Goal: Task Accomplishment & Management: Use online tool/utility

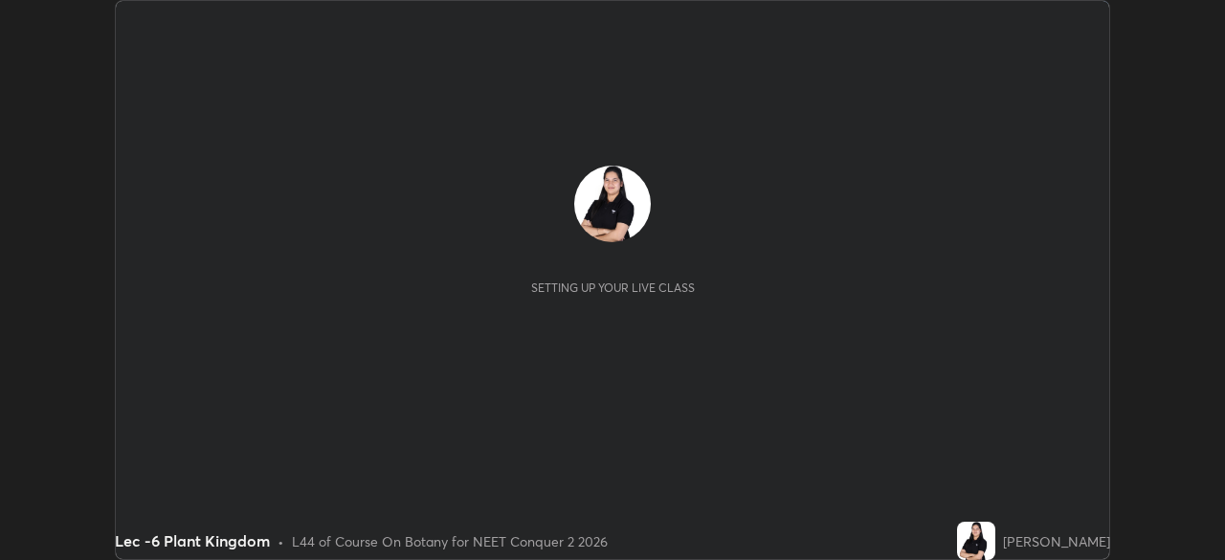
scroll to position [560, 1224]
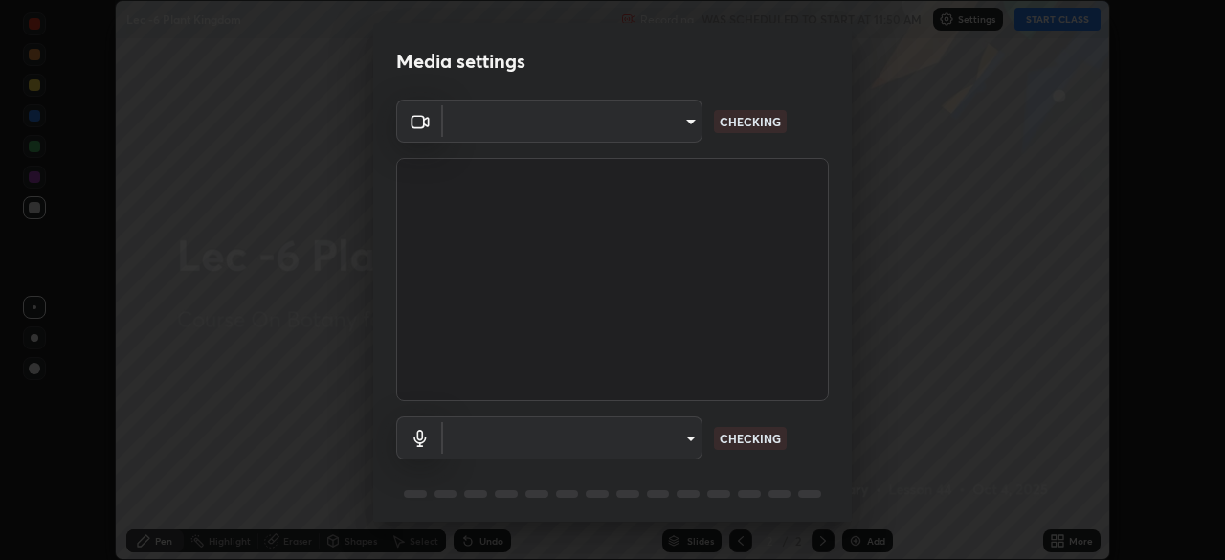
click at [666, 433] on body "Erase all Lec -6 Plant Kingdom Recording WAS SCHEDULED TO START AT 11:50 AM Set…" at bounding box center [612, 280] width 1225 height 560
type input "bba66c41345857dcc9a6d4c580dc01eb5c8f13e357e582705132971b55534d29"
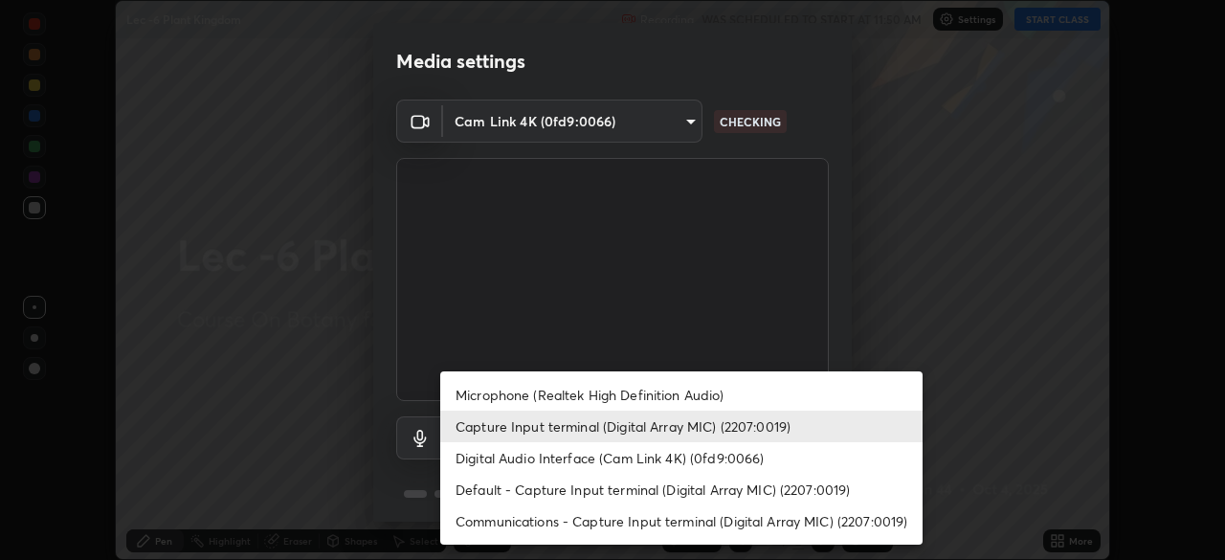
click at [575, 390] on li "Microphone (Realtek High Definition Audio)" at bounding box center [681, 395] width 482 height 32
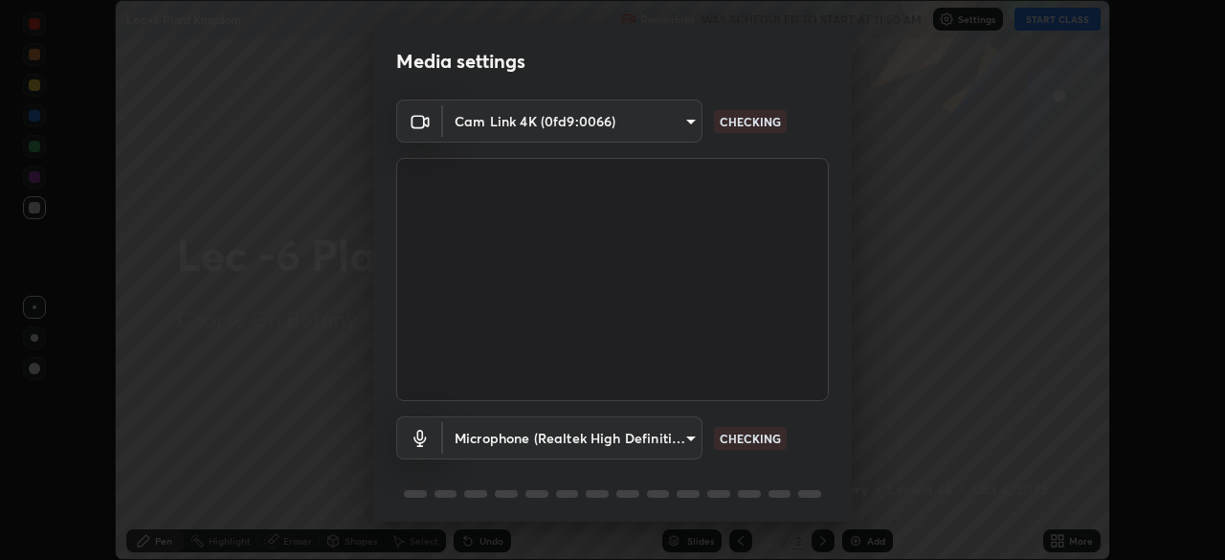
click at [562, 427] on body "Erase all Lec -6 Plant Kingdom Recording WAS SCHEDULED TO START AT 11:50 AM Set…" at bounding box center [612, 280] width 1225 height 560
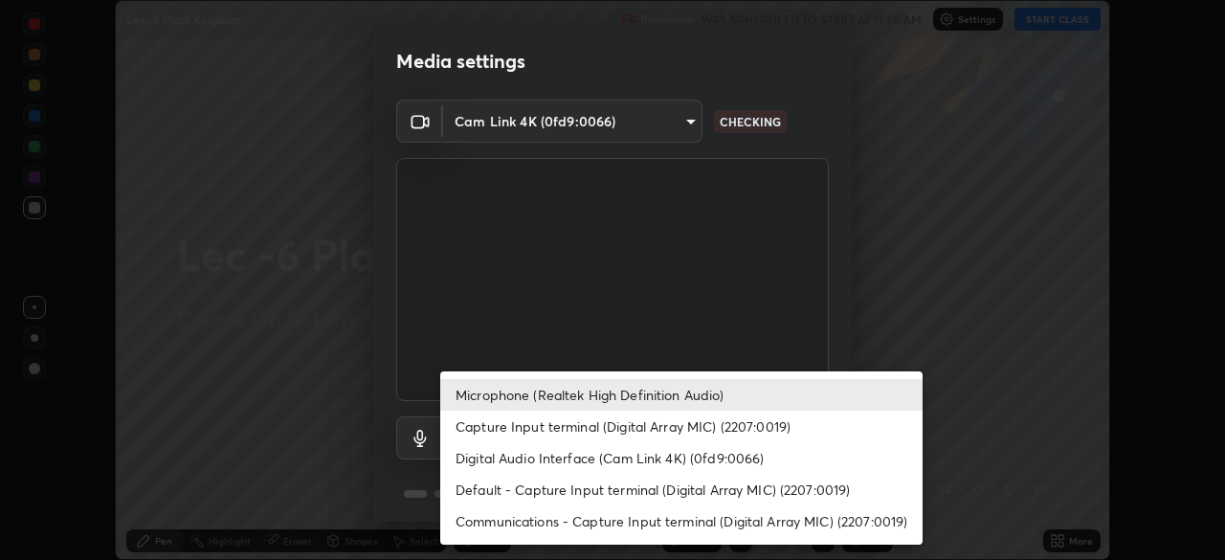
click at [529, 427] on li "Capture Input terminal (Digital Array MIC) (2207:0019)" at bounding box center [681, 427] width 482 height 32
type input "f8a720cdb5714c7d168288ba46c5762ce5d2b0439a45e58062ea702f50affb6e"
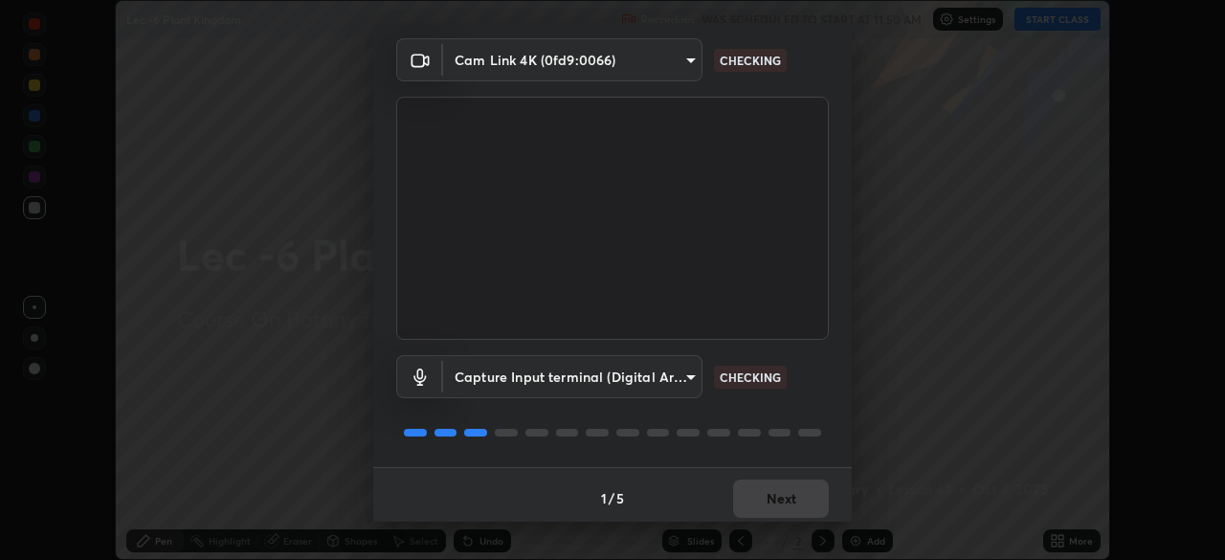
scroll to position [68, 0]
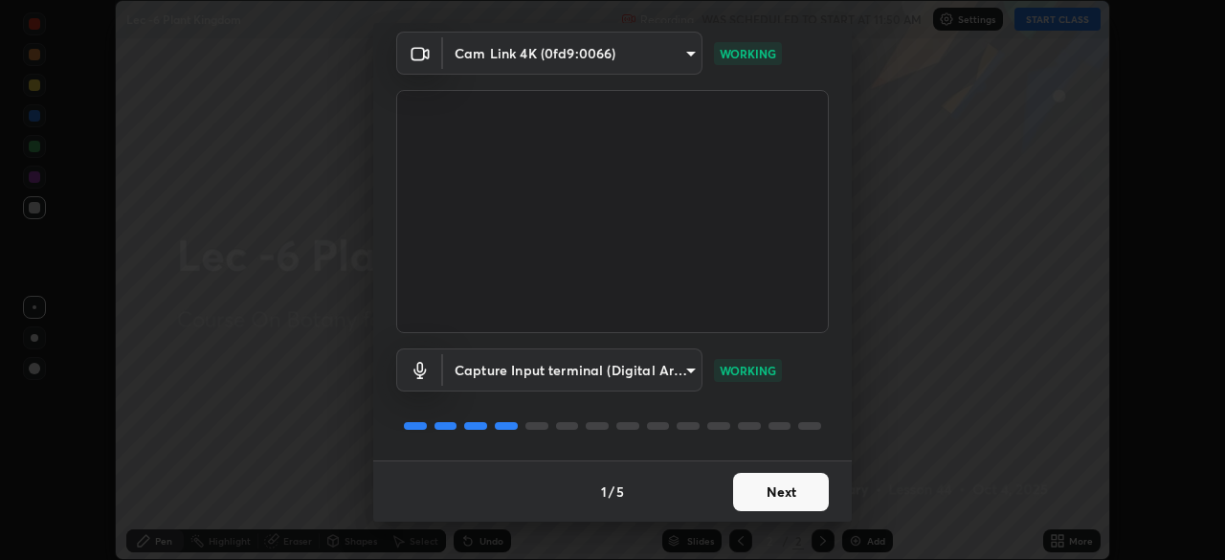
click at [758, 502] on button "Next" at bounding box center [781, 492] width 96 height 38
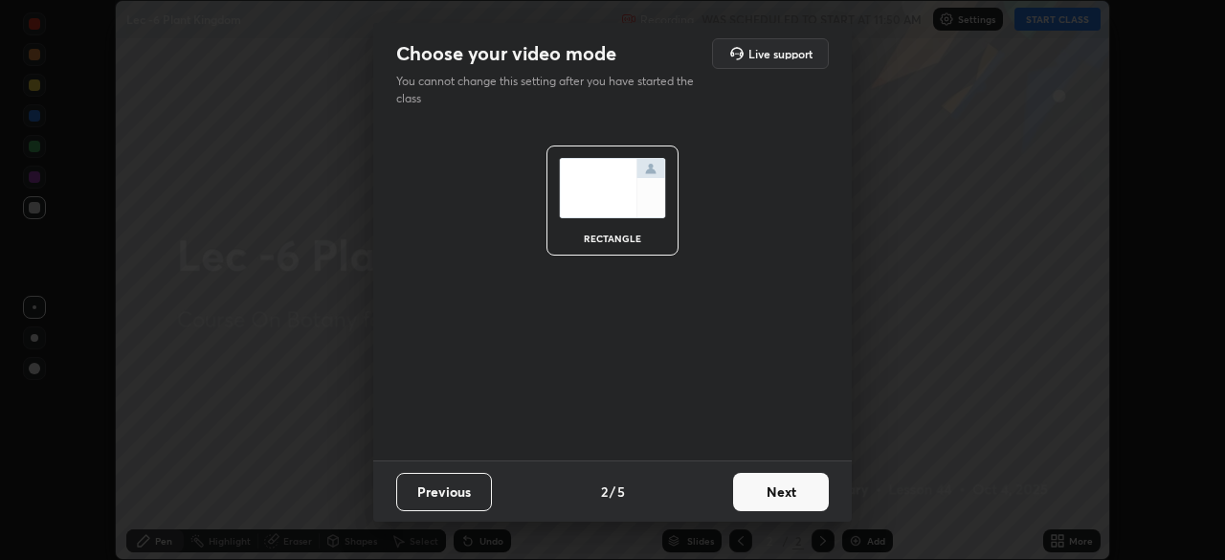
click at [761, 496] on button "Next" at bounding box center [781, 492] width 96 height 38
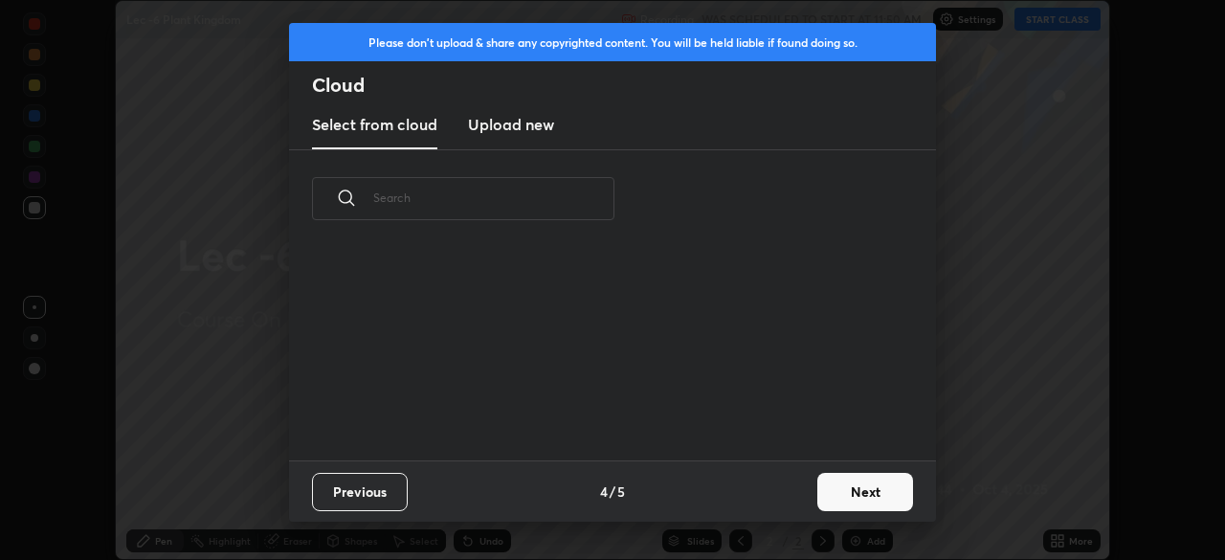
click at [758, 495] on div "Previous 4 / 5 Next" at bounding box center [612, 490] width 647 height 61
click at [760, 496] on div "Previous 4 / 5 Next" at bounding box center [612, 490] width 647 height 61
click at [838, 495] on button "Next" at bounding box center [865, 492] width 96 height 38
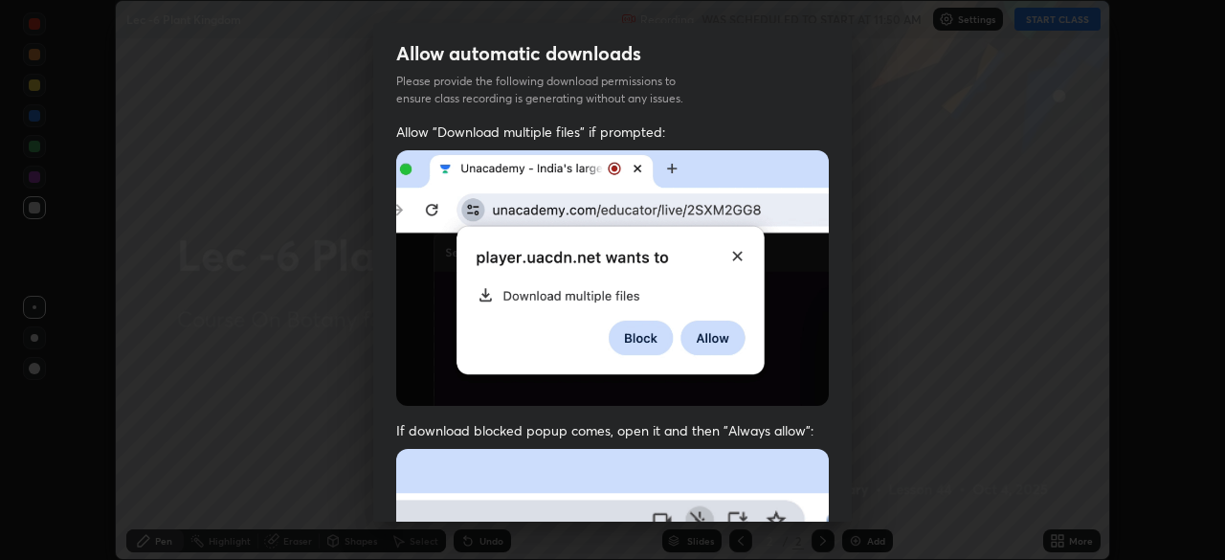
click at [845, 491] on div "Allow "Download multiple files" if prompted: If download blocked popup comes, o…" at bounding box center [612, 525] width 478 height 806
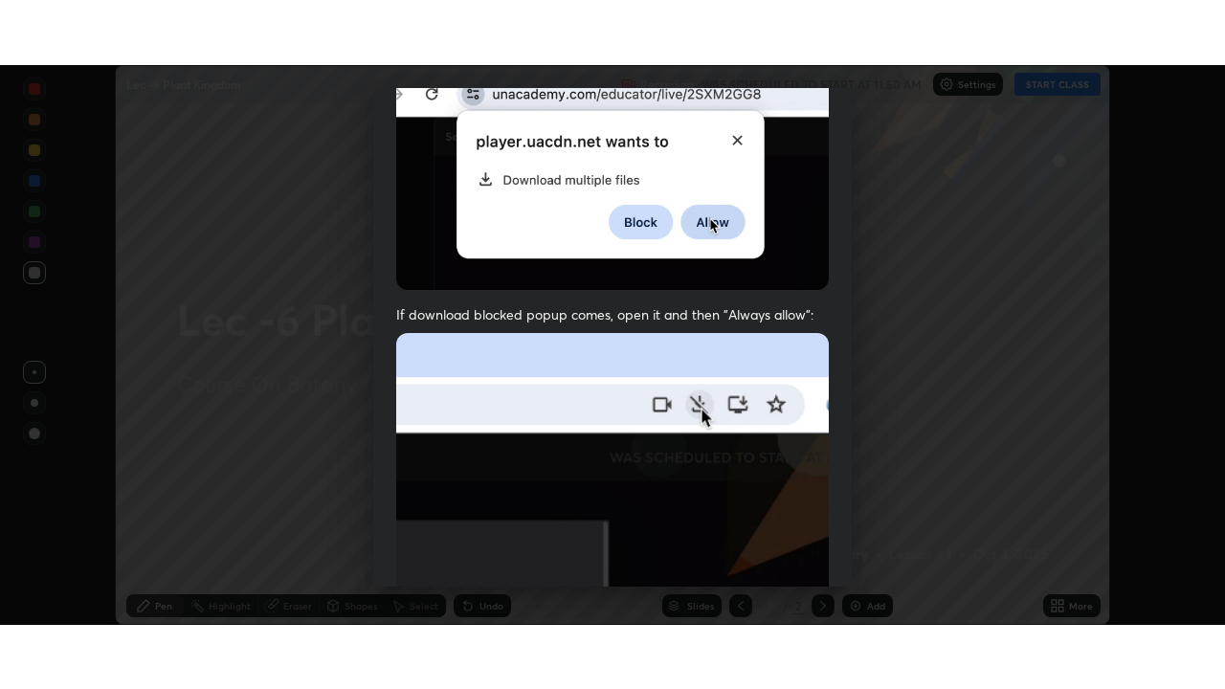
scroll to position [458, 0]
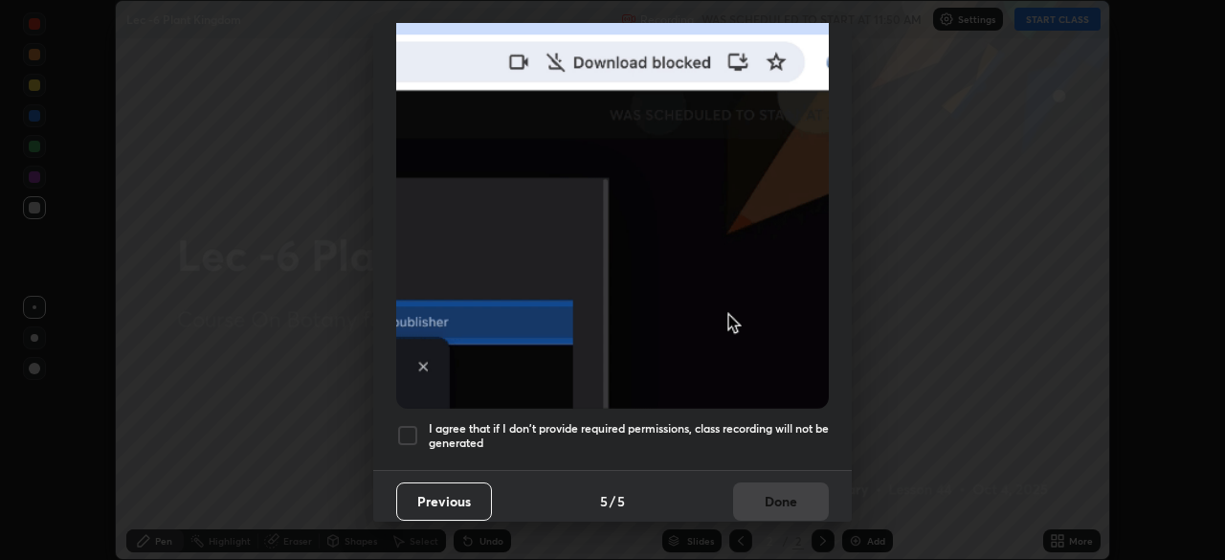
click at [411, 425] on div at bounding box center [407, 435] width 23 height 23
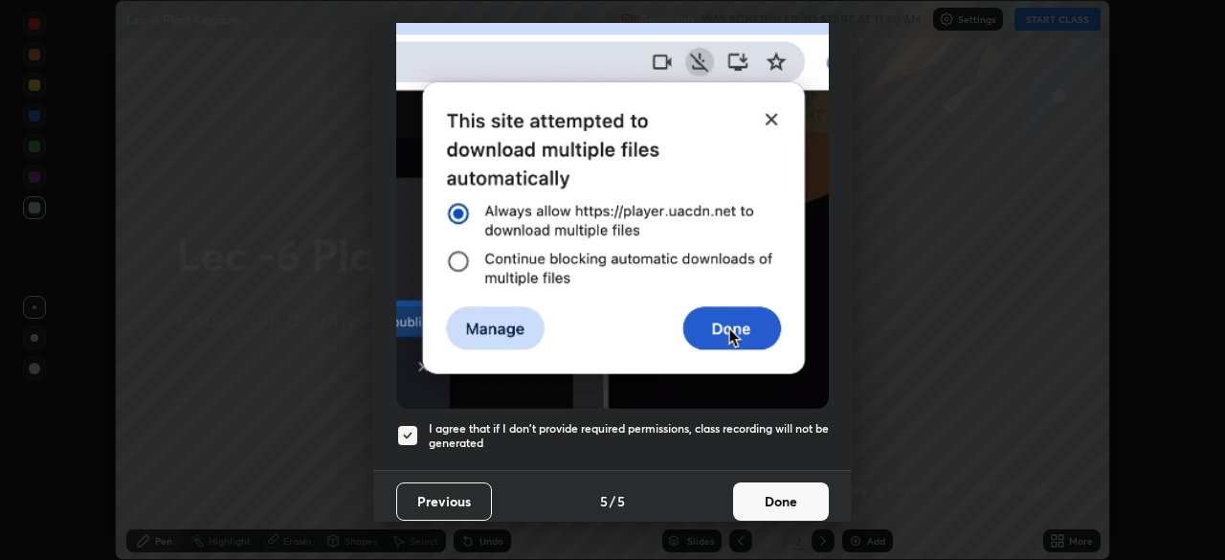
click at [762, 493] on button "Done" at bounding box center [781, 501] width 96 height 38
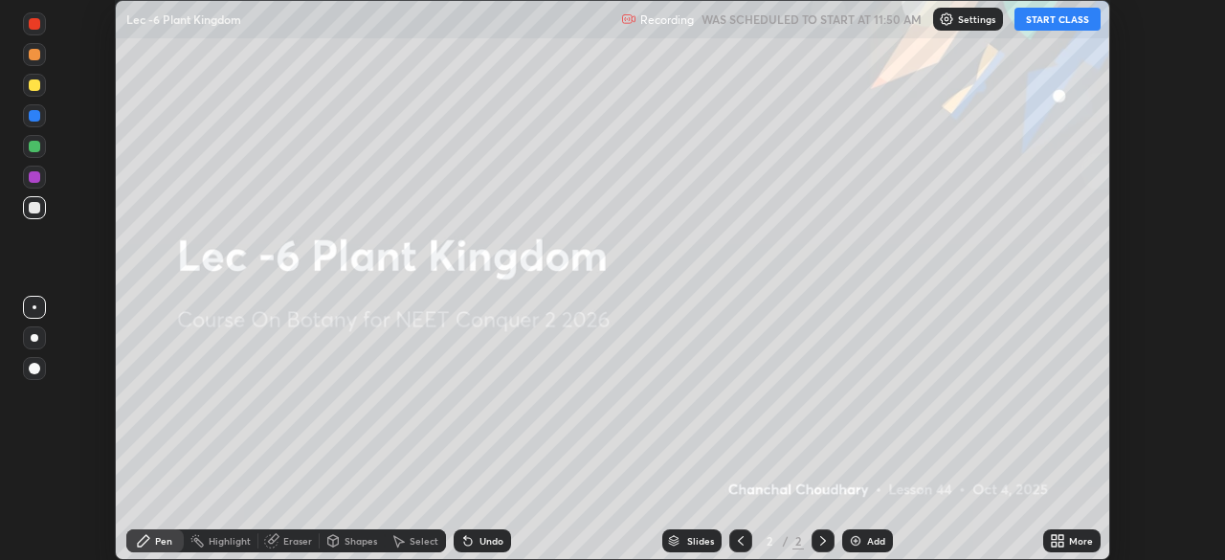
click at [1048, 20] on button "START CLASS" at bounding box center [1057, 19] width 86 height 23
click at [878, 542] on div "Add" at bounding box center [876, 541] width 18 height 10
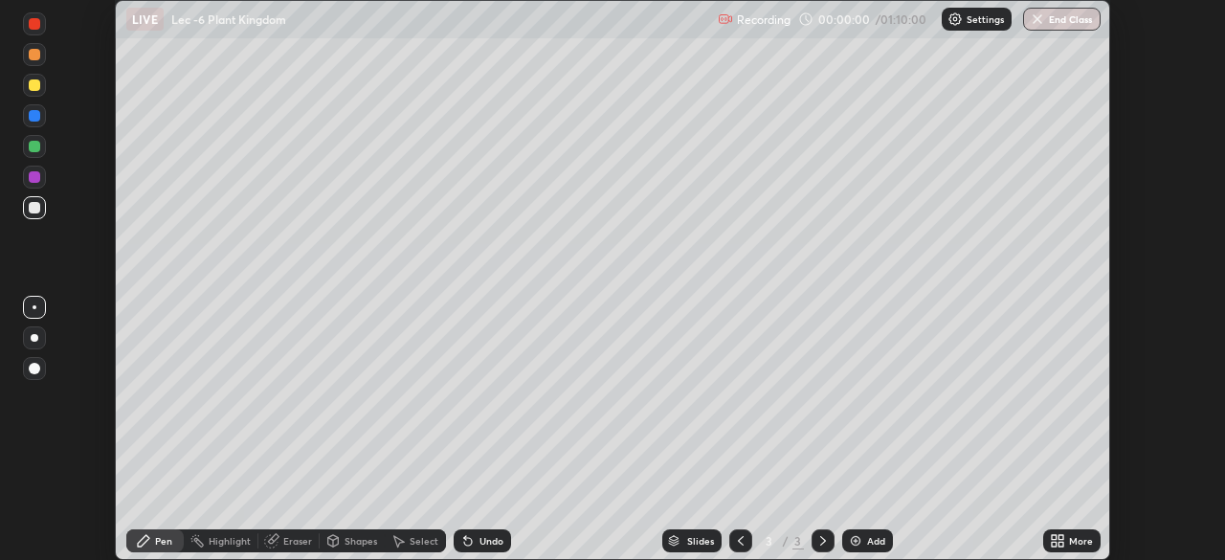
click at [1070, 545] on div "More" at bounding box center [1081, 541] width 24 height 10
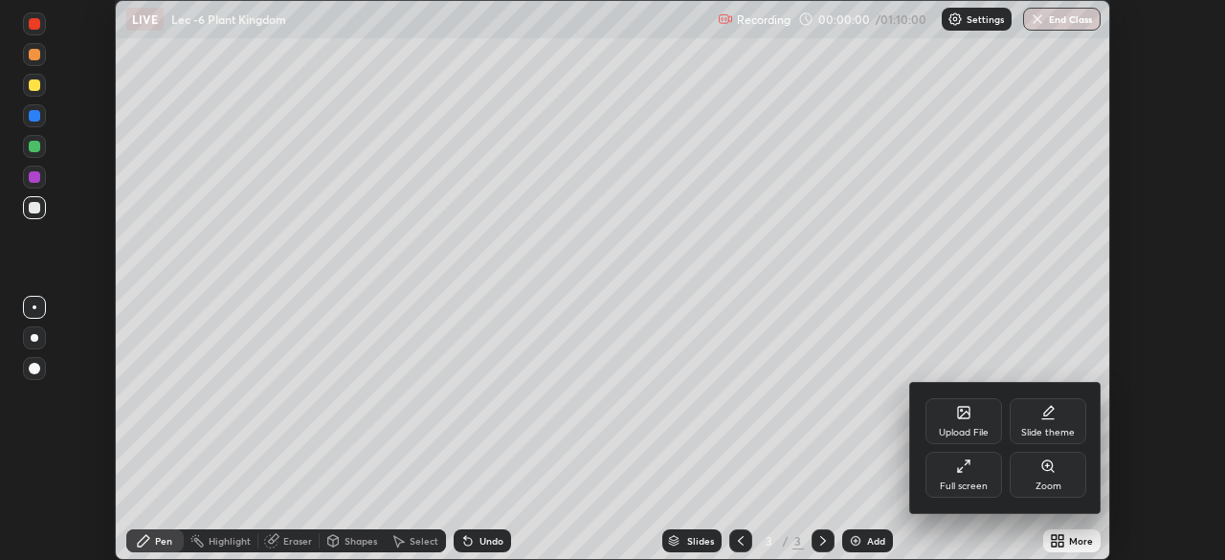
click at [965, 479] on div "Full screen" at bounding box center [963, 475] width 77 height 46
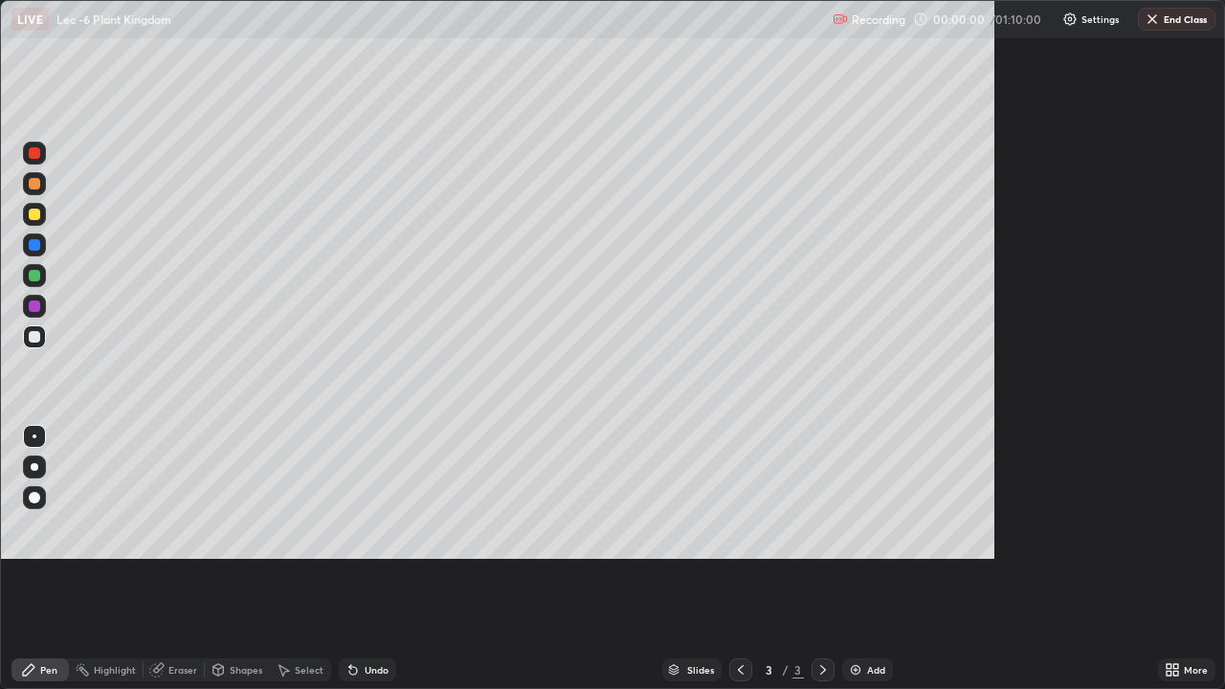
scroll to position [689, 1225]
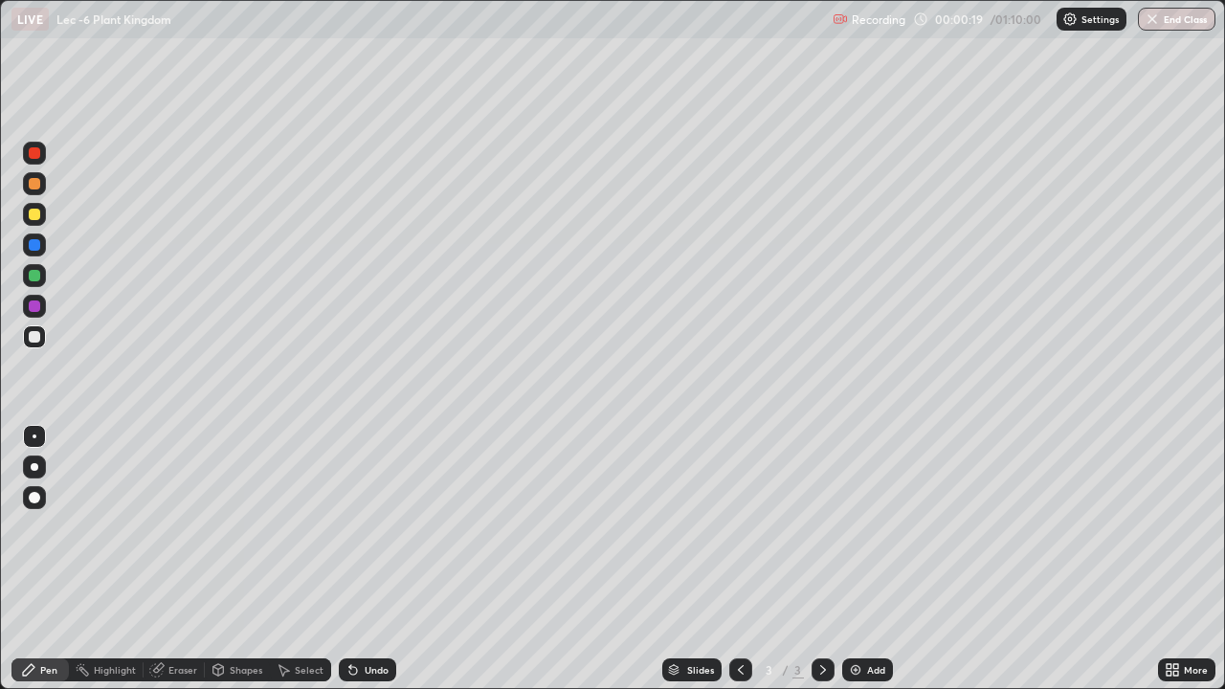
click at [12, 559] on div "Pen" at bounding box center [39, 669] width 57 height 23
click at [35, 466] on div at bounding box center [35, 467] width 8 height 8
click at [37, 344] on div at bounding box center [34, 336] width 23 height 23
click at [41, 212] on div at bounding box center [34, 214] width 23 height 23
click at [37, 343] on div at bounding box center [34, 336] width 23 height 23
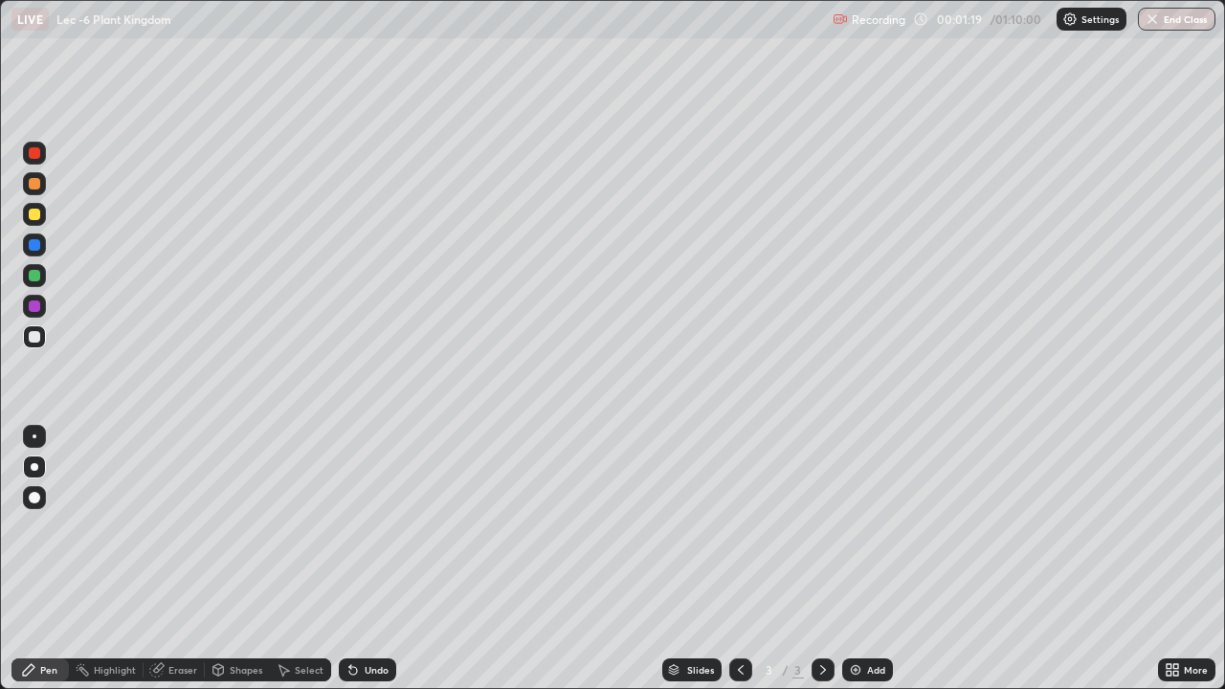
click at [40, 188] on div at bounding box center [34, 183] width 23 height 23
click at [36, 337] on div at bounding box center [34, 336] width 11 height 11
click at [35, 277] on div at bounding box center [34, 275] width 11 height 11
click at [33, 331] on div at bounding box center [34, 336] width 11 height 11
click at [37, 274] on div at bounding box center [34, 275] width 11 height 11
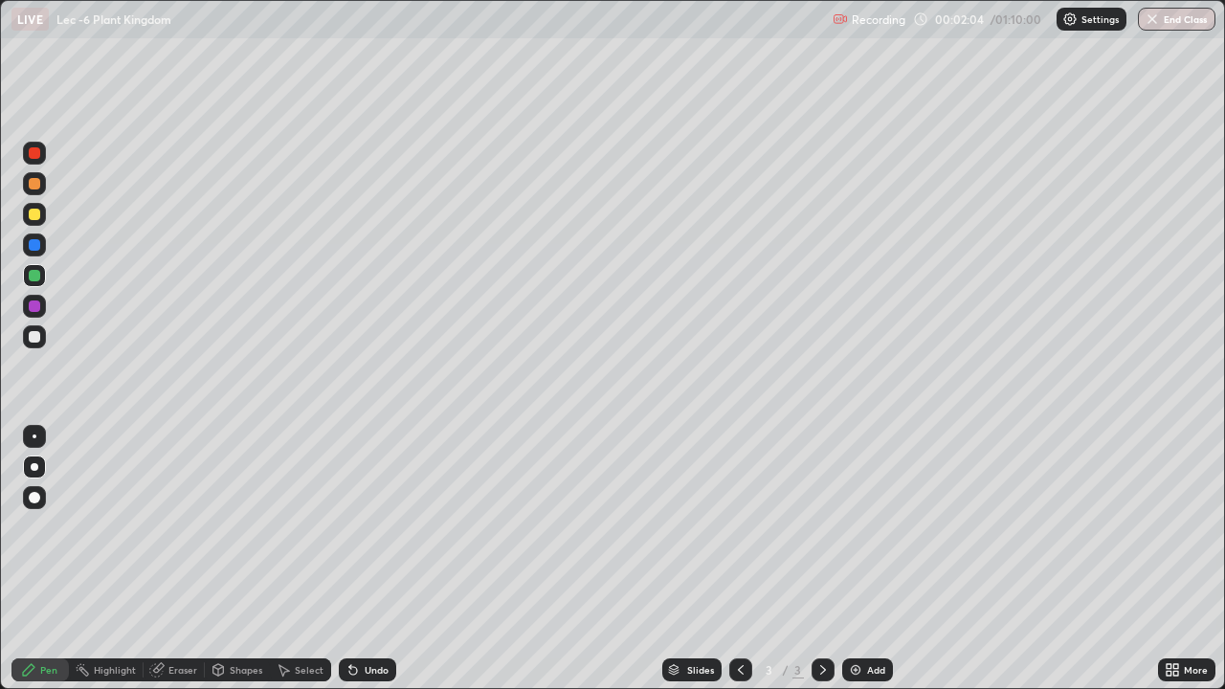
click at [36, 280] on div at bounding box center [34, 275] width 11 height 11
click at [35, 214] on div at bounding box center [34, 214] width 11 height 11
click at [41, 342] on div at bounding box center [34, 336] width 23 height 23
click at [38, 188] on div at bounding box center [34, 183] width 11 height 11
click at [30, 336] on div at bounding box center [34, 336] width 11 height 11
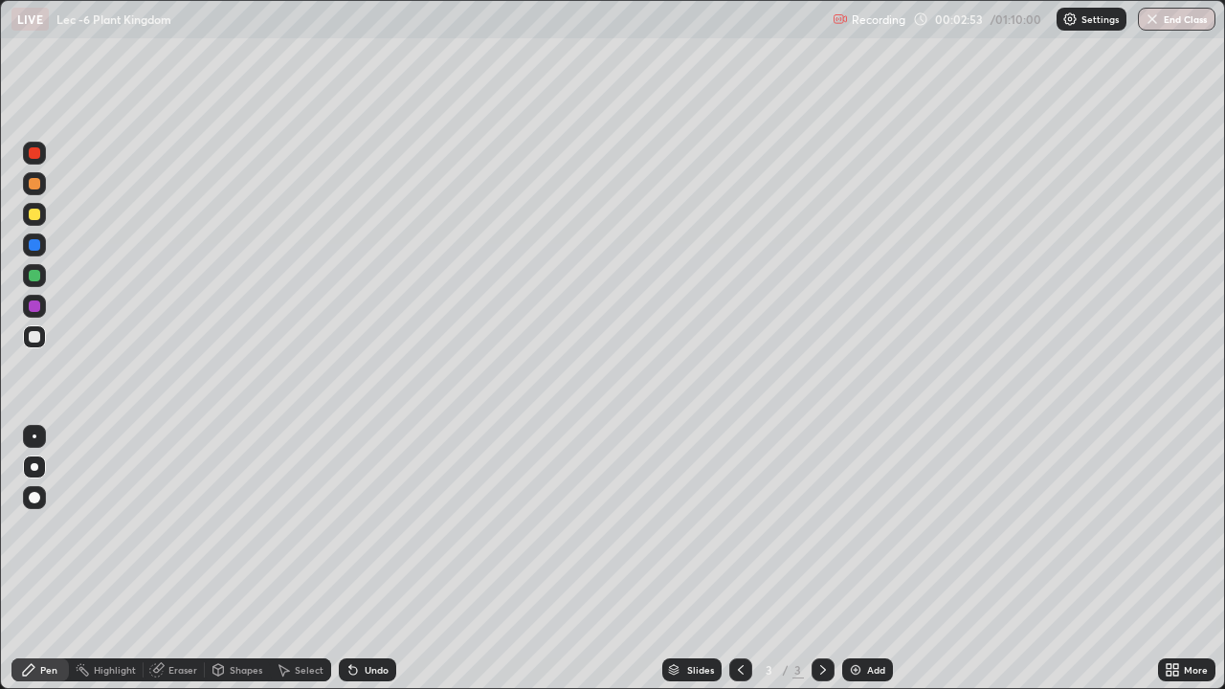
click at [34, 276] on div at bounding box center [34, 275] width 11 height 11
click at [42, 338] on div at bounding box center [34, 336] width 23 height 23
click at [36, 219] on div at bounding box center [34, 214] width 11 height 11
click at [33, 340] on div at bounding box center [34, 336] width 11 height 11
click at [40, 342] on div at bounding box center [34, 336] width 23 height 23
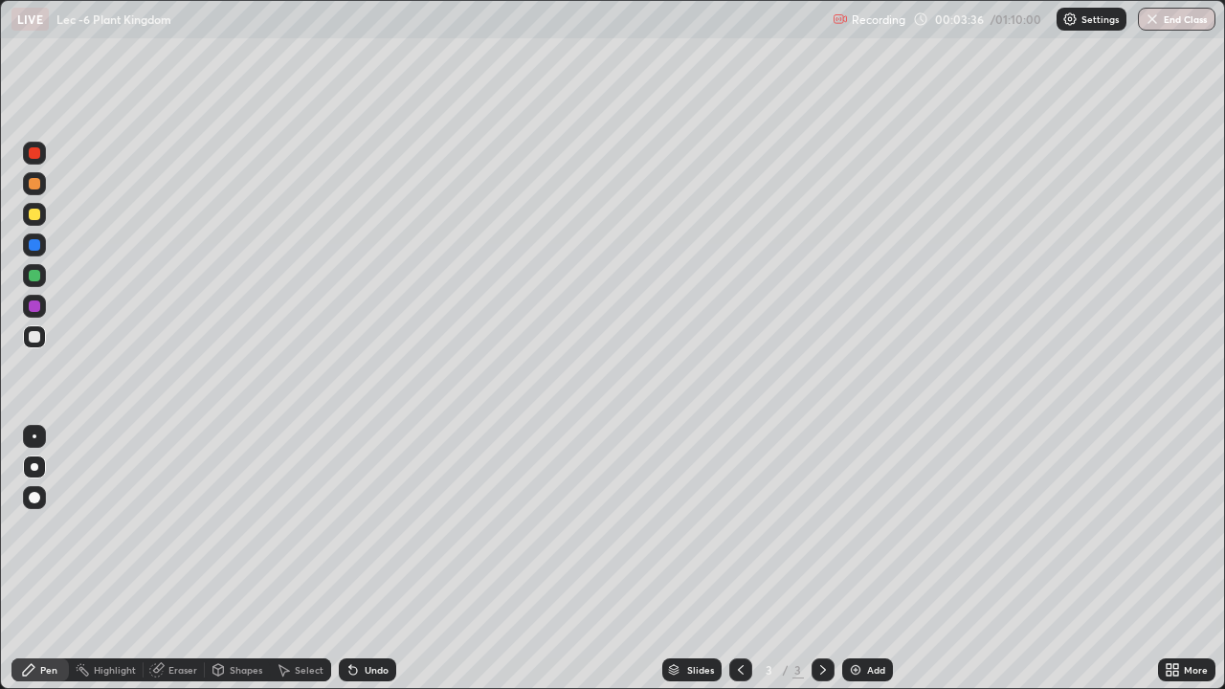
click at [40, 189] on div at bounding box center [34, 183] width 23 height 23
click at [40, 210] on div at bounding box center [34, 214] width 23 height 23
click at [46, 343] on div at bounding box center [34, 337] width 31 height 31
click at [36, 343] on div at bounding box center [34, 336] width 23 height 23
click at [863, 559] on div "Add" at bounding box center [867, 669] width 51 height 23
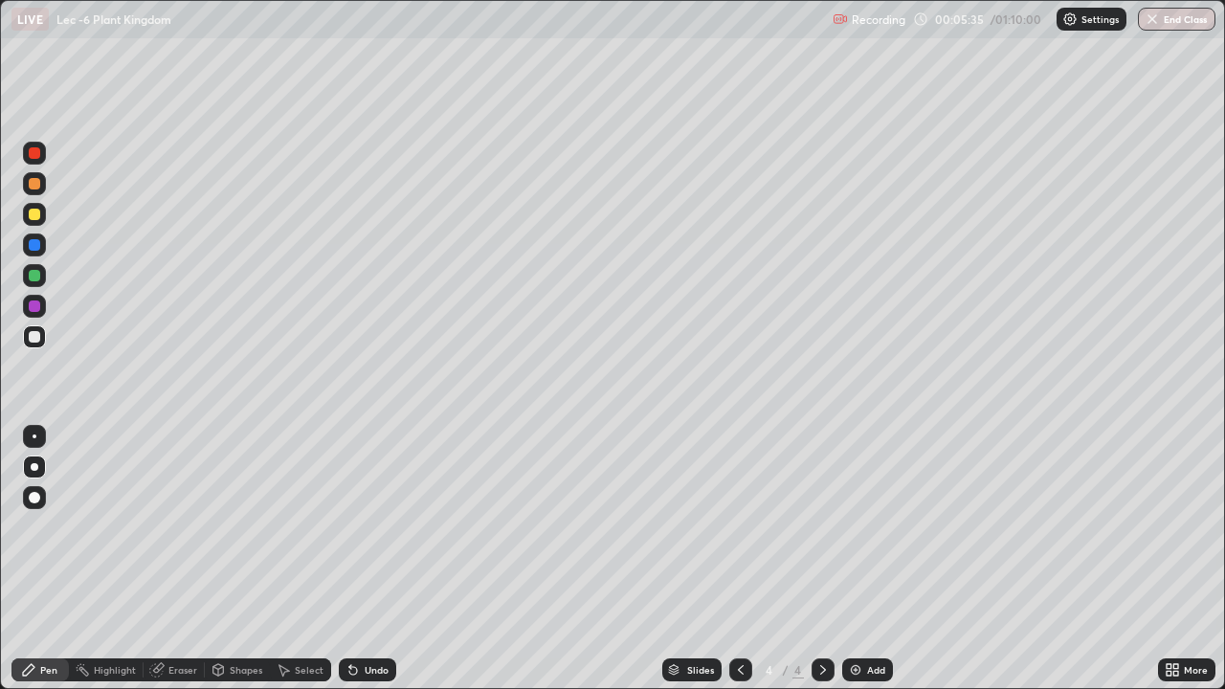
click at [739, 559] on icon at bounding box center [740, 669] width 15 height 15
click at [821, 559] on icon at bounding box center [822, 669] width 15 height 15
click at [371, 559] on div "Undo" at bounding box center [377, 670] width 24 height 10
click at [36, 188] on div at bounding box center [34, 183] width 11 height 11
click at [35, 341] on div at bounding box center [34, 336] width 11 height 11
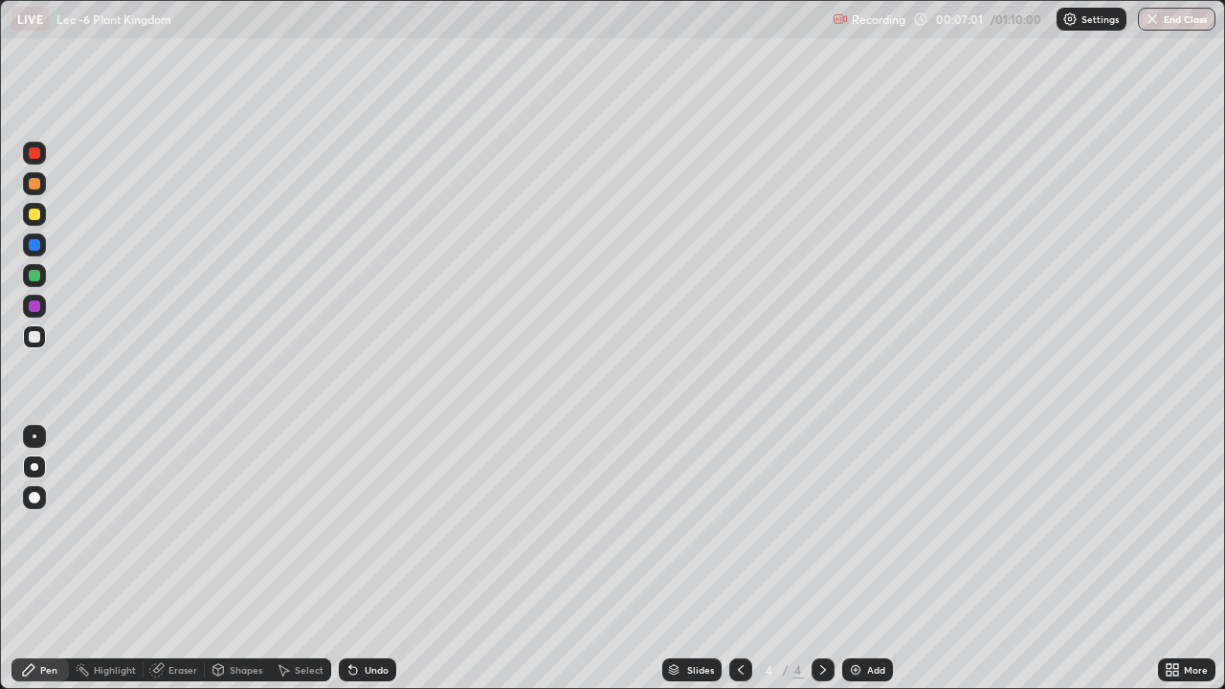
click at [33, 217] on div at bounding box center [34, 214] width 11 height 11
click at [371, 559] on div "Undo" at bounding box center [377, 670] width 24 height 10
click at [36, 341] on div at bounding box center [34, 336] width 11 height 11
click at [39, 218] on div at bounding box center [34, 214] width 11 height 11
click at [384, 559] on div "Undo" at bounding box center [377, 670] width 24 height 10
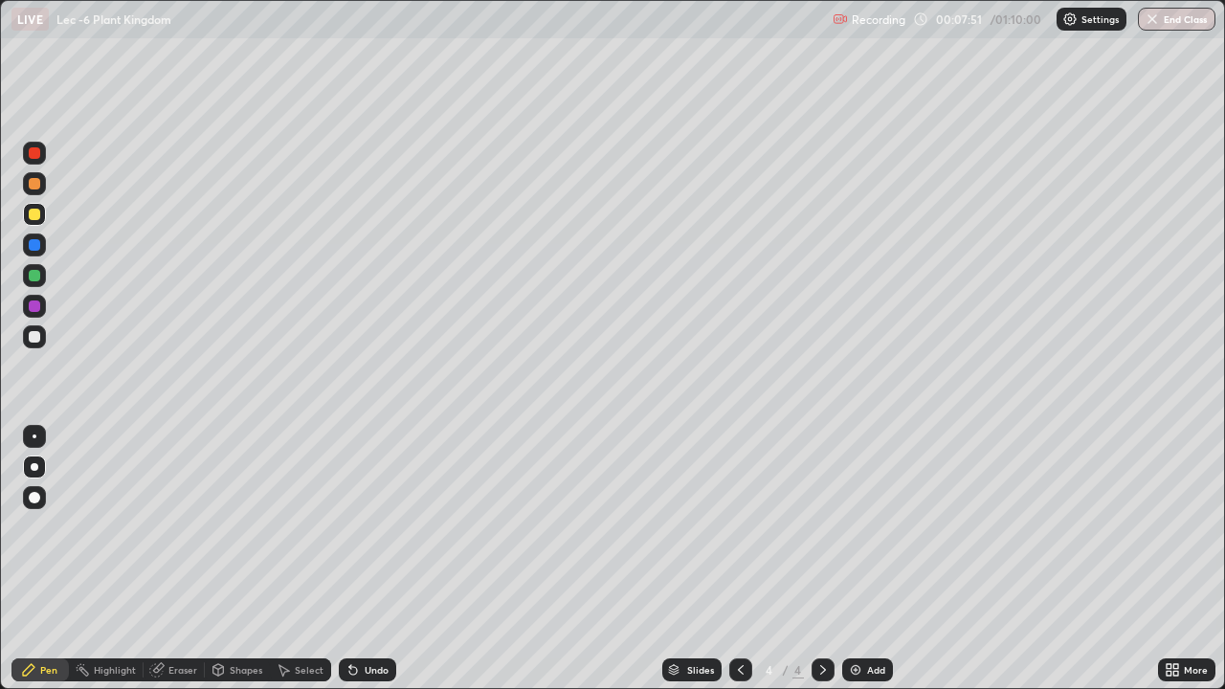
click at [39, 337] on div at bounding box center [34, 336] width 11 height 11
click at [36, 186] on div at bounding box center [34, 183] width 11 height 11
click at [30, 338] on div at bounding box center [34, 336] width 11 height 11
click at [33, 274] on div at bounding box center [34, 275] width 11 height 11
click at [371, 559] on div "Undo" at bounding box center [367, 669] width 57 height 23
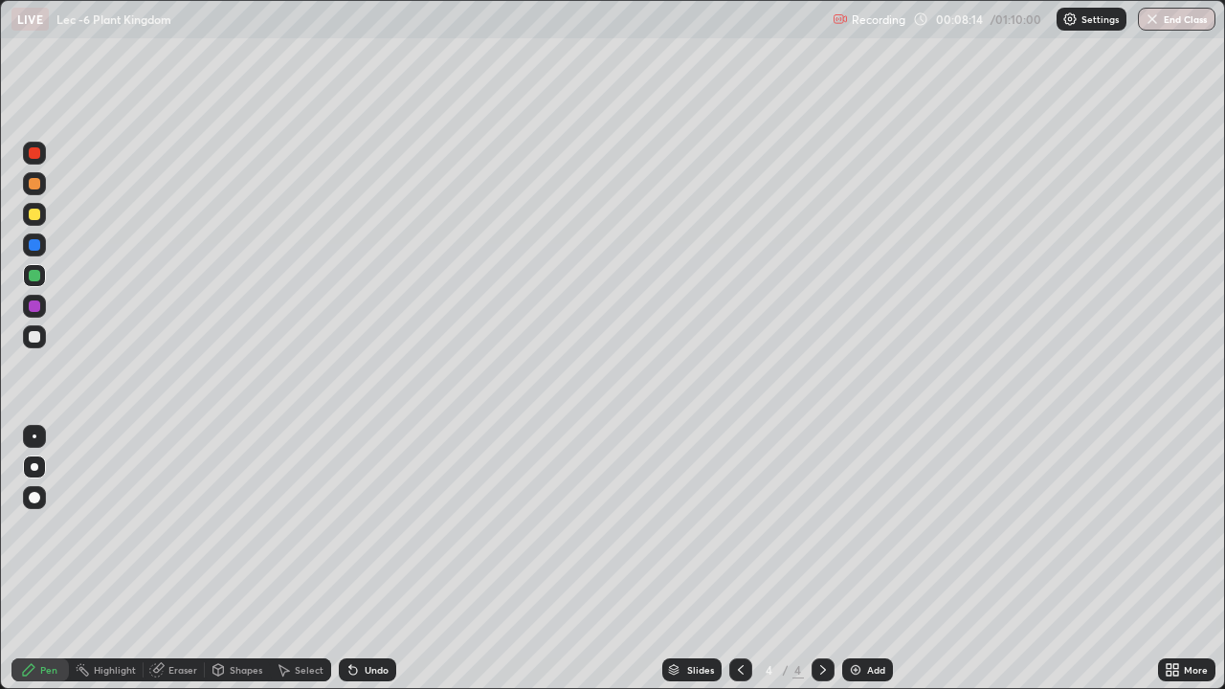
click at [369, 559] on div "Undo" at bounding box center [367, 669] width 57 height 23
click at [368, 559] on div "Undo" at bounding box center [363, 670] width 65 height 38
click at [367, 559] on div "Undo" at bounding box center [367, 669] width 57 height 23
click at [296, 559] on div "Select" at bounding box center [309, 670] width 29 height 10
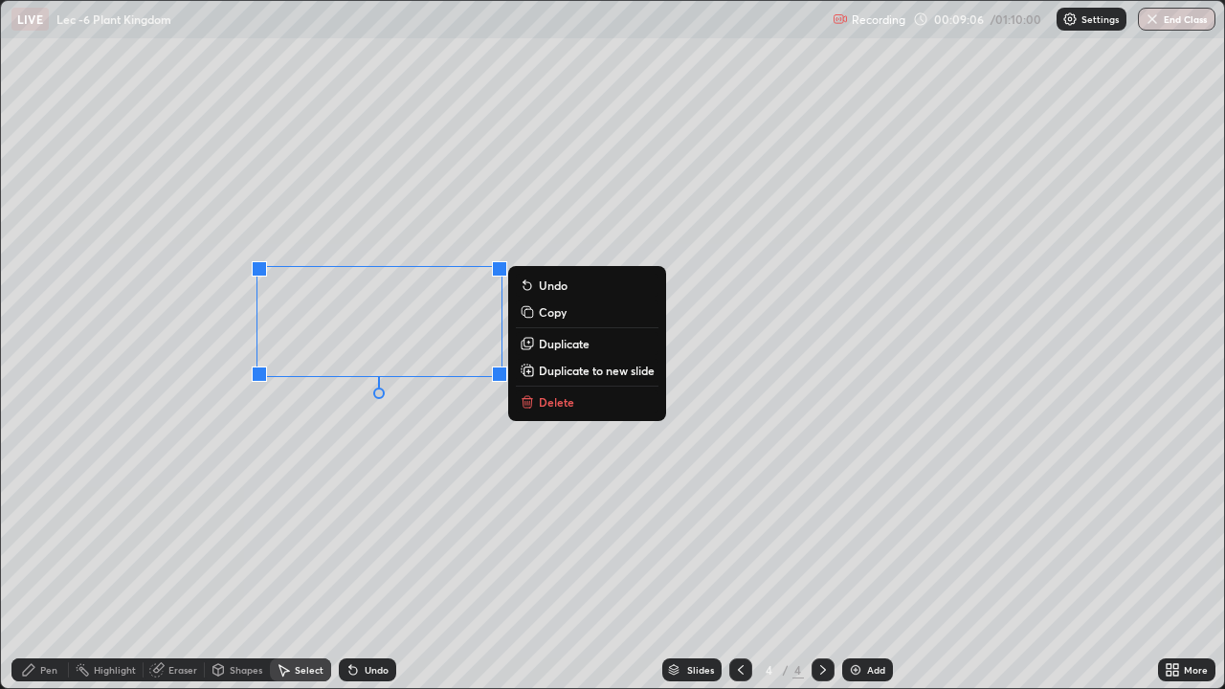
click at [20, 559] on div "Pen" at bounding box center [39, 669] width 57 height 23
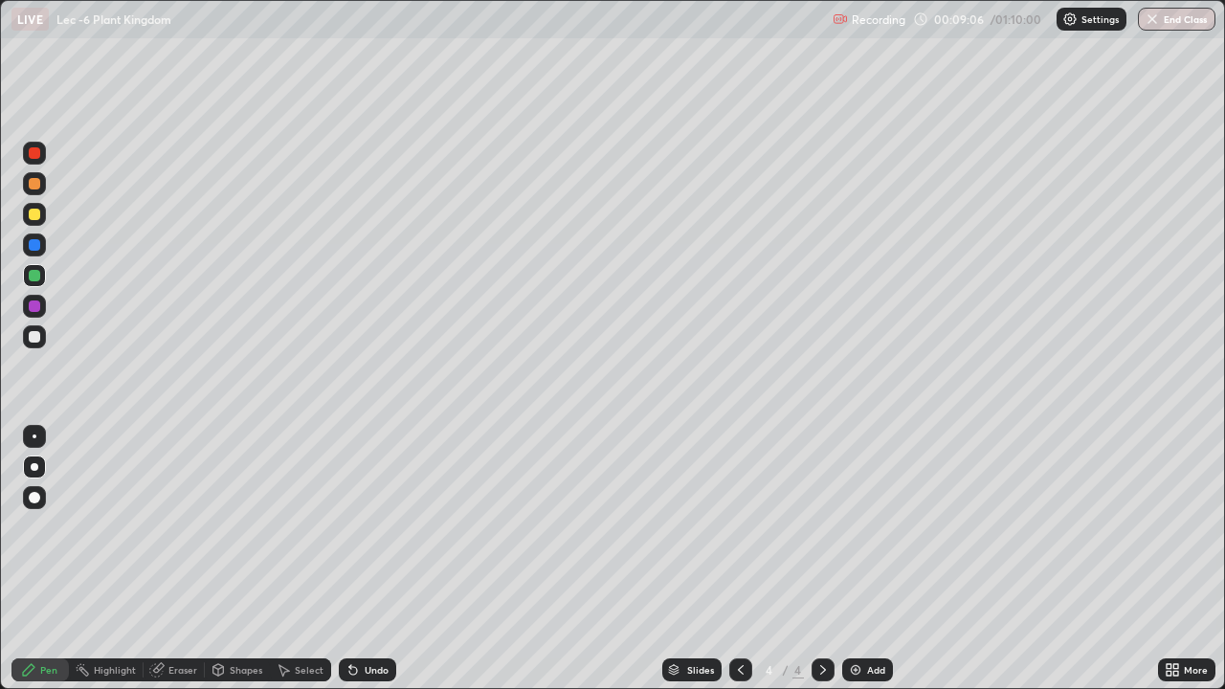
click at [33, 274] on div at bounding box center [34, 275] width 11 height 11
click at [360, 559] on div "Undo" at bounding box center [367, 669] width 57 height 23
click at [36, 342] on div at bounding box center [34, 336] width 11 height 11
click at [36, 185] on div at bounding box center [34, 183] width 11 height 11
click at [37, 344] on div at bounding box center [34, 336] width 23 height 23
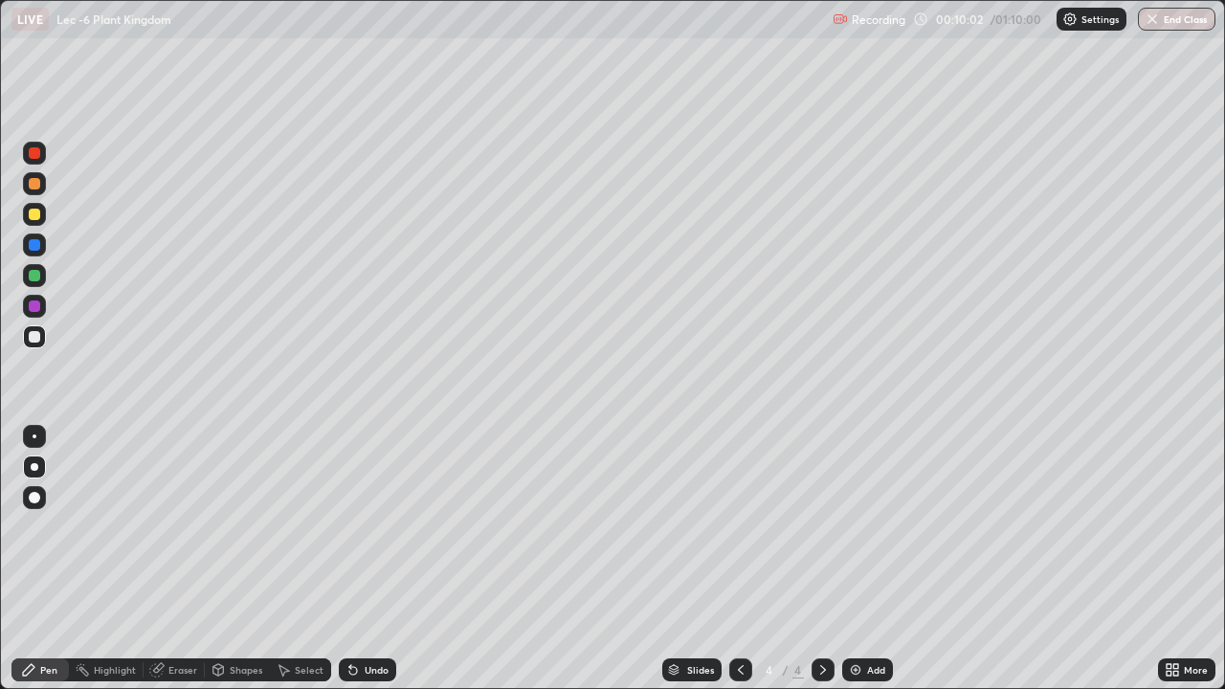
click at [367, 559] on div "Undo" at bounding box center [377, 670] width 24 height 10
click at [36, 191] on div at bounding box center [34, 183] width 23 height 23
click at [36, 344] on div at bounding box center [34, 336] width 23 height 23
click at [867, 559] on div "Add" at bounding box center [876, 670] width 18 height 10
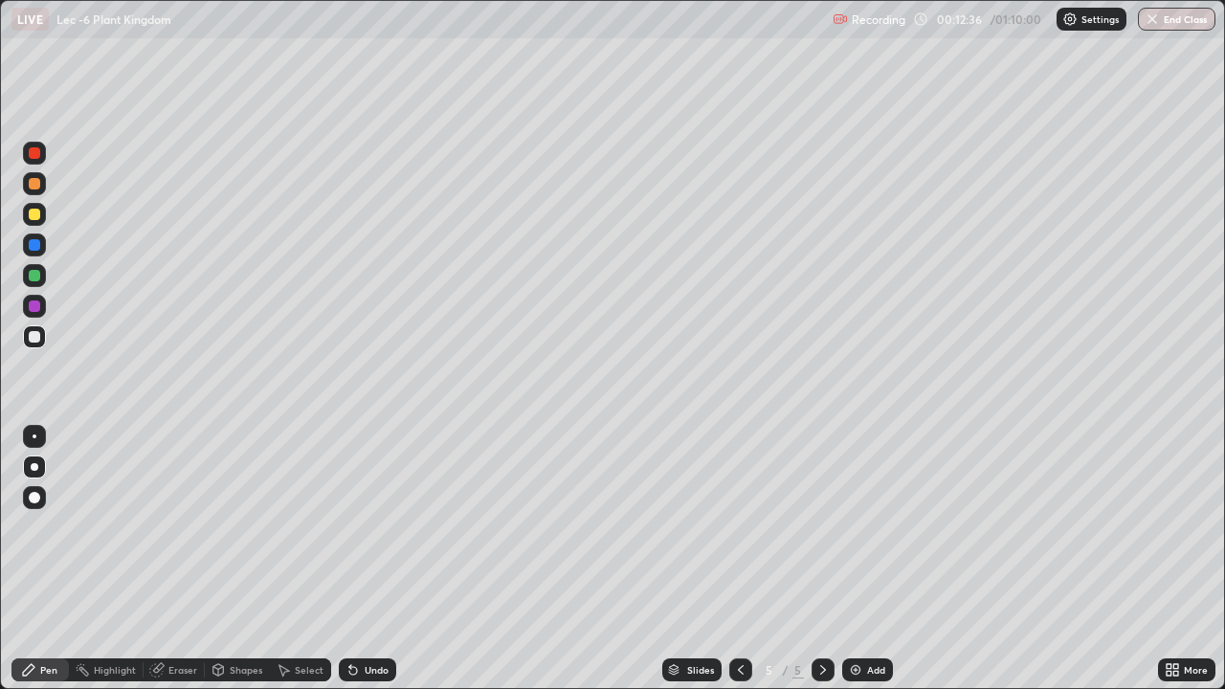
click at [36, 195] on div at bounding box center [34, 183] width 23 height 31
click at [41, 334] on div at bounding box center [34, 336] width 23 height 23
click at [33, 276] on div at bounding box center [34, 275] width 11 height 11
click at [30, 333] on div at bounding box center [34, 336] width 11 height 11
click at [35, 278] on div at bounding box center [34, 275] width 11 height 11
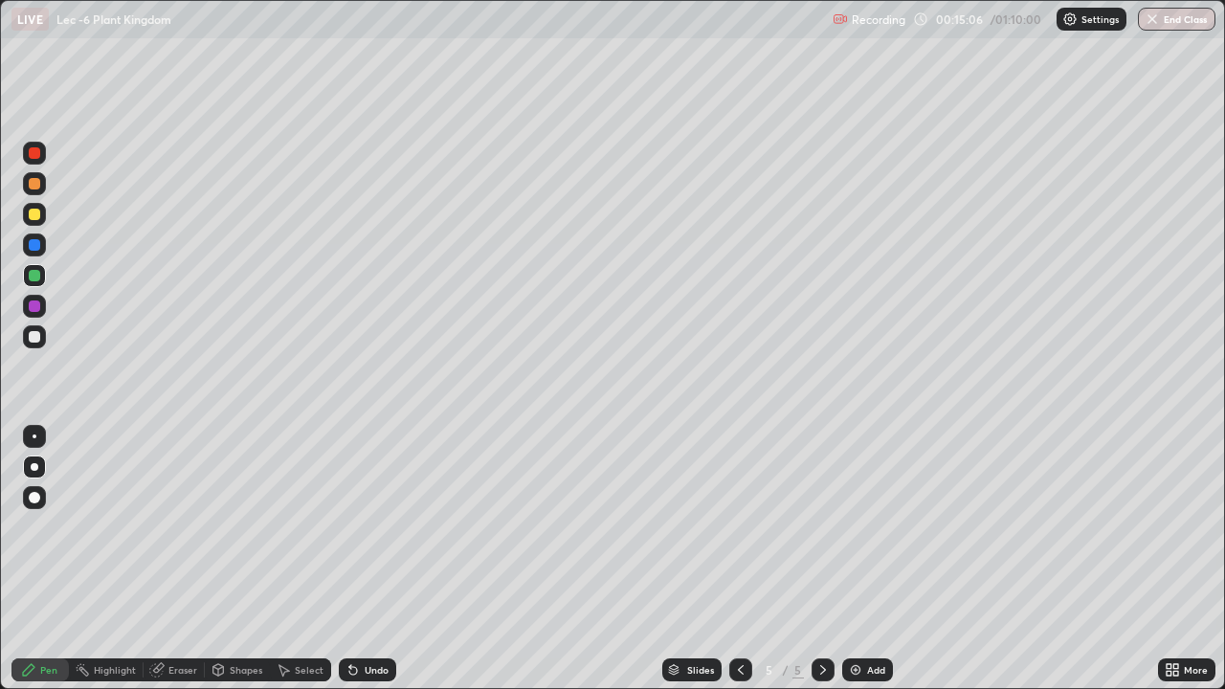
click at [39, 340] on div at bounding box center [34, 336] width 11 height 11
click at [35, 275] on div at bounding box center [34, 275] width 11 height 11
click at [35, 283] on div at bounding box center [34, 275] width 23 height 23
click at [35, 344] on div at bounding box center [34, 336] width 23 height 23
click at [33, 275] on div at bounding box center [34, 275] width 11 height 11
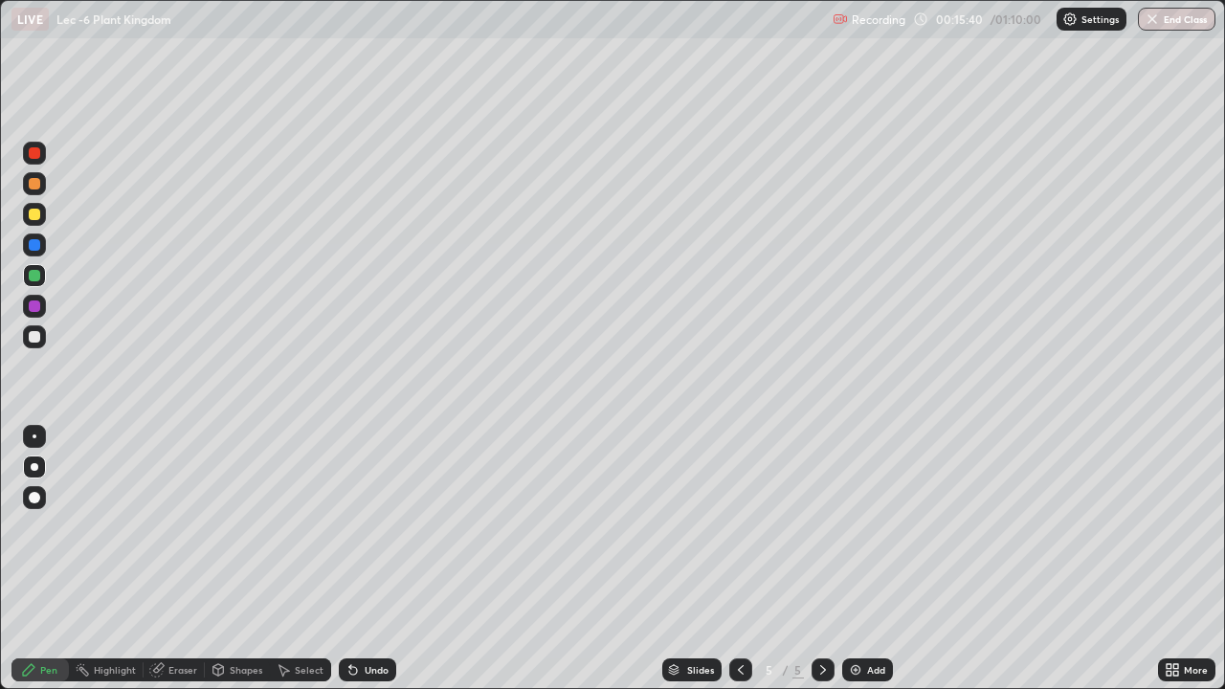
click at [33, 342] on div at bounding box center [34, 336] width 11 height 11
click at [36, 278] on div at bounding box center [34, 275] width 11 height 11
click at [34, 341] on div at bounding box center [34, 336] width 11 height 11
click at [39, 279] on div at bounding box center [34, 275] width 23 height 23
click at [38, 344] on div at bounding box center [34, 336] width 23 height 23
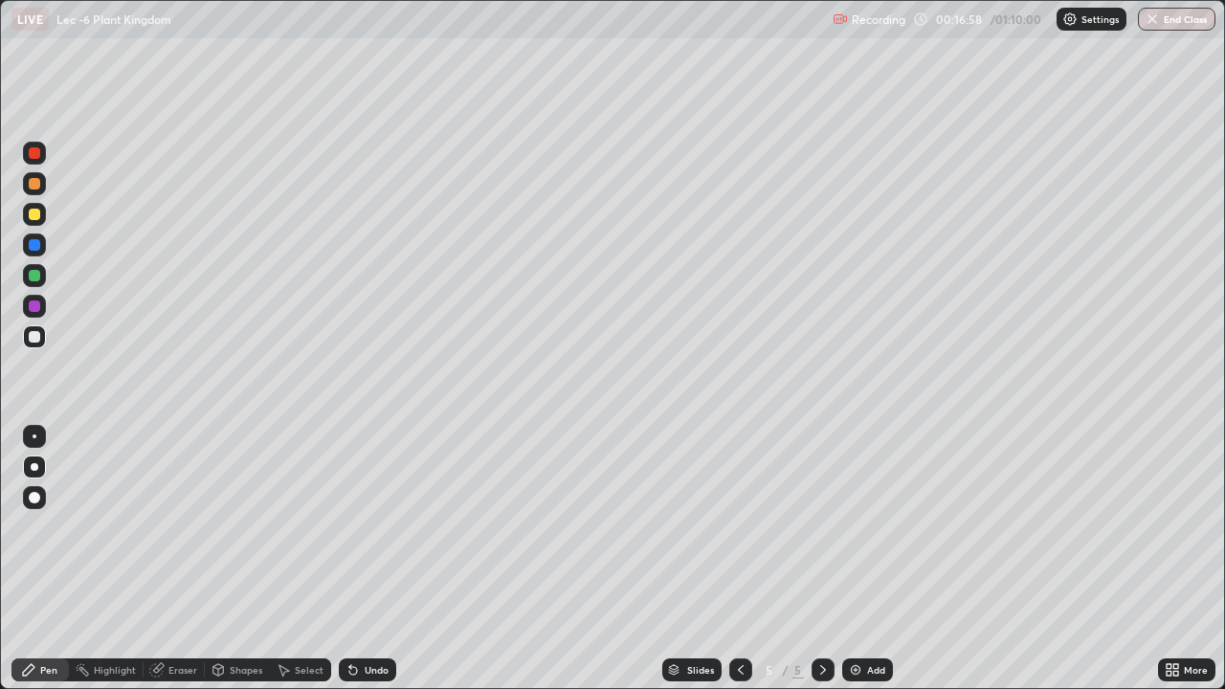
click at [34, 283] on div at bounding box center [34, 275] width 23 height 23
click at [32, 335] on div at bounding box center [34, 336] width 11 height 11
click at [37, 215] on div at bounding box center [34, 214] width 11 height 11
click at [34, 340] on div at bounding box center [34, 336] width 11 height 11
click at [367, 559] on div "Undo" at bounding box center [367, 669] width 57 height 23
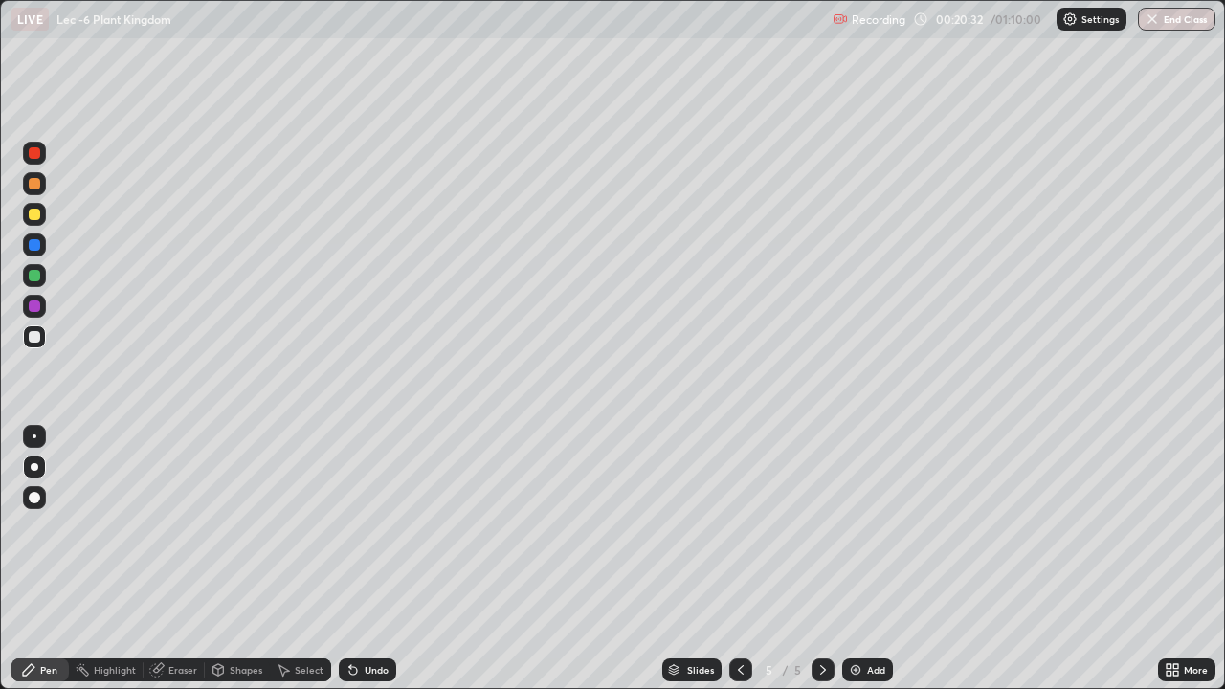
click at [170, 559] on div "Eraser" at bounding box center [182, 670] width 29 height 10
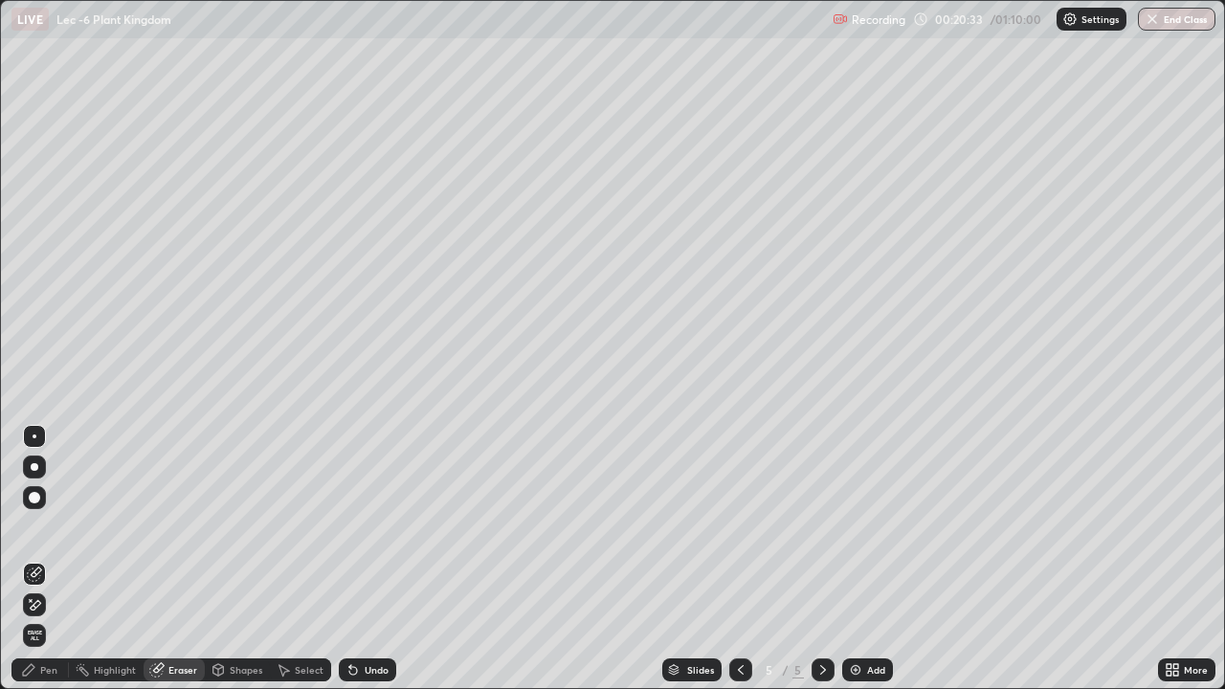
click at [35, 559] on icon at bounding box center [34, 573] width 15 height 15
click at [42, 559] on div "Pen" at bounding box center [39, 669] width 57 height 23
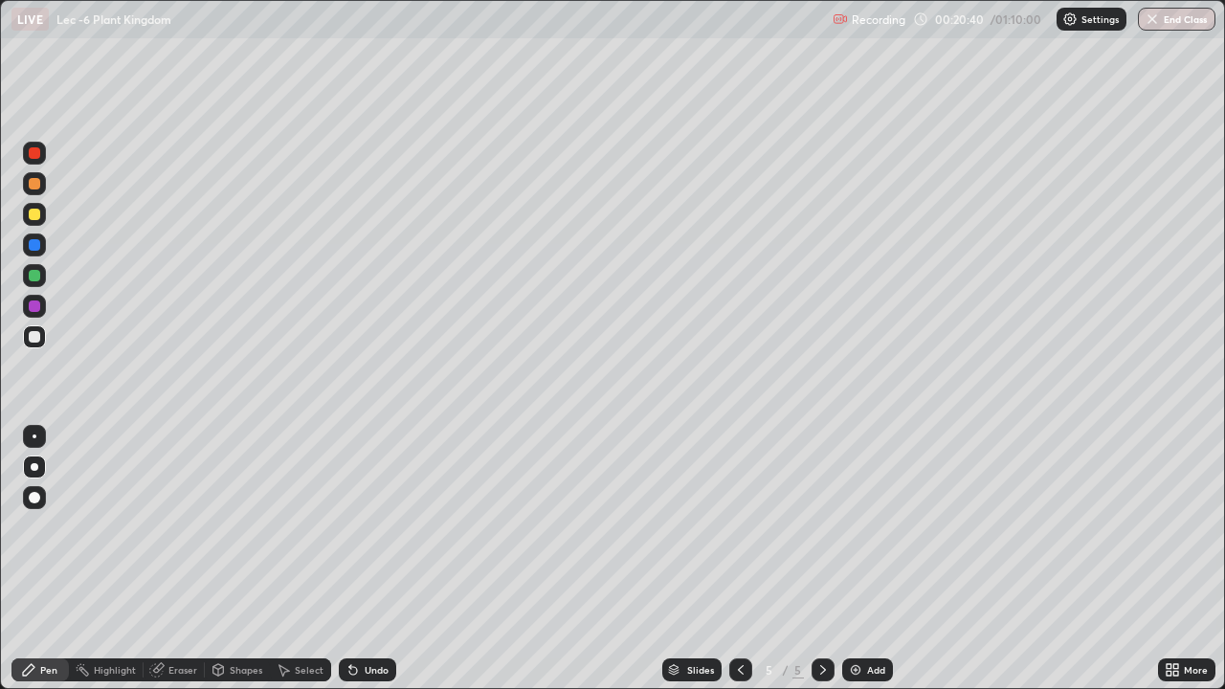
click at [35, 276] on div at bounding box center [34, 275] width 11 height 11
click at [33, 559] on icon at bounding box center [28, 669] width 15 height 15
click at [725, 559] on div "Slides 5 / 5 Add" at bounding box center [777, 670] width 762 height 38
click at [735, 559] on icon at bounding box center [740, 669] width 15 height 15
click at [36, 340] on div at bounding box center [34, 336] width 11 height 11
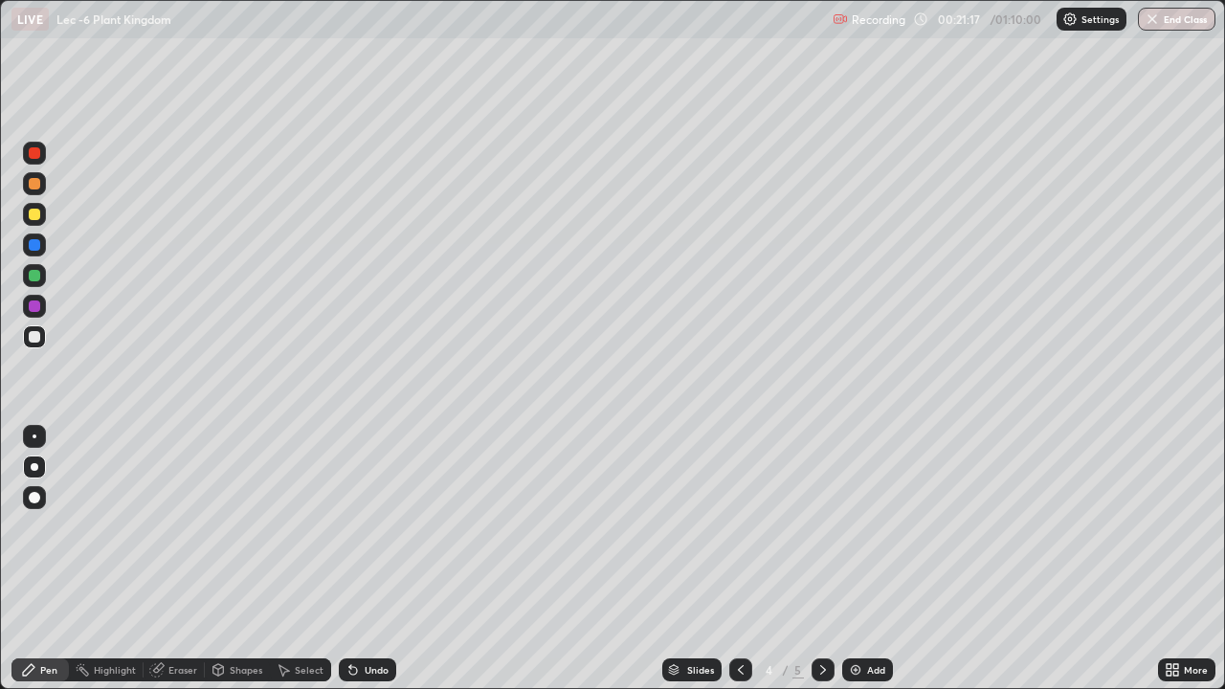
click at [281, 559] on icon at bounding box center [284, 670] width 11 height 11
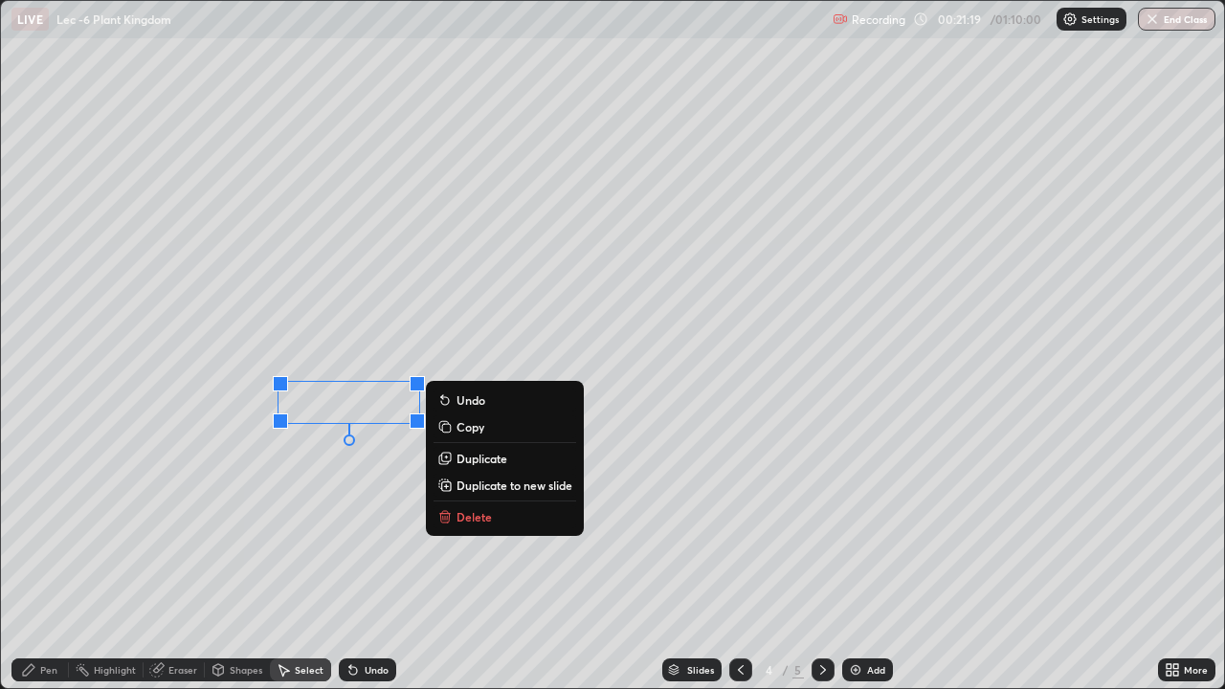
click at [43, 559] on div "Pen" at bounding box center [48, 670] width 17 height 10
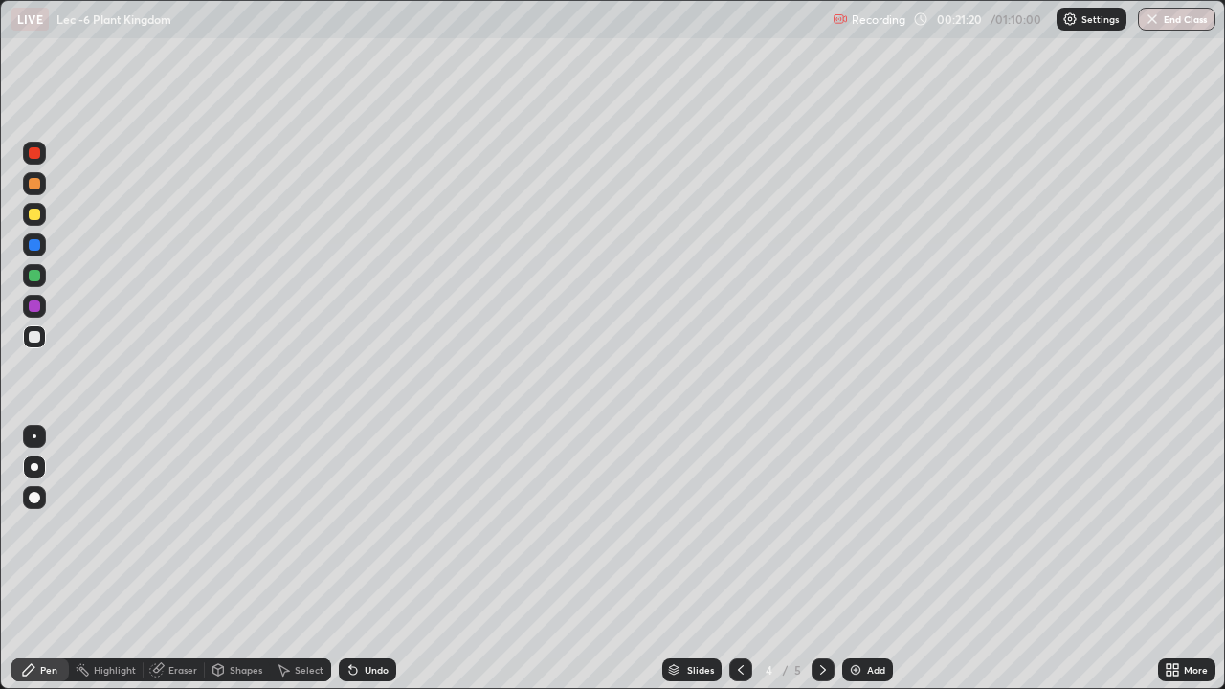
click at [37, 221] on div at bounding box center [34, 214] width 23 height 23
click at [35, 342] on div at bounding box center [34, 336] width 11 height 11
click at [817, 559] on icon at bounding box center [822, 669] width 15 height 15
click at [740, 559] on icon at bounding box center [741, 670] width 6 height 10
click at [738, 559] on icon at bounding box center [740, 669] width 15 height 15
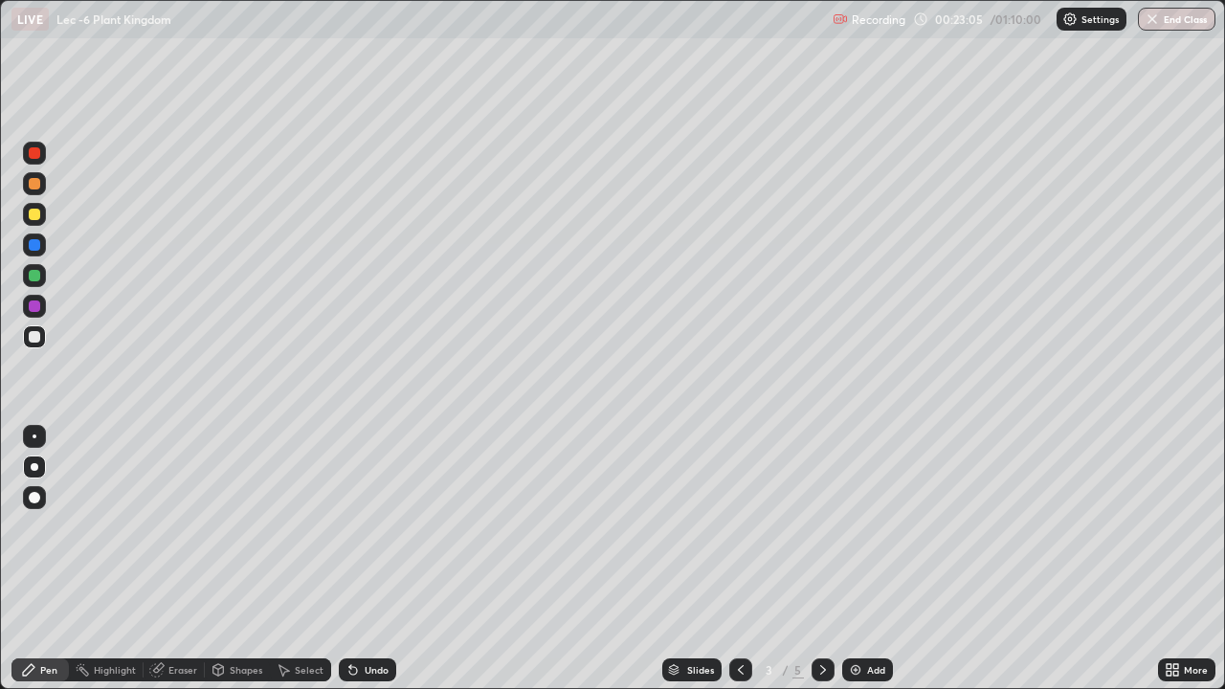
click at [819, 559] on icon at bounding box center [822, 669] width 15 height 15
click at [820, 559] on icon at bounding box center [822, 669] width 15 height 15
click at [821, 559] on icon at bounding box center [822, 669] width 15 height 15
click at [1186, 559] on div "More" at bounding box center [1196, 670] width 24 height 10
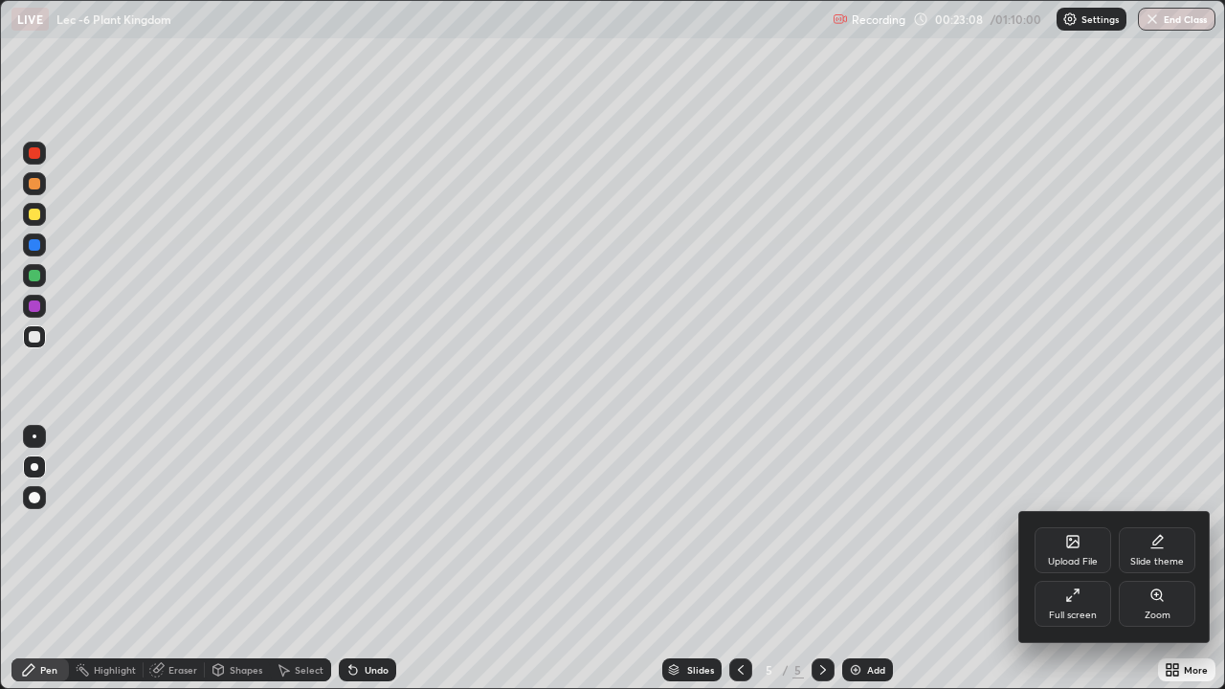
click at [1062, 549] on div "Upload File" at bounding box center [1072, 550] width 77 height 46
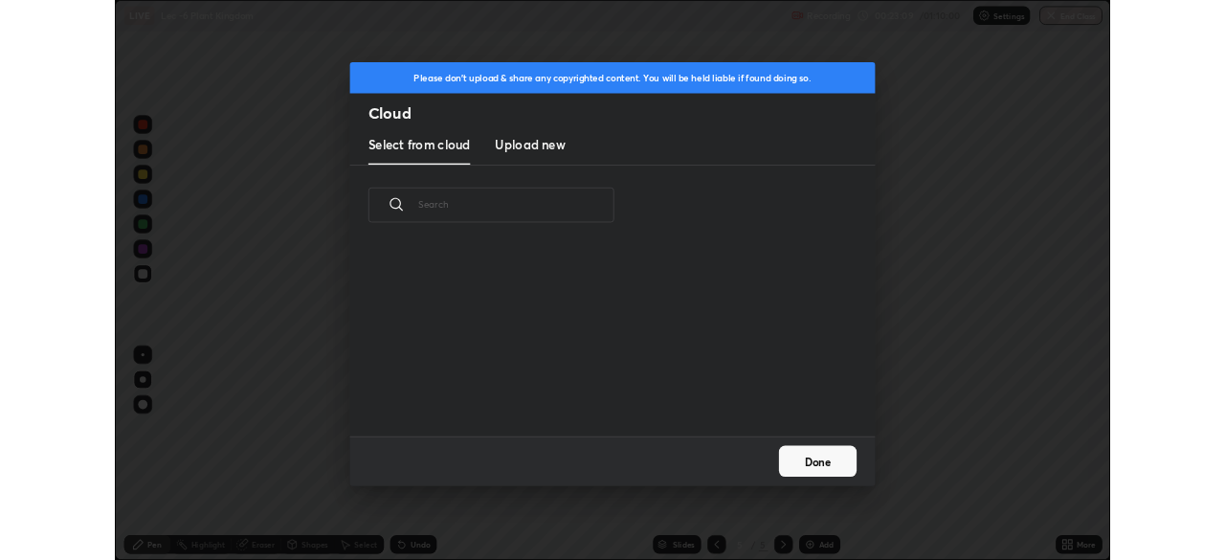
scroll to position [235, 614]
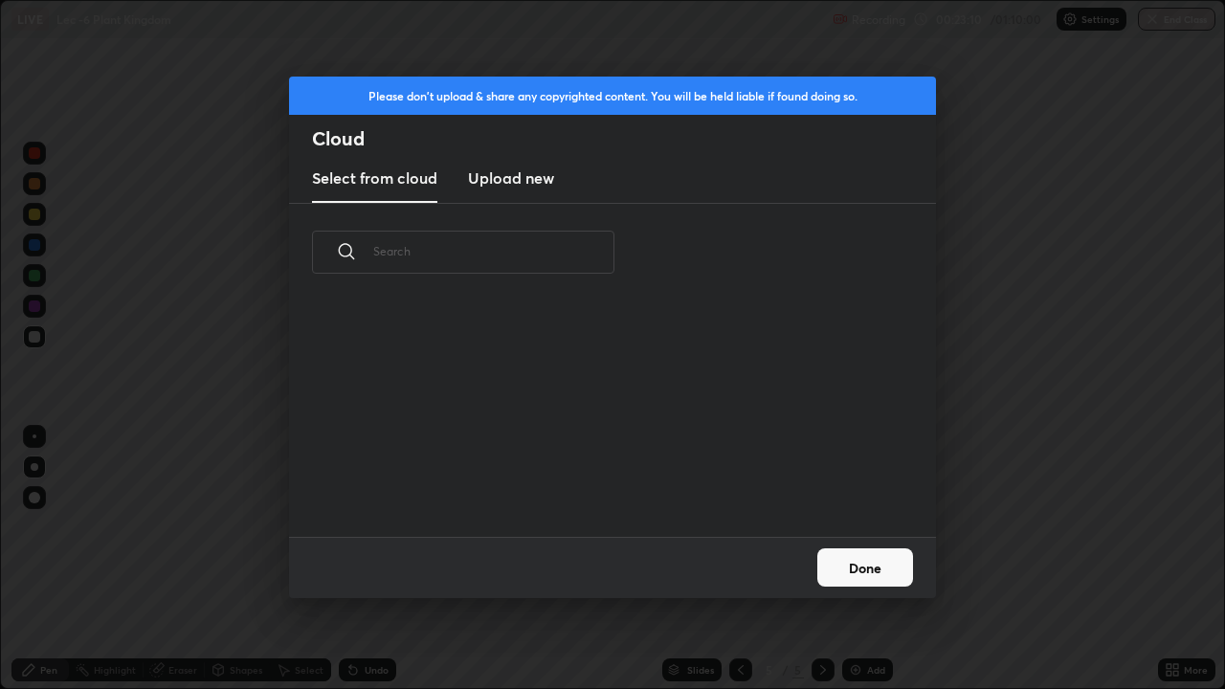
click at [505, 187] on h3 "Upload new" at bounding box center [511, 178] width 86 height 23
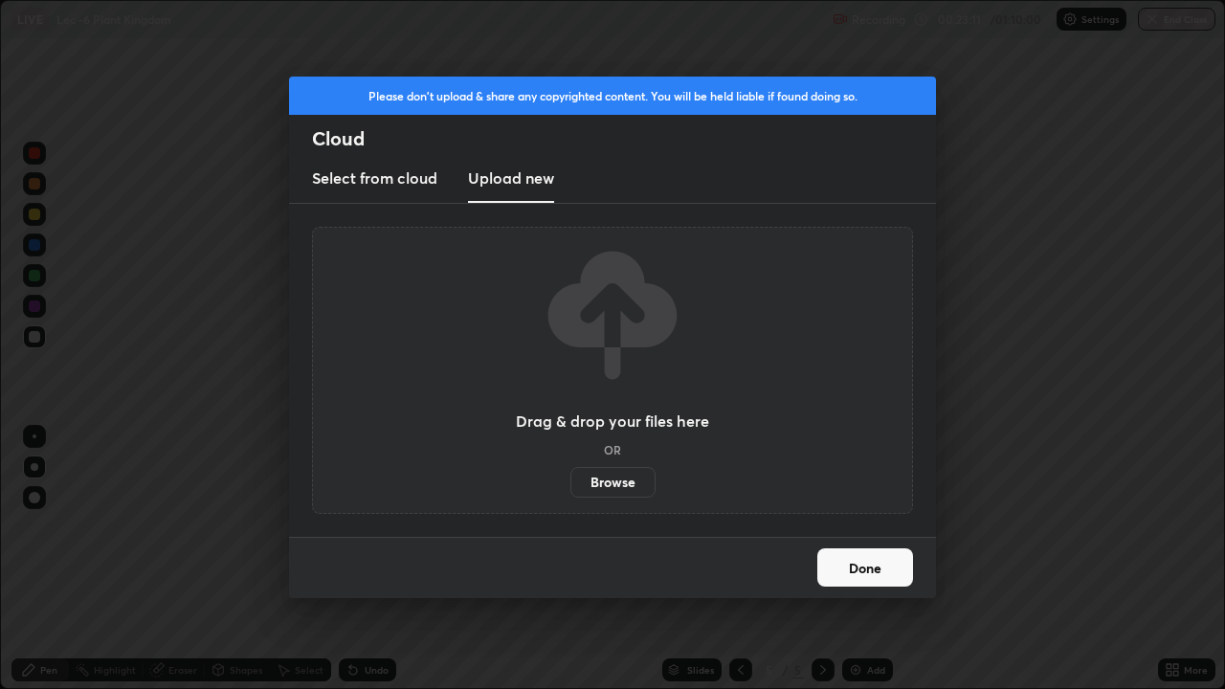
click at [606, 479] on label "Browse" at bounding box center [612, 482] width 85 height 31
click at [570, 479] on input "Browse" at bounding box center [570, 482] width 0 height 31
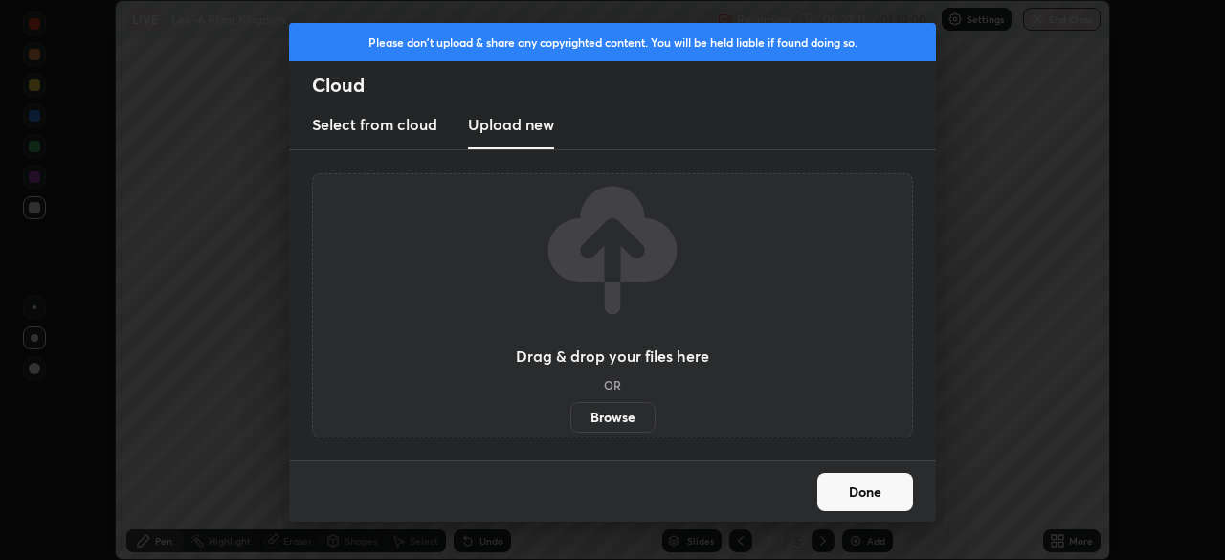
scroll to position [95133, 94468]
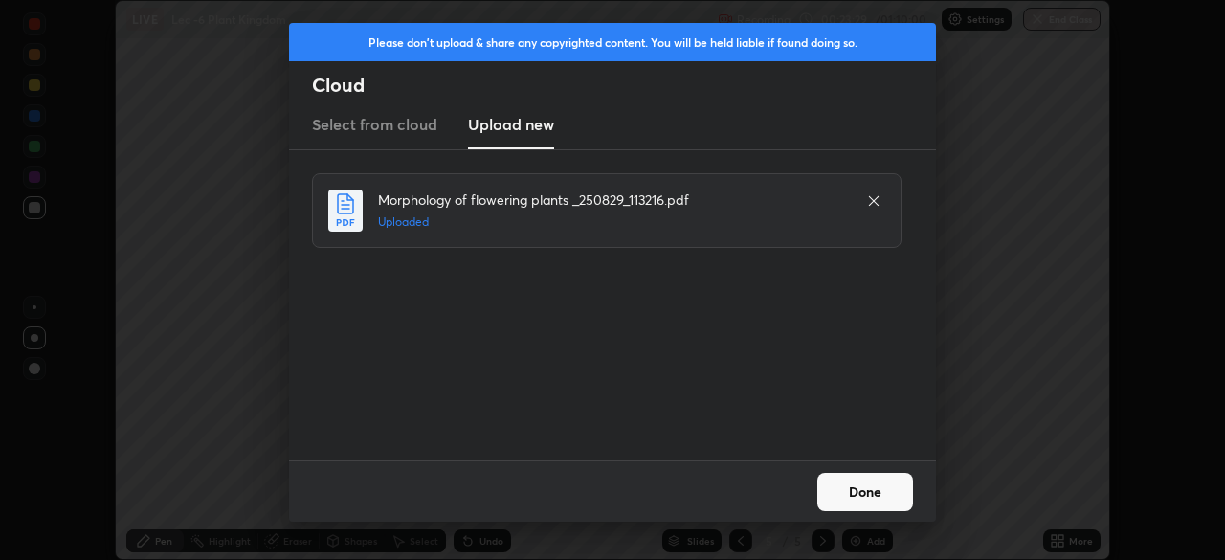
click at [848, 493] on button "Done" at bounding box center [865, 492] width 96 height 38
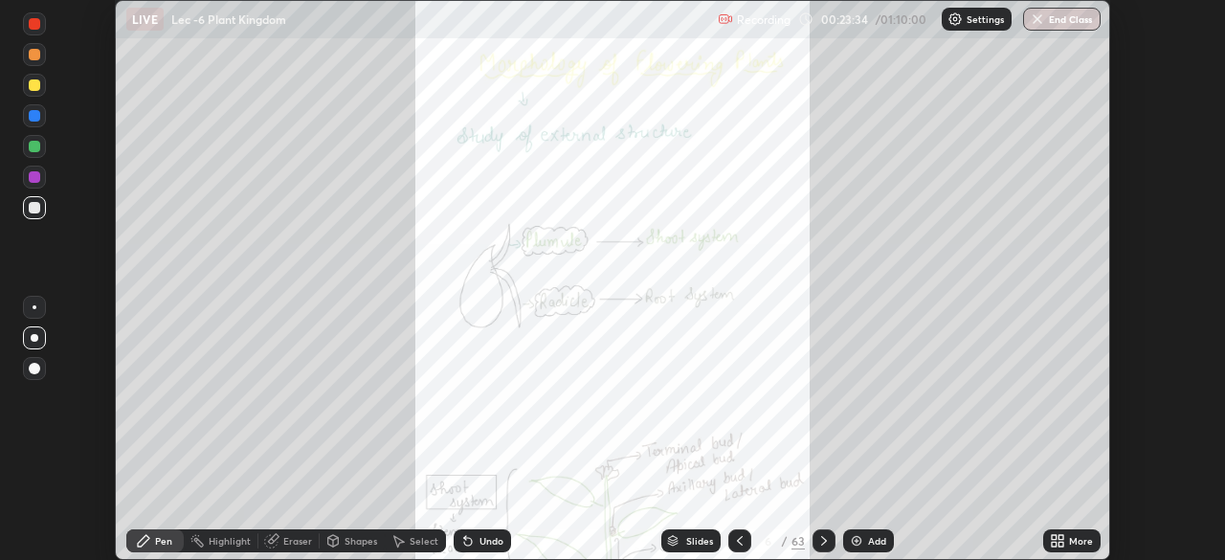
click at [686, 541] on div "Slides" at bounding box center [699, 541] width 27 height 10
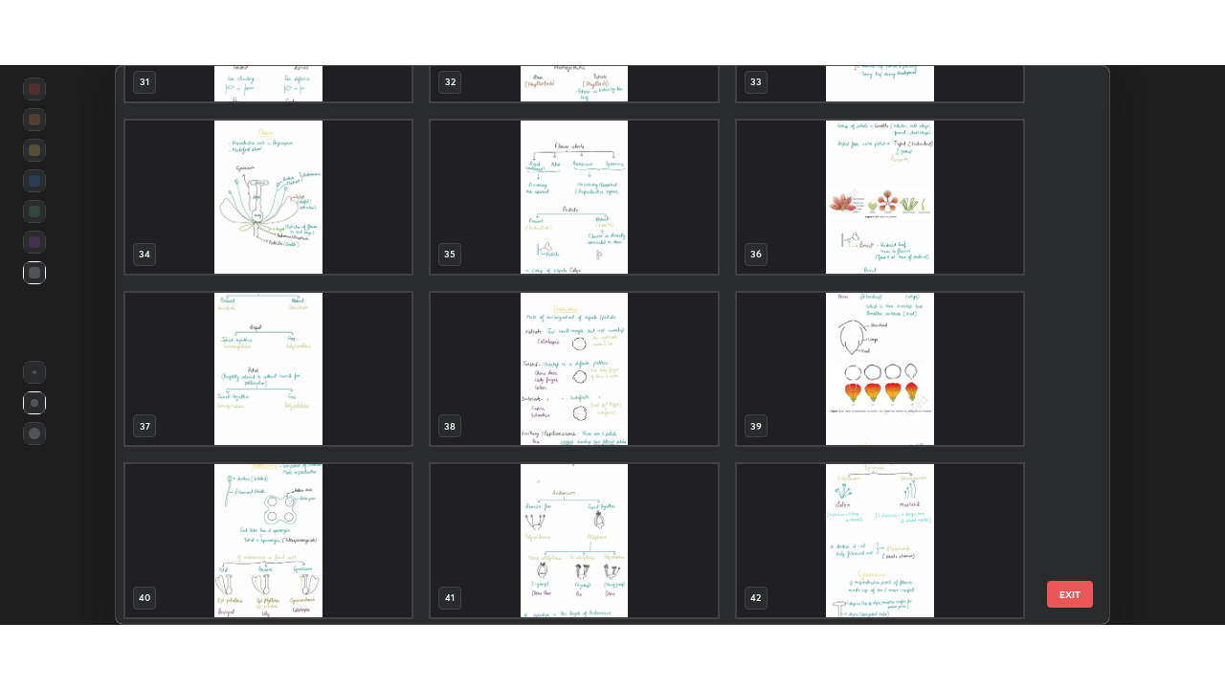
scroll to position [1851, 0]
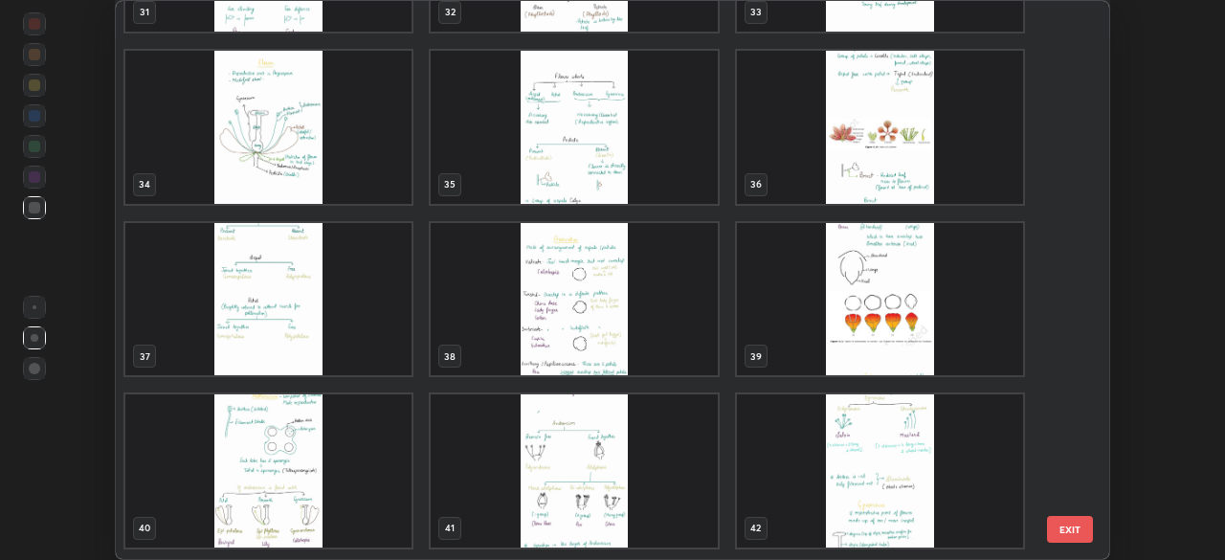
click at [295, 160] on img "grid" at bounding box center [268, 127] width 286 height 153
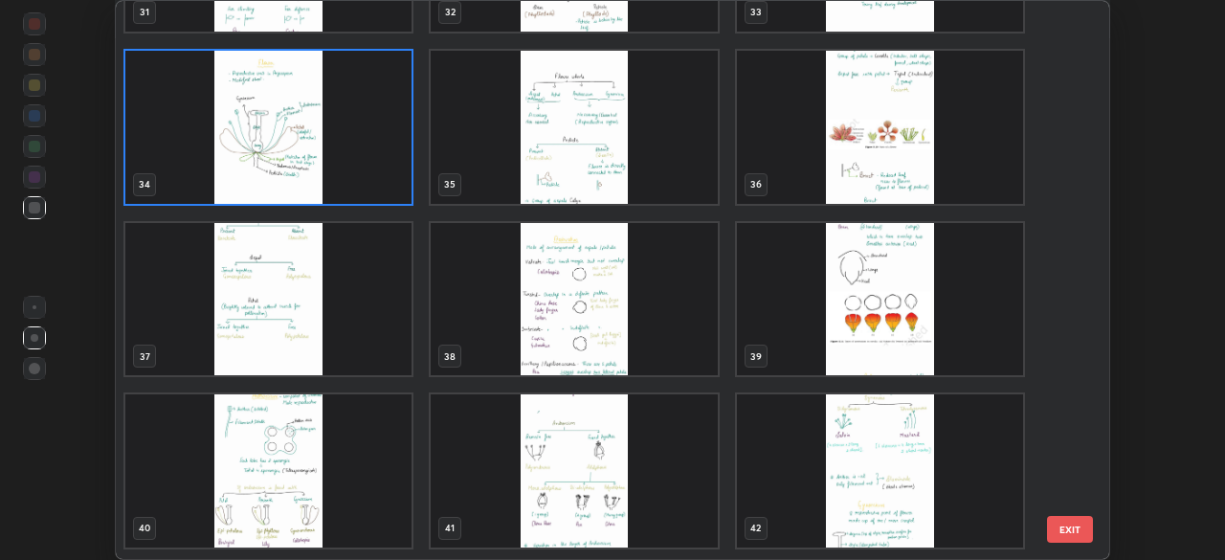
click at [296, 166] on img "grid" at bounding box center [268, 127] width 286 height 153
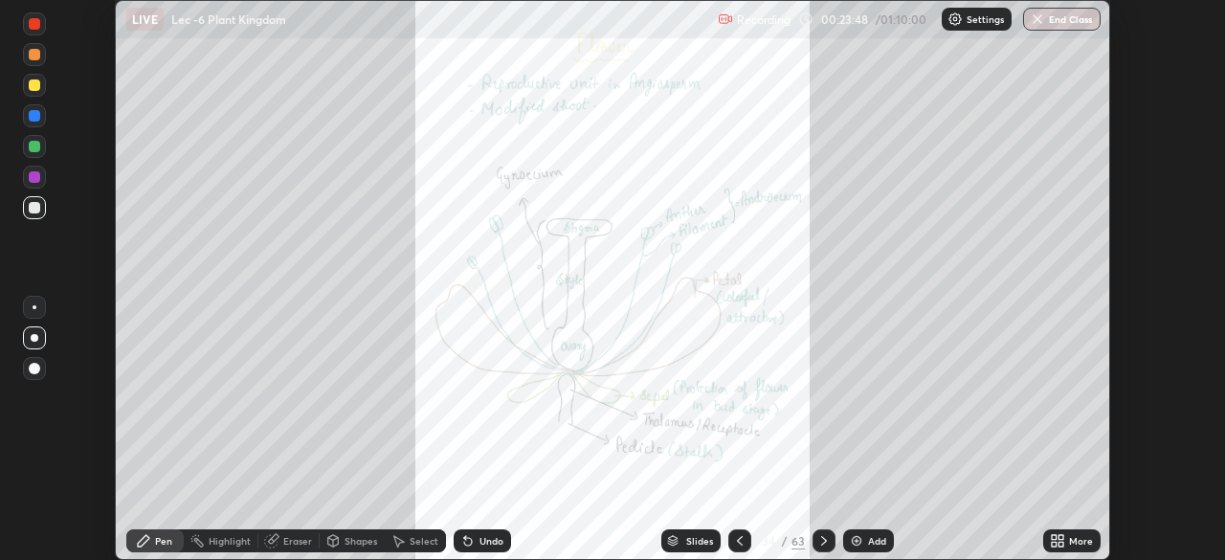
click at [1069, 545] on div "More" at bounding box center [1081, 541] width 24 height 10
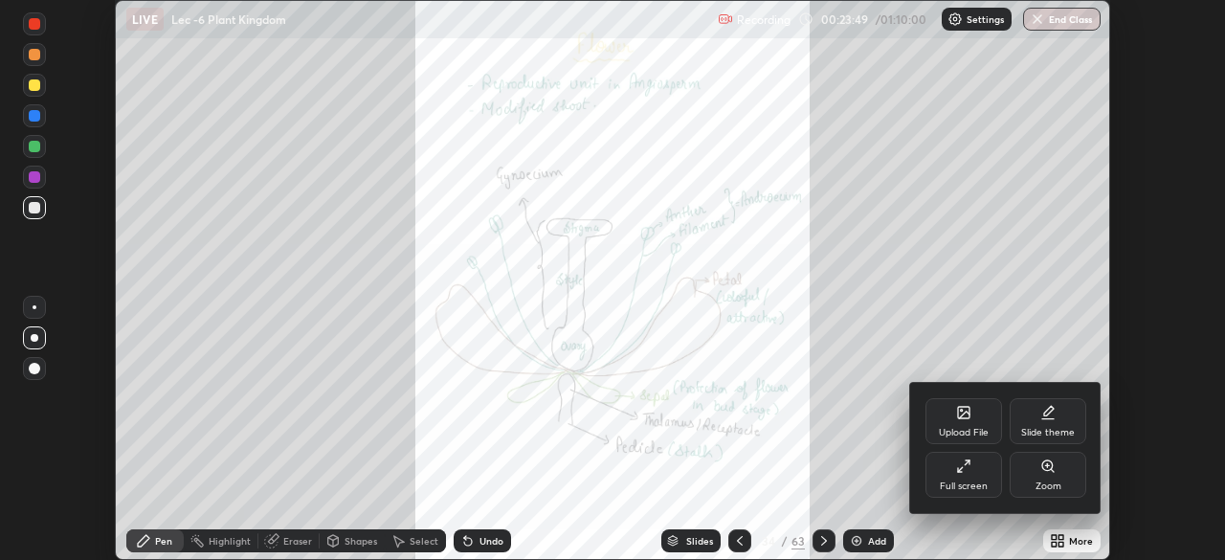
click at [963, 474] on div "Full screen" at bounding box center [963, 475] width 77 height 46
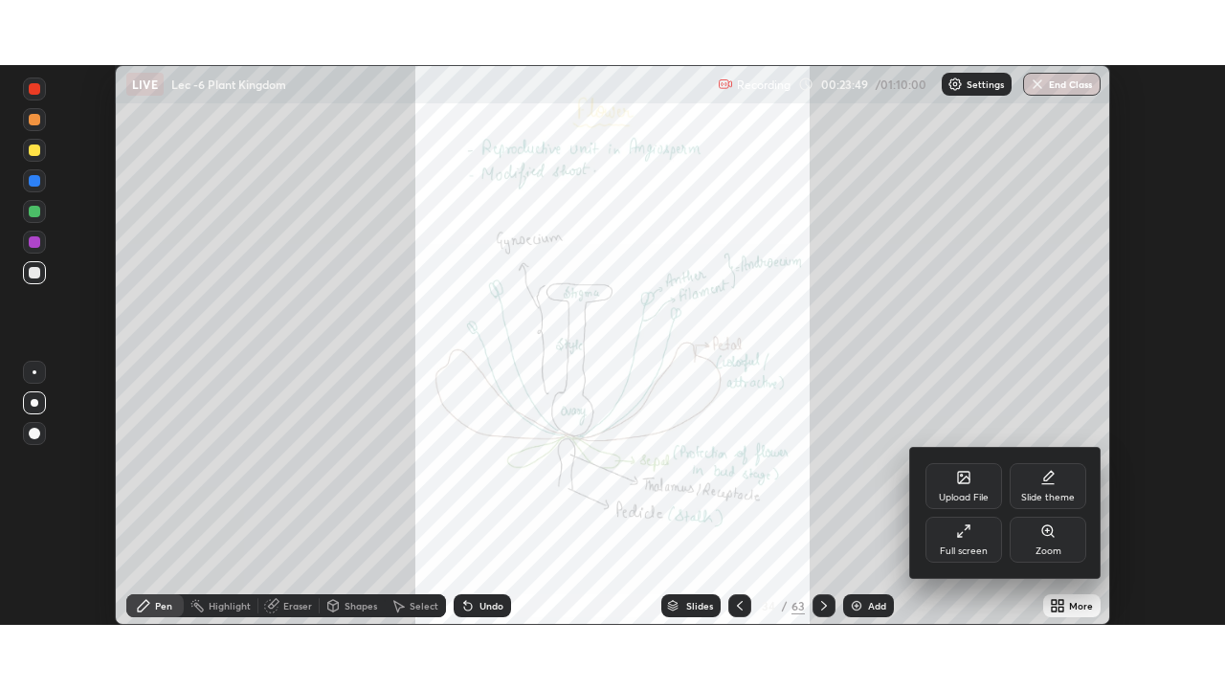
scroll to position [689, 1225]
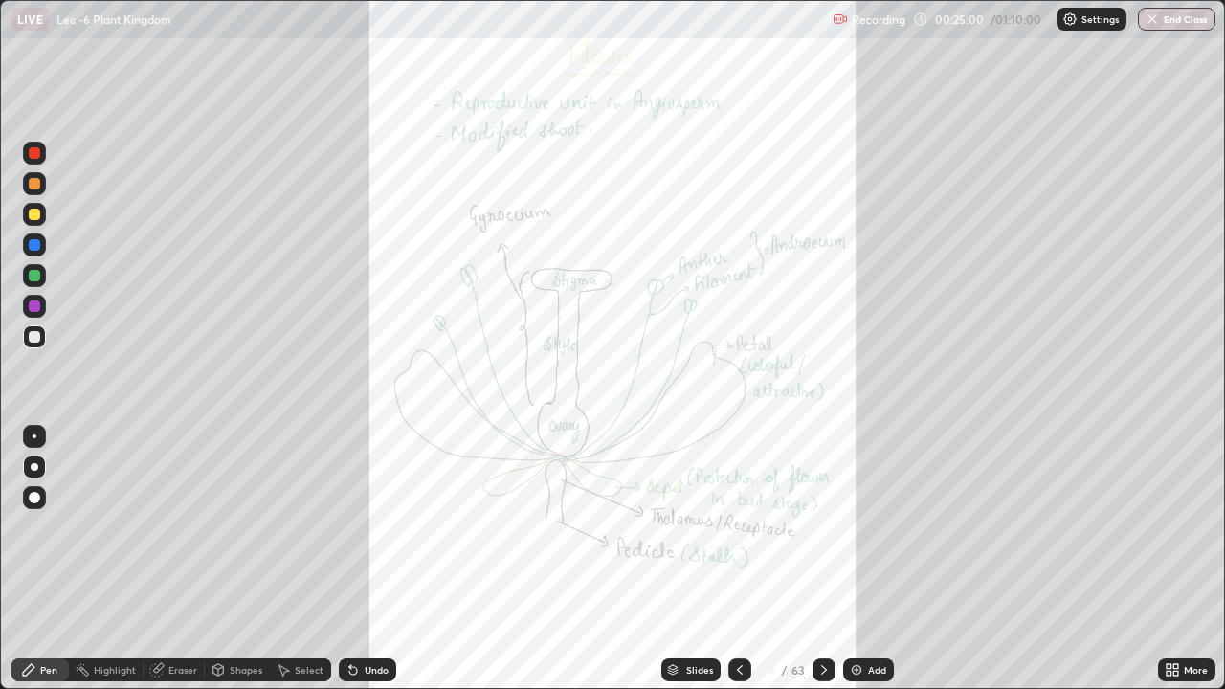
click at [680, 559] on div "Slides" at bounding box center [690, 669] width 59 height 23
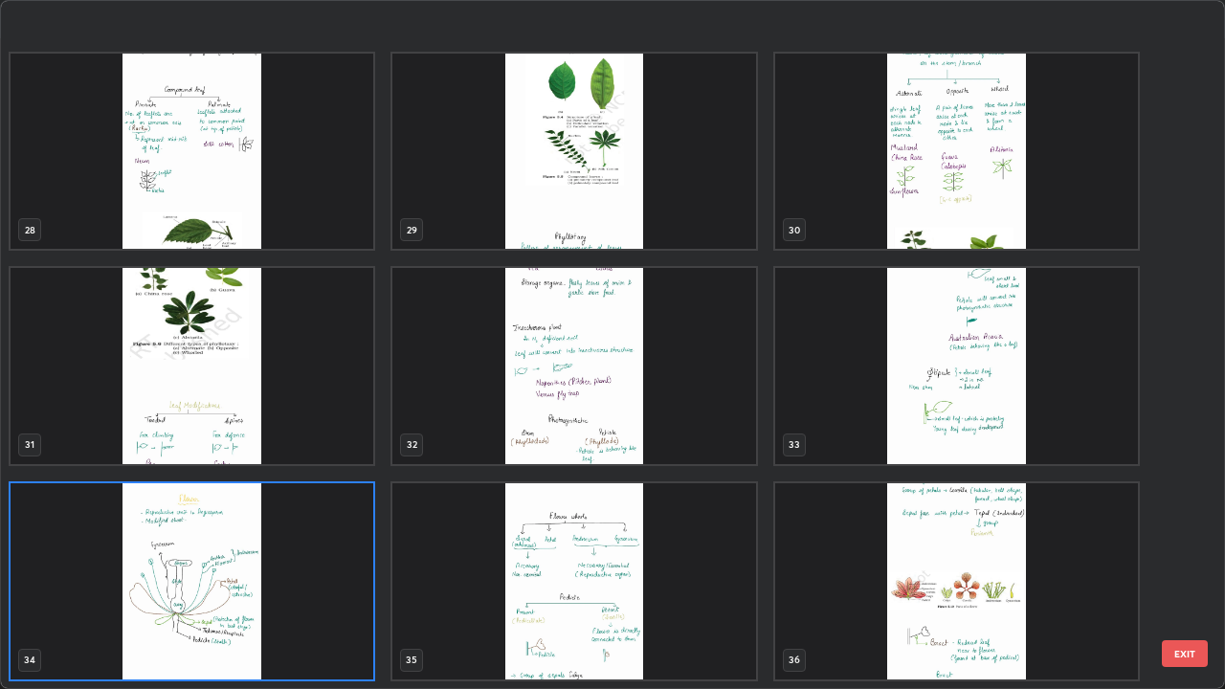
scroll to position [2127, 0]
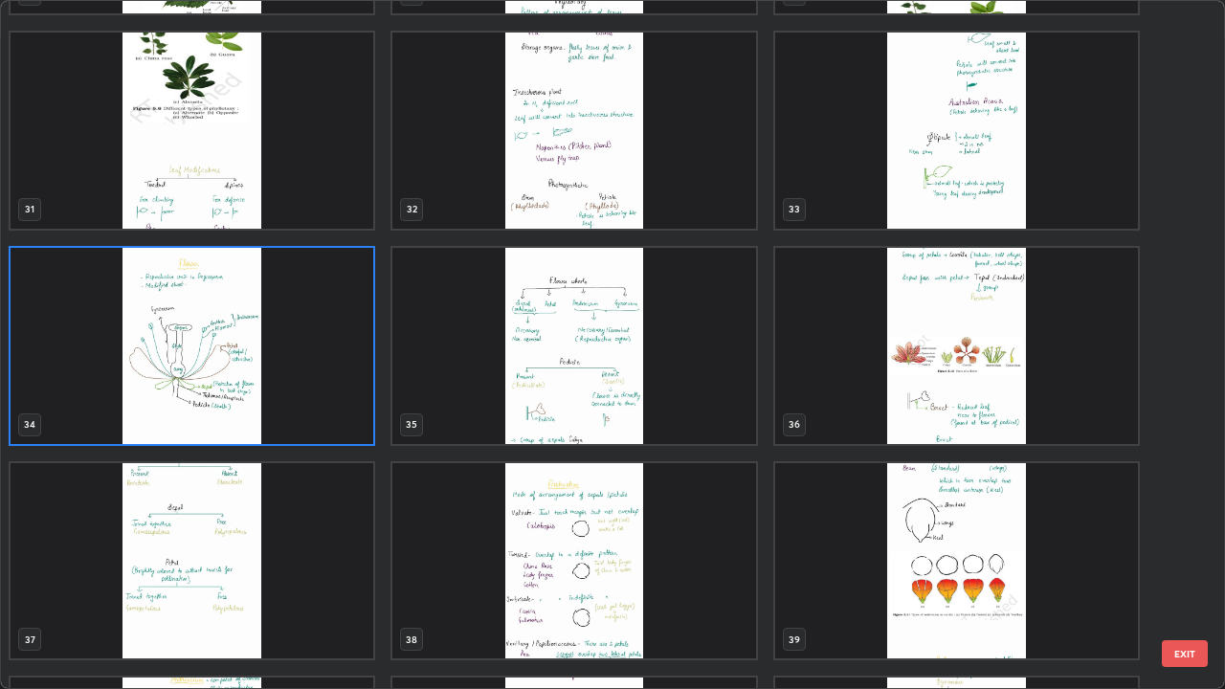
click at [160, 392] on img "grid" at bounding box center [192, 346] width 363 height 196
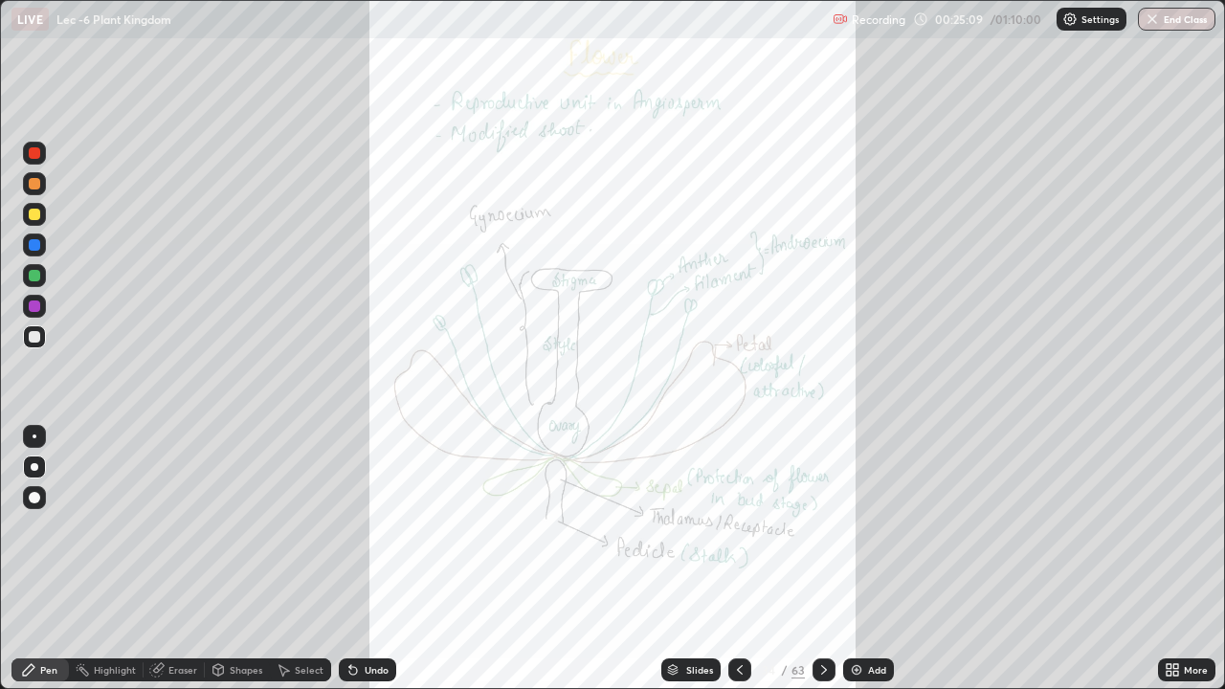
click at [159, 393] on img "grid" at bounding box center [192, 346] width 363 height 196
click at [119, 559] on div "Highlight" at bounding box center [115, 670] width 42 height 10
click at [27, 223] on div at bounding box center [34, 214] width 23 height 23
click at [821, 559] on icon at bounding box center [824, 670] width 6 height 10
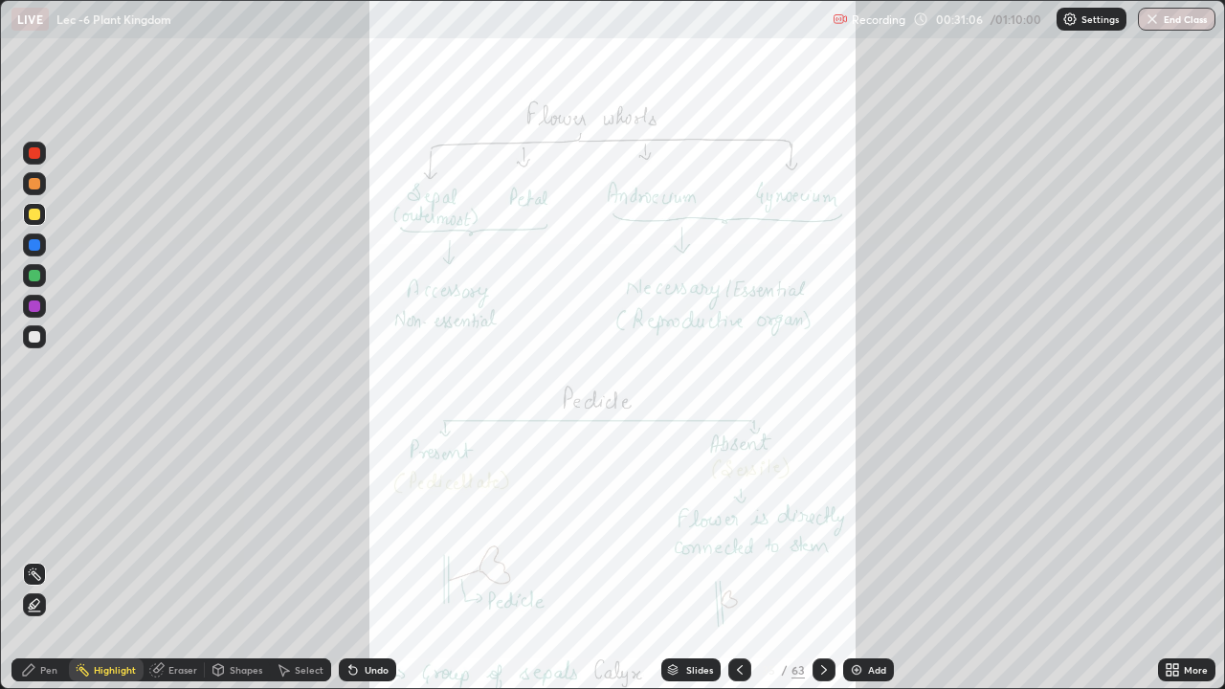
click at [35, 559] on div "Pen" at bounding box center [39, 669] width 57 height 23
click at [36, 342] on div at bounding box center [34, 336] width 11 height 11
click at [106, 559] on div "Highlight" at bounding box center [115, 670] width 42 height 10
click at [36, 214] on div at bounding box center [34, 214] width 11 height 11
click at [823, 559] on icon at bounding box center [824, 670] width 6 height 10
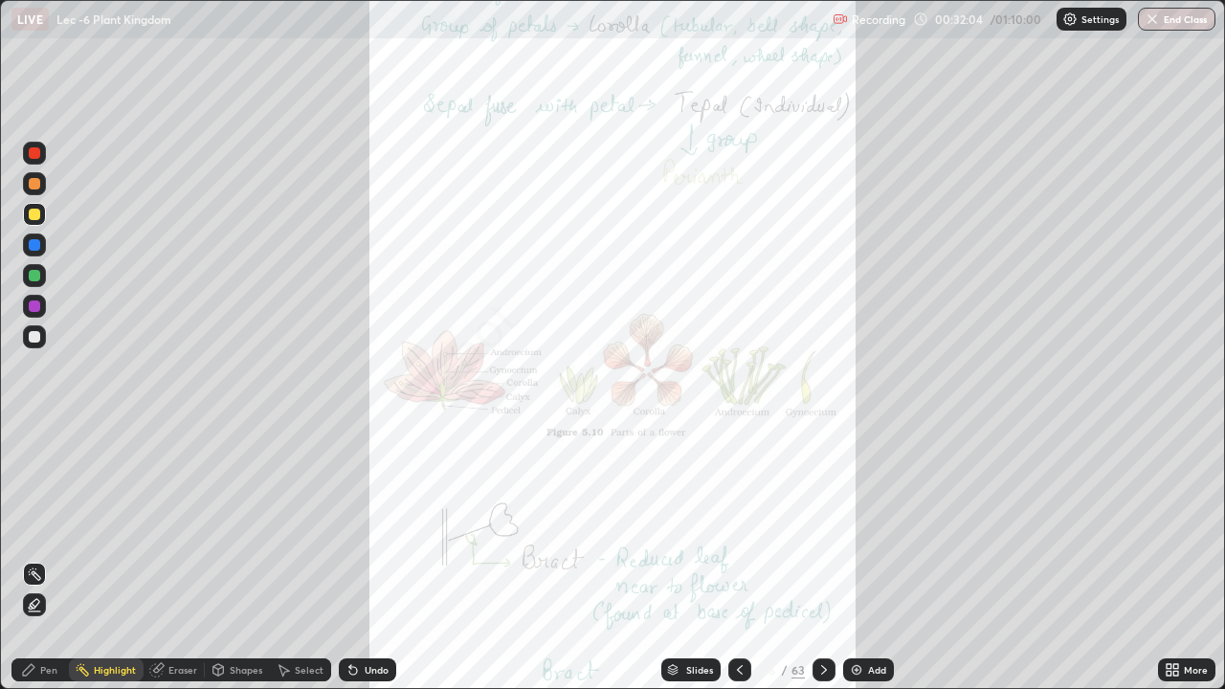
click at [36, 559] on div "Pen" at bounding box center [39, 669] width 57 height 23
click at [36, 341] on div at bounding box center [34, 336] width 11 height 11
click at [39, 220] on div at bounding box center [34, 214] width 23 height 23
click at [31, 281] on div at bounding box center [34, 275] width 23 height 23
click at [37, 304] on div at bounding box center [34, 305] width 11 height 11
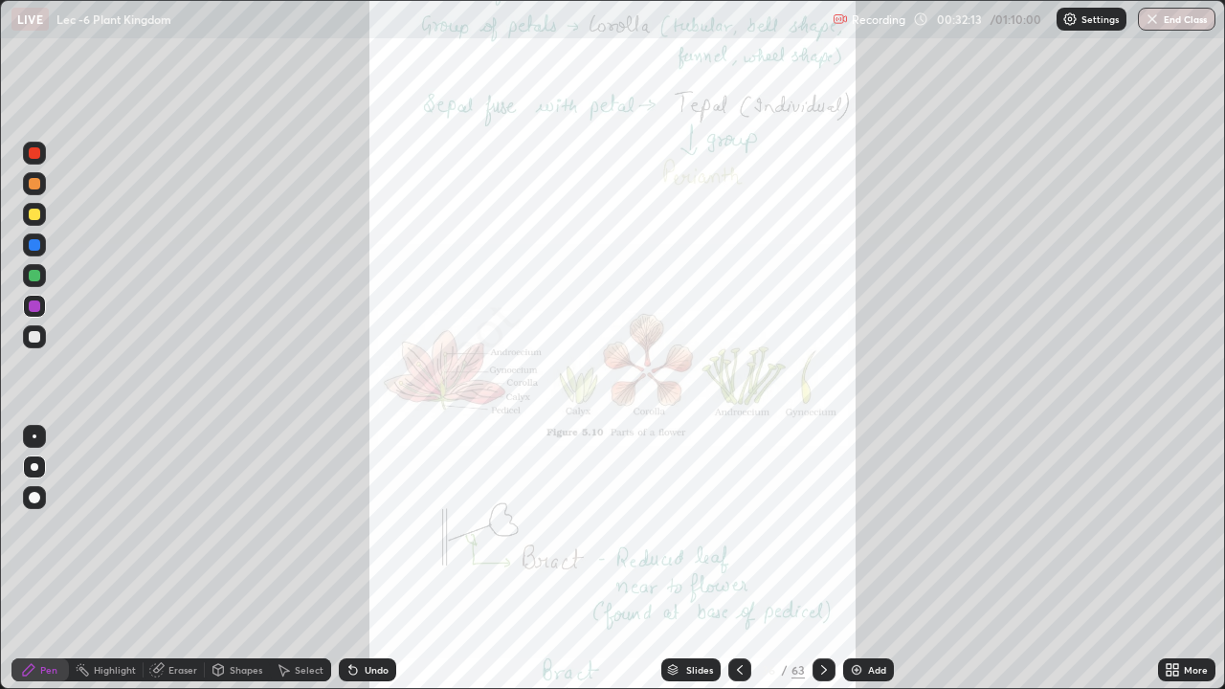
click at [116, 559] on div "Highlight" at bounding box center [106, 670] width 75 height 38
click at [816, 559] on icon at bounding box center [823, 669] width 15 height 15
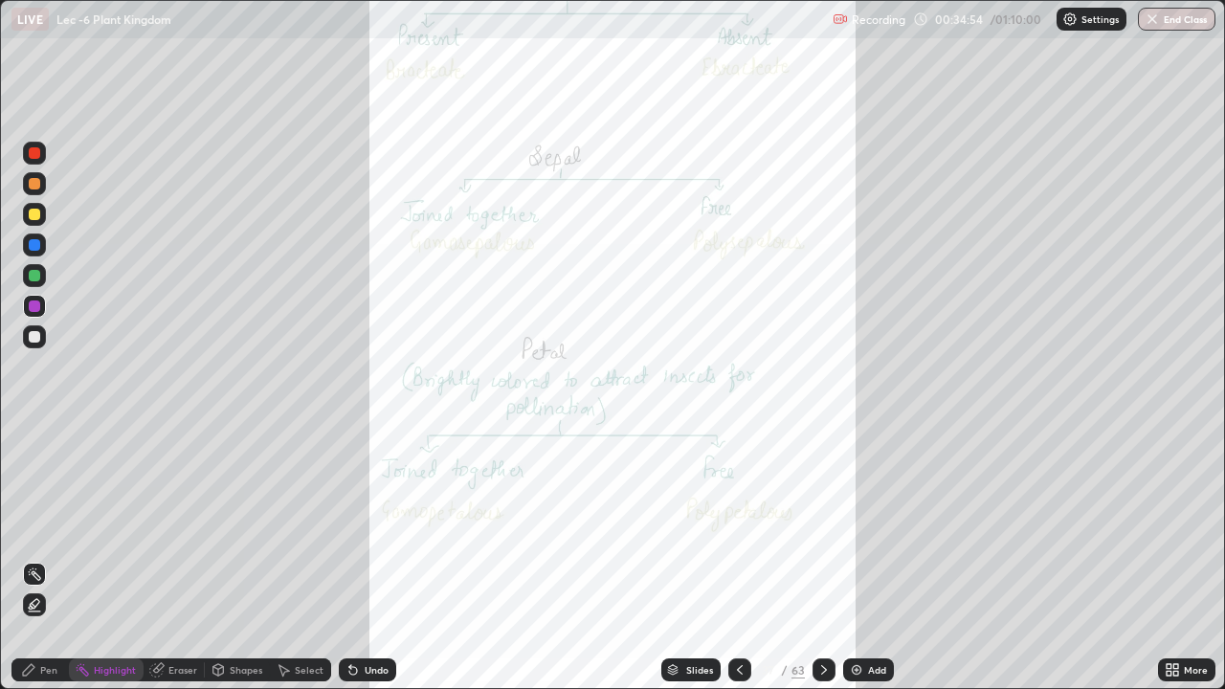
click at [821, 559] on icon at bounding box center [823, 669] width 15 height 15
click at [56, 559] on div "Pen" at bounding box center [39, 669] width 57 height 23
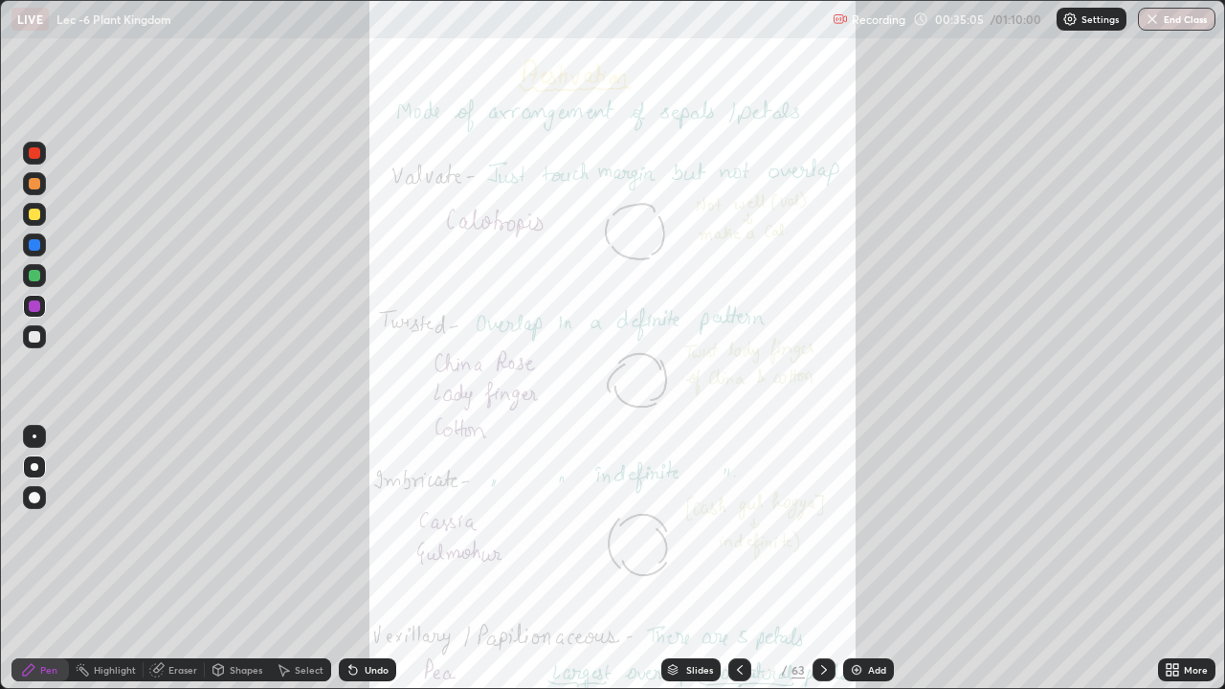
click at [43, 334] on div at bounding box center [34, 336] width 23 height 23
click at [120, 559] on div "Highlight" at bounding box center [115, 670] width 42 height 10
click at [41, 269] on div at bounding box center [34, 275] width 23 height 23
click at [824, 559] on icon at bounding box center [823, 669] width 15 height 15
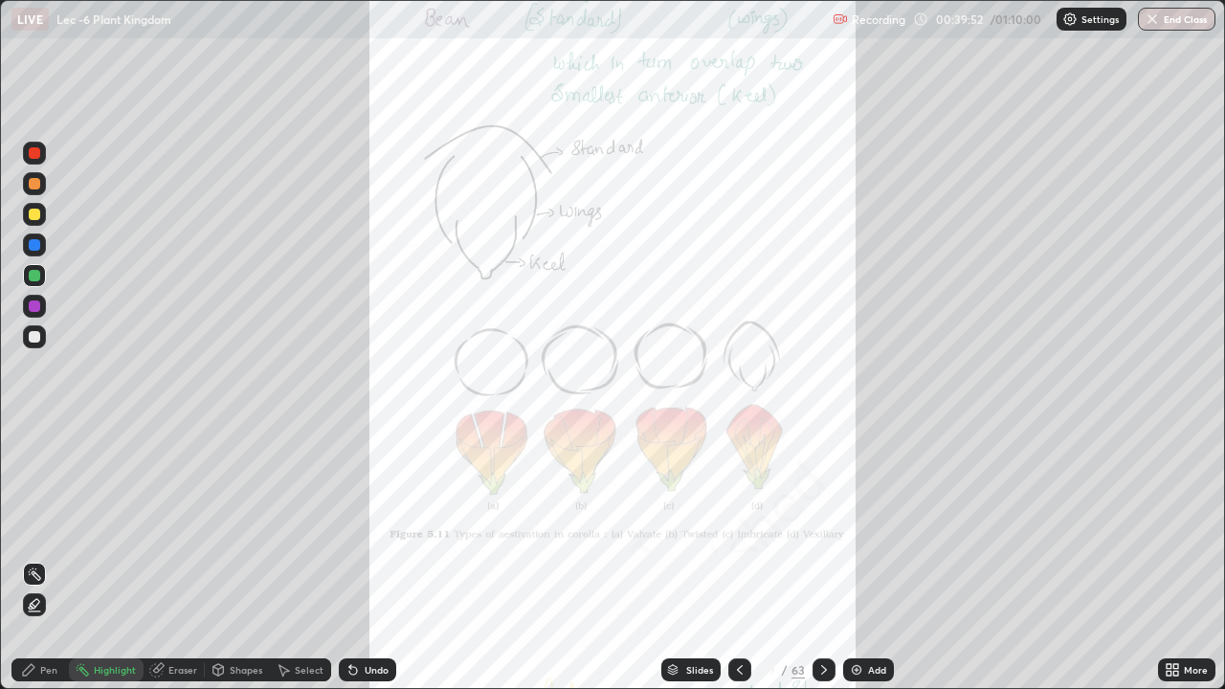
click at [1189, 559] on div "More" at bounding box center [1196, 670] width 24 height 10
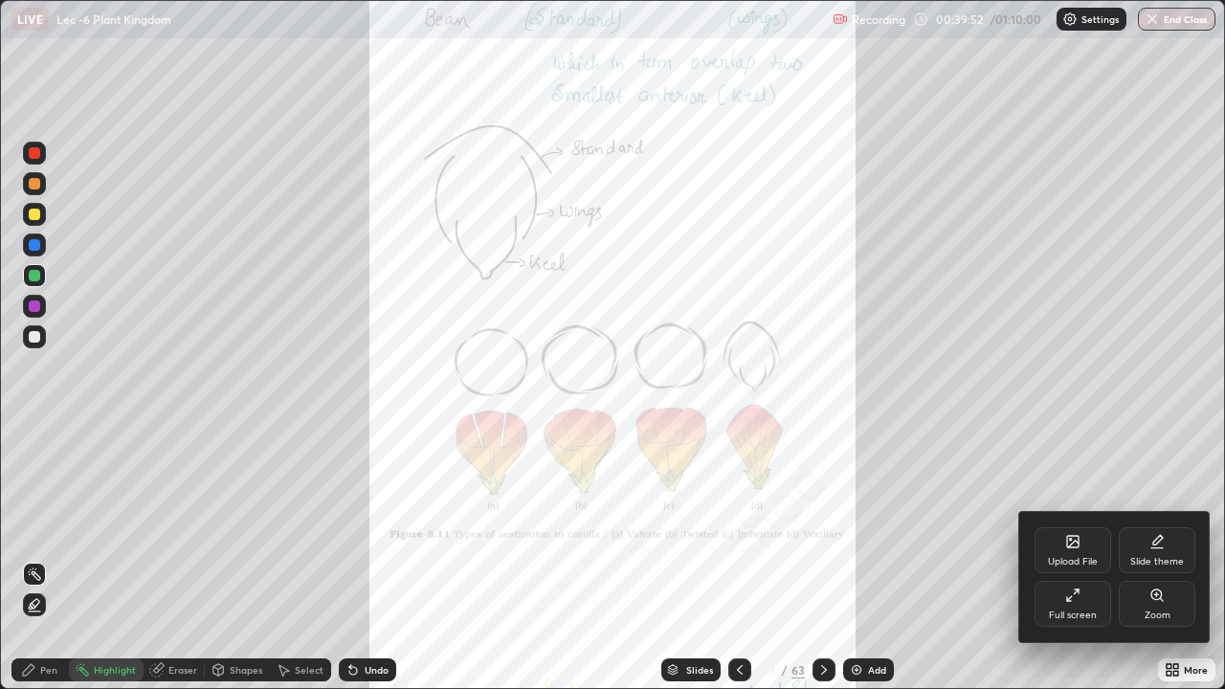
click at [1151, 559] on icon at bounding box center [1156, 594] width 11 height 11
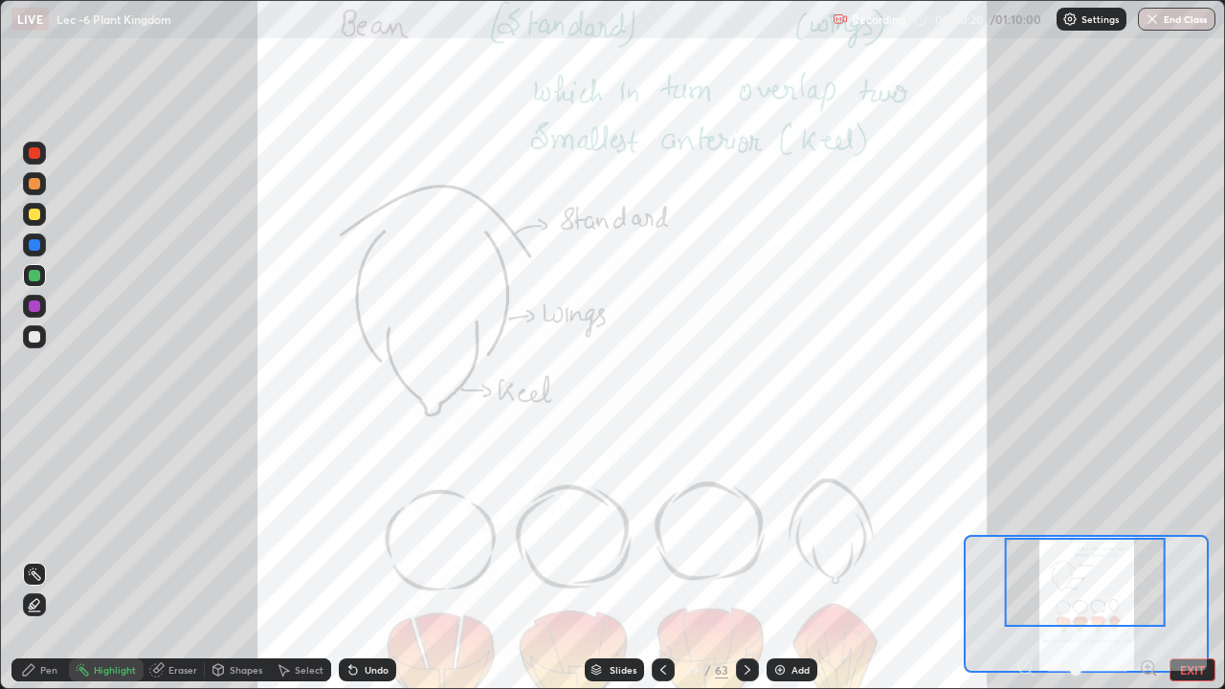
click at [662, 559] on icon at bounding box center [662, 669] width 15 height 15
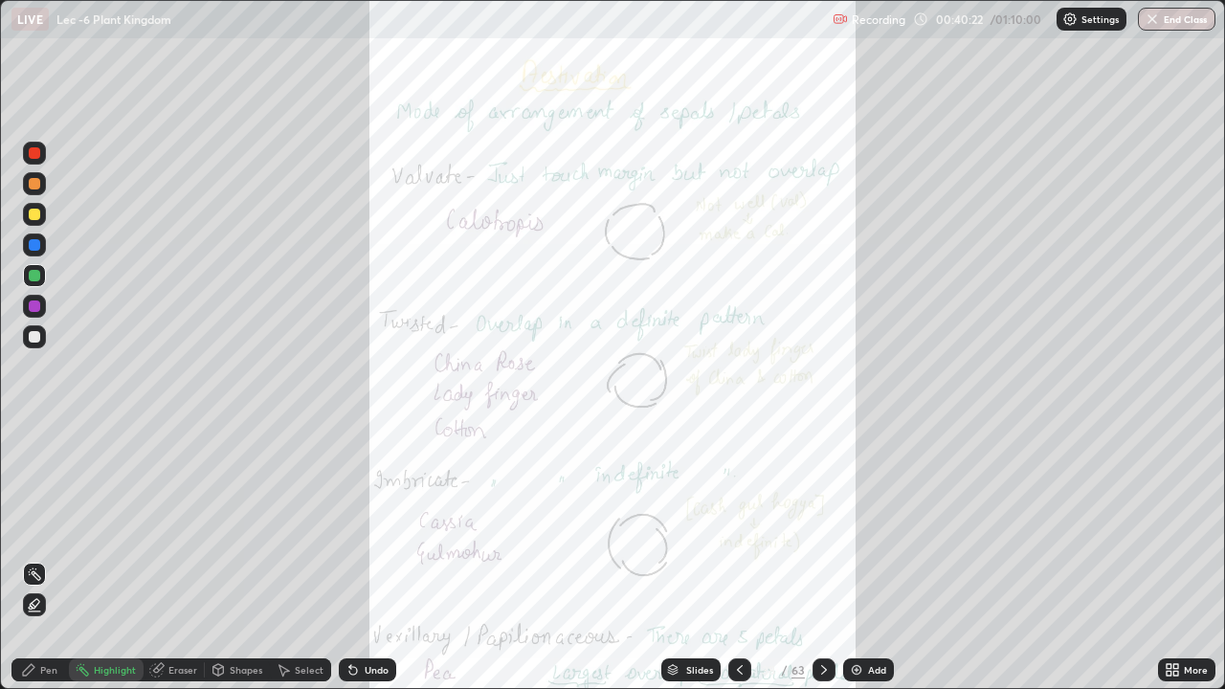
click at [818, 559] on icon at bounding box center [823, 669] width 15 height 15
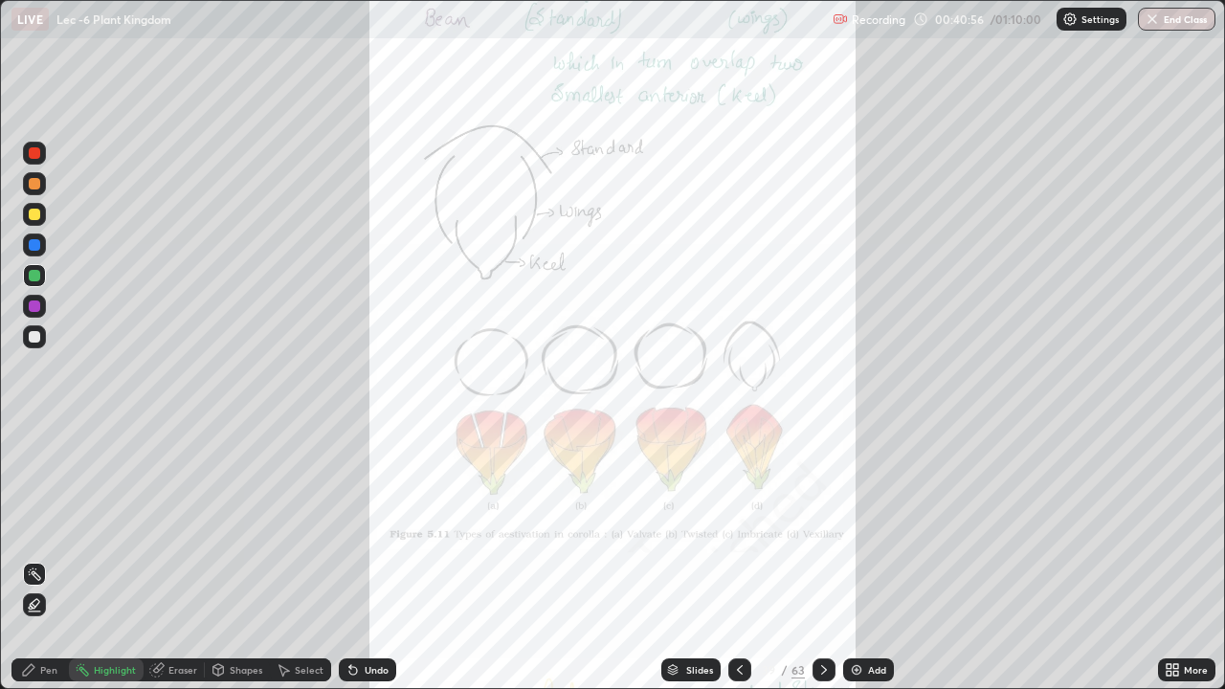
click at [1191, 559] on div "More" at bounding box center [1196, 670] width 24 height 10
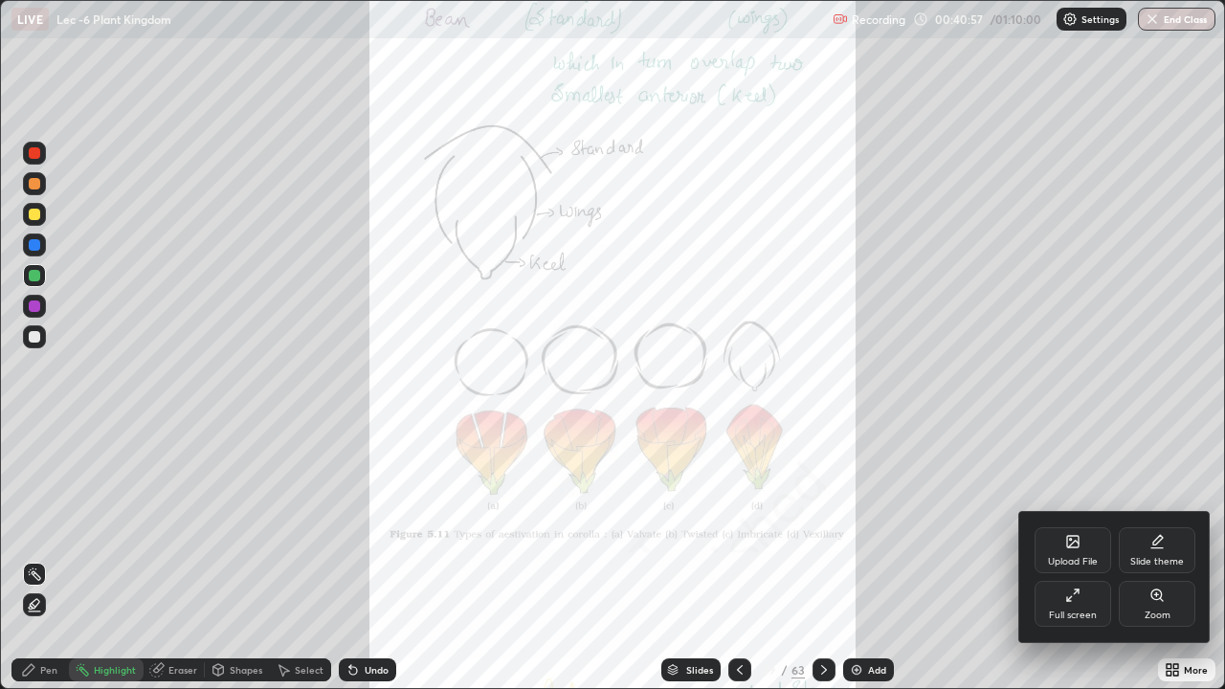
click at [1153, 559] on div "Zoom" at bounding box center [1157, 604] width 77 height 46
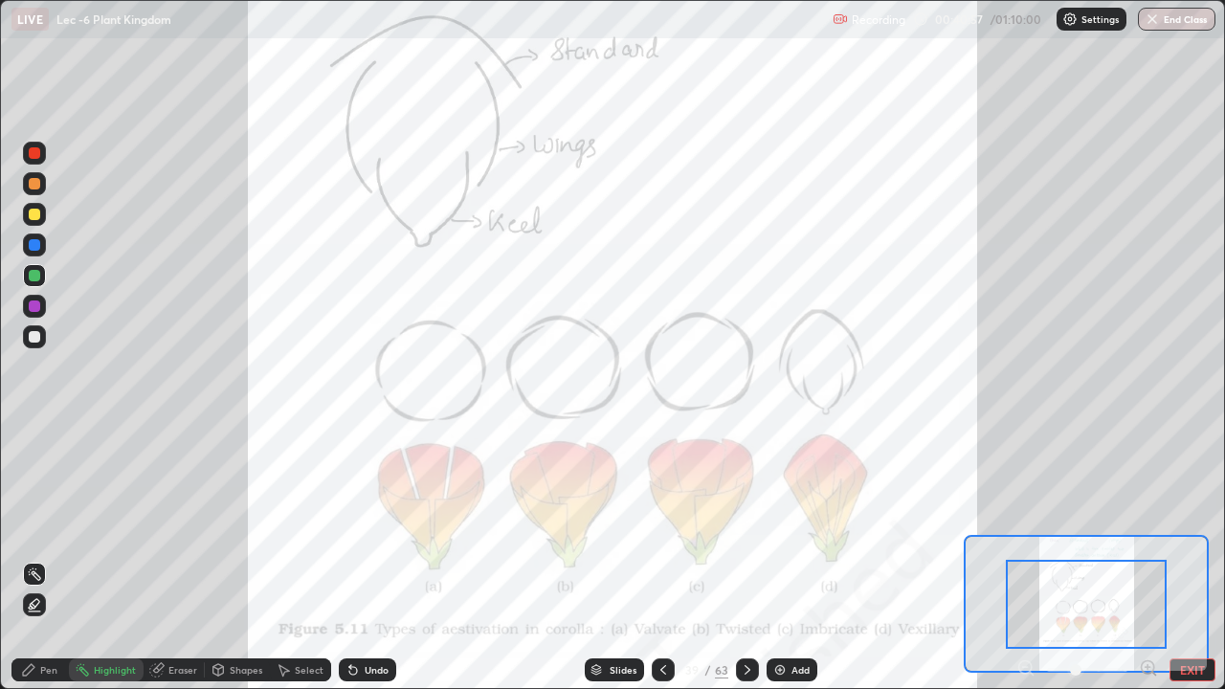
click at [1146, 559] on icon at bounding box center [1147, 667] width 5 height 0
click at [1145, 559] on icon at bounding box center [1147, 667] width 5 height 0
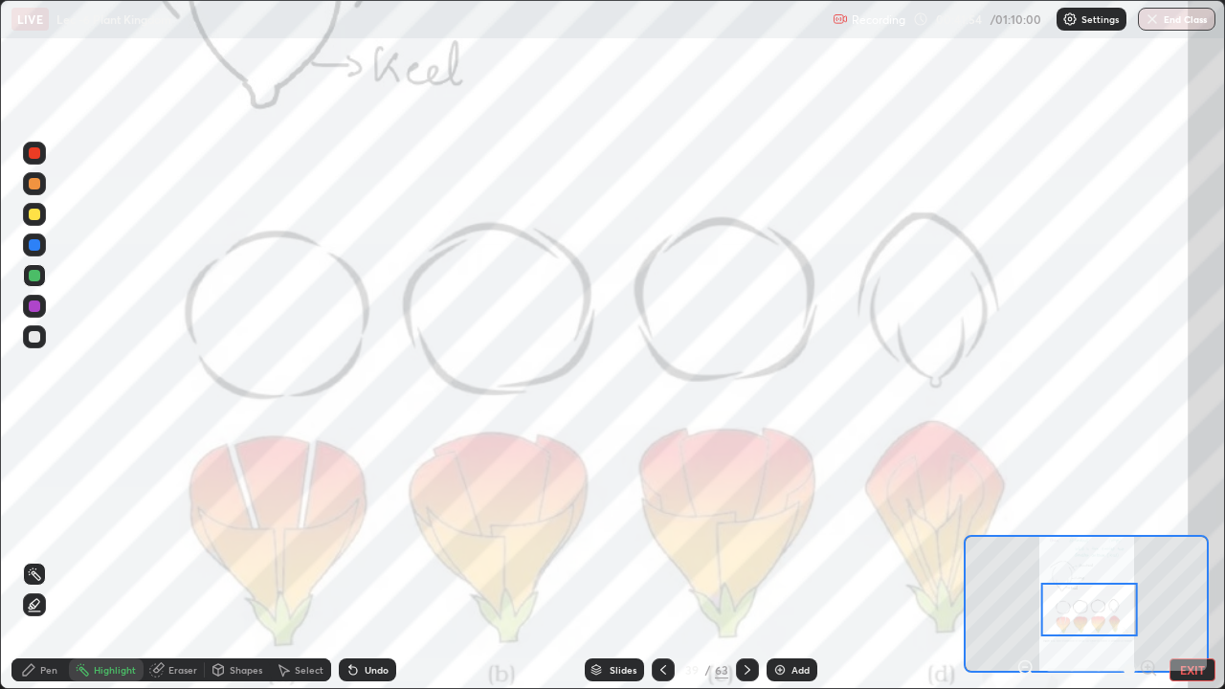
click at [732, 559] on div "39 / 63" at bounding box center [705, 670] width 107 height 38
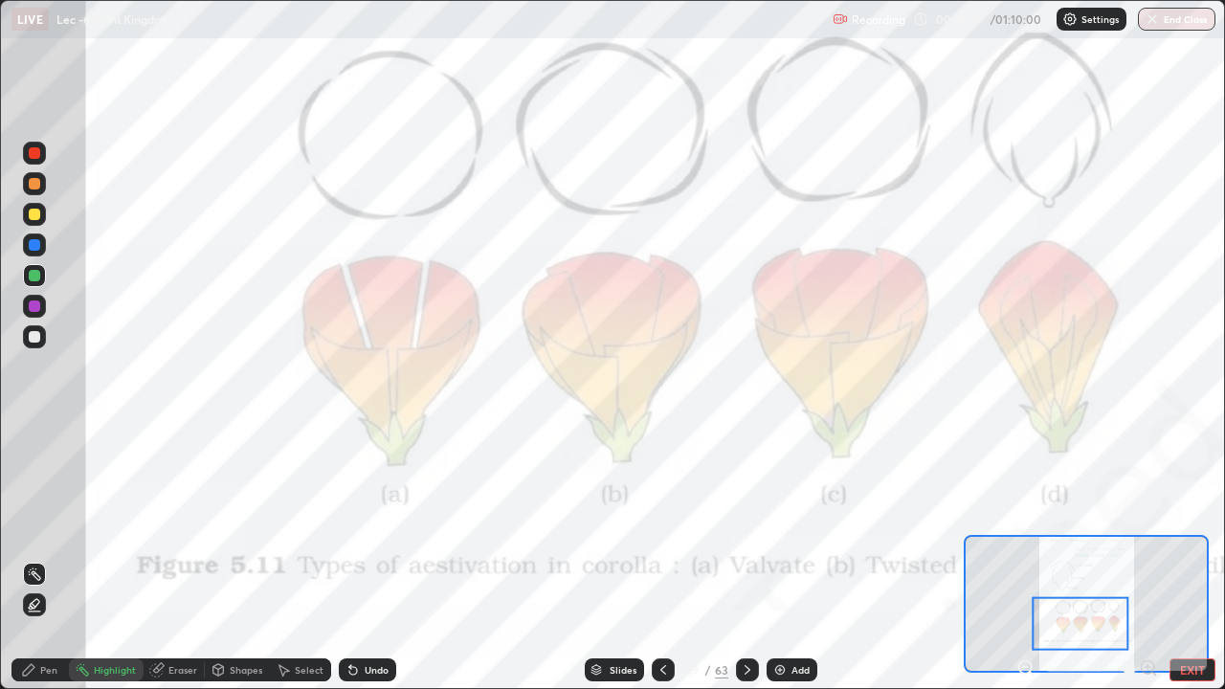
click at [747, 559] on icon at bounding box center [747, 670] width 6 height 10
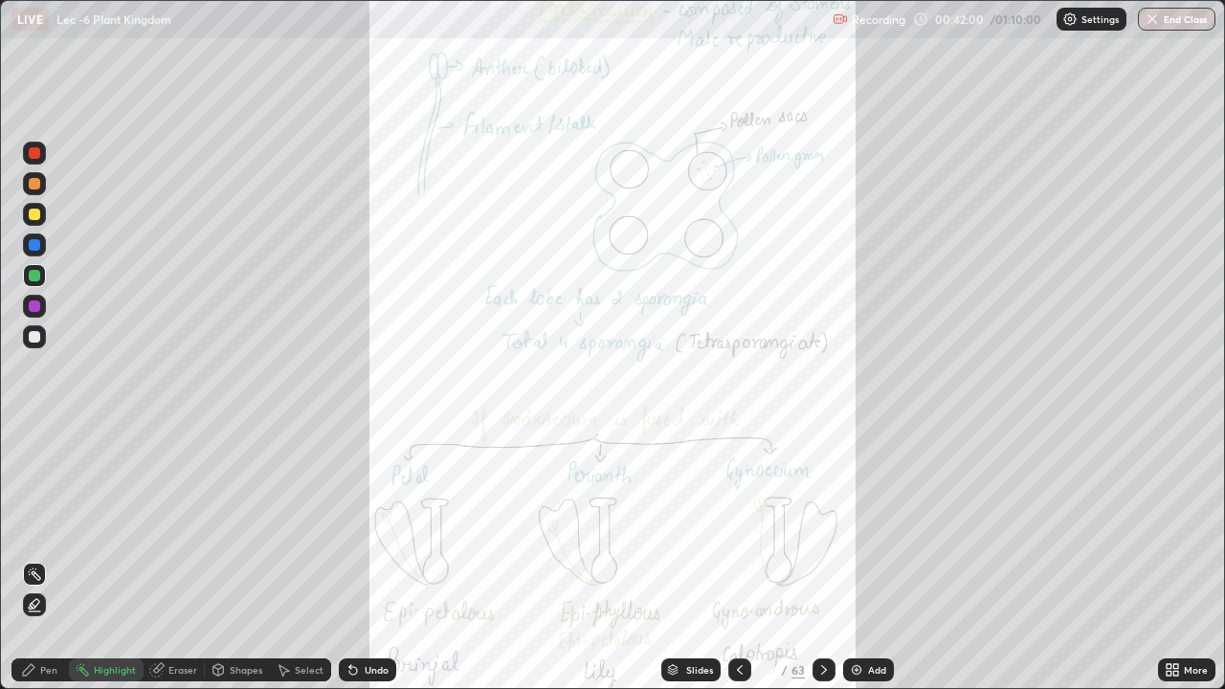
click at [1192, 559] on div "More" at bounding box center [1196, 670] width 24 height 10
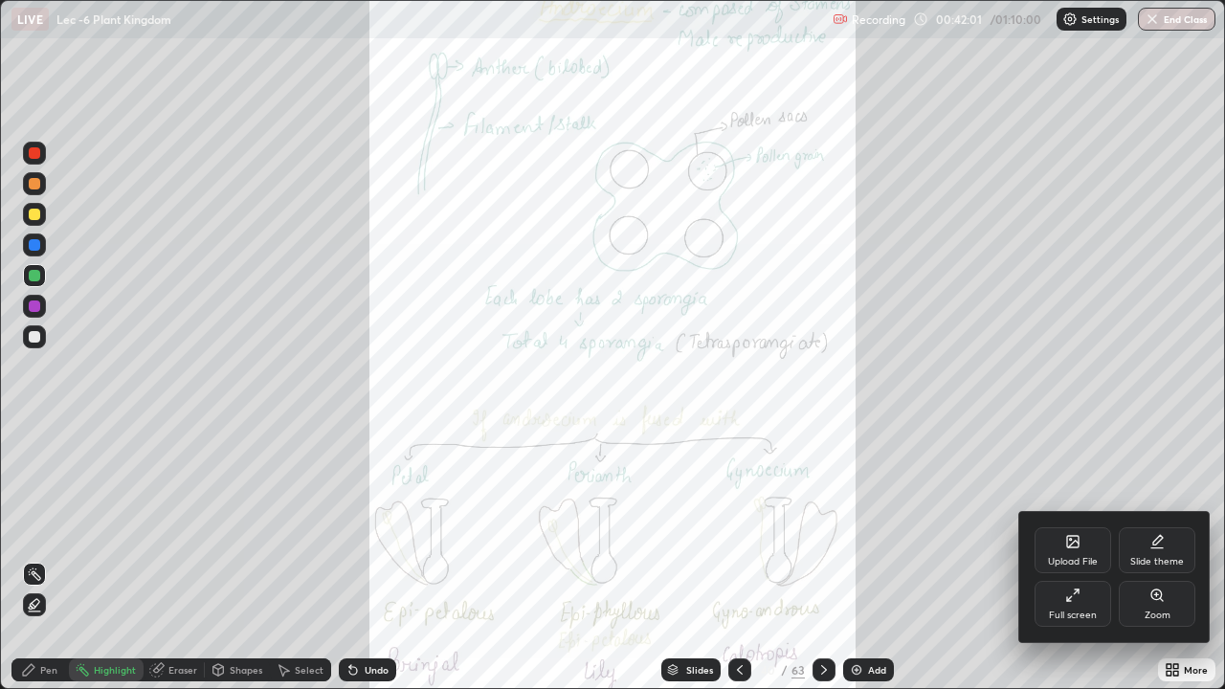
click at [1169, 559] on div "Zoom" at bounding box center [1157, 604] width 77 height 46
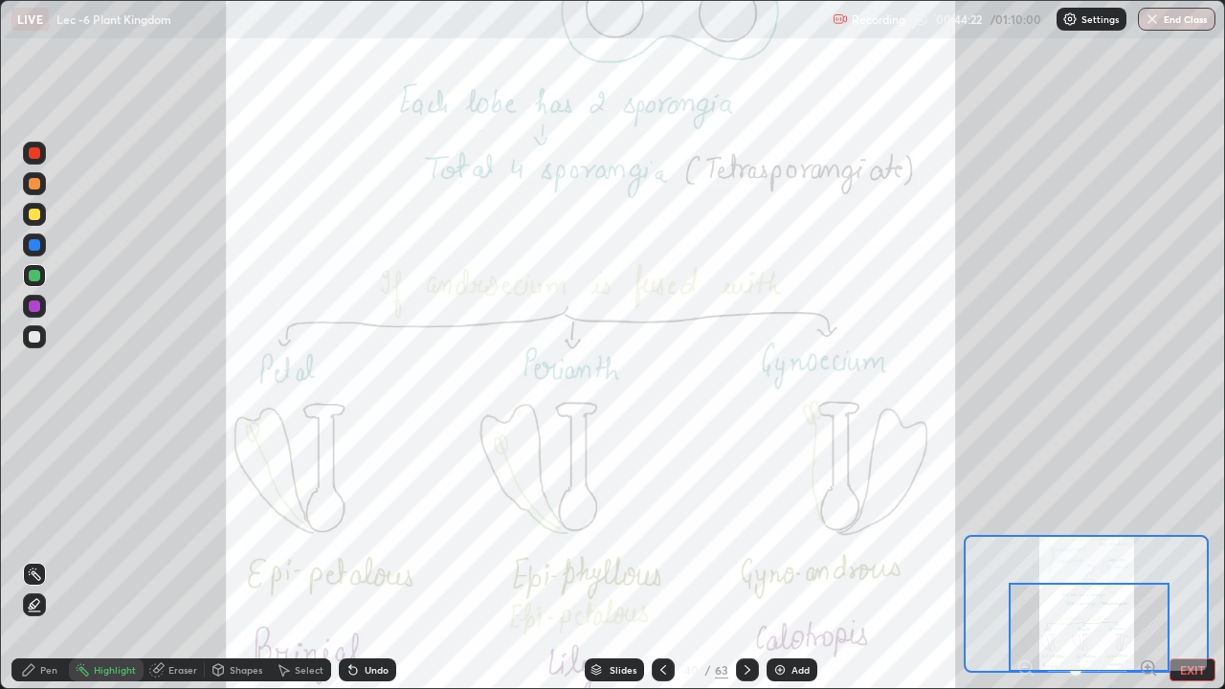
click at [744, 559] on icon at bounding box center [747, 669] width 15 height 15
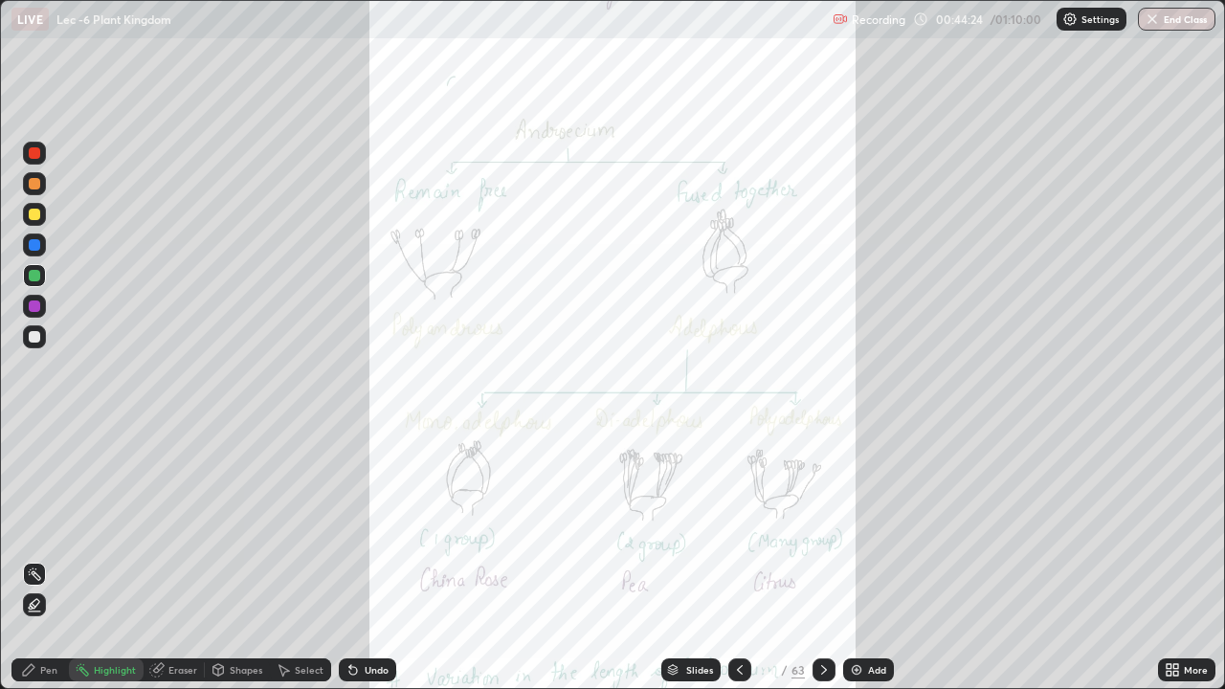
click at [738, 559] on icon at bounding box center [740, 670] width 6 height 10
click at [821, 559] on icon at bounding box center [823, 669] width 15 height 15
click at [1178, 559] on icon at bounding box center [1175, 666] width 5 height 5
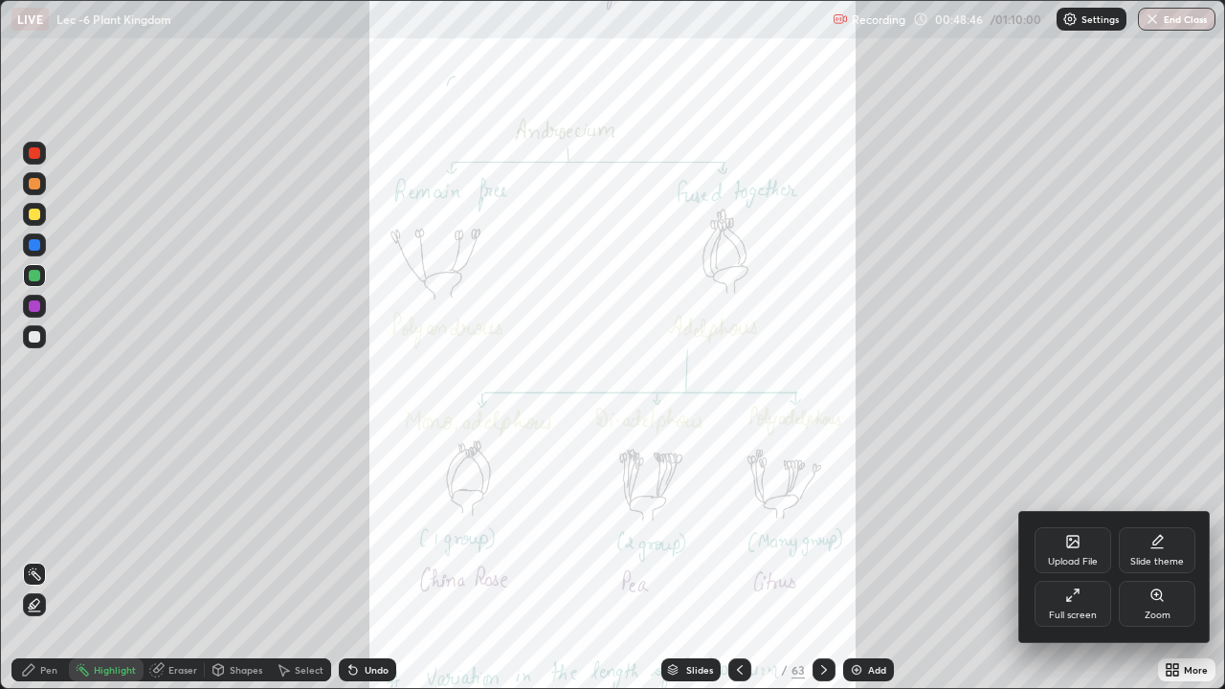
click at [1154, 559] on div "Zoom" at bounding box center [1157, 604] width 77 height 46
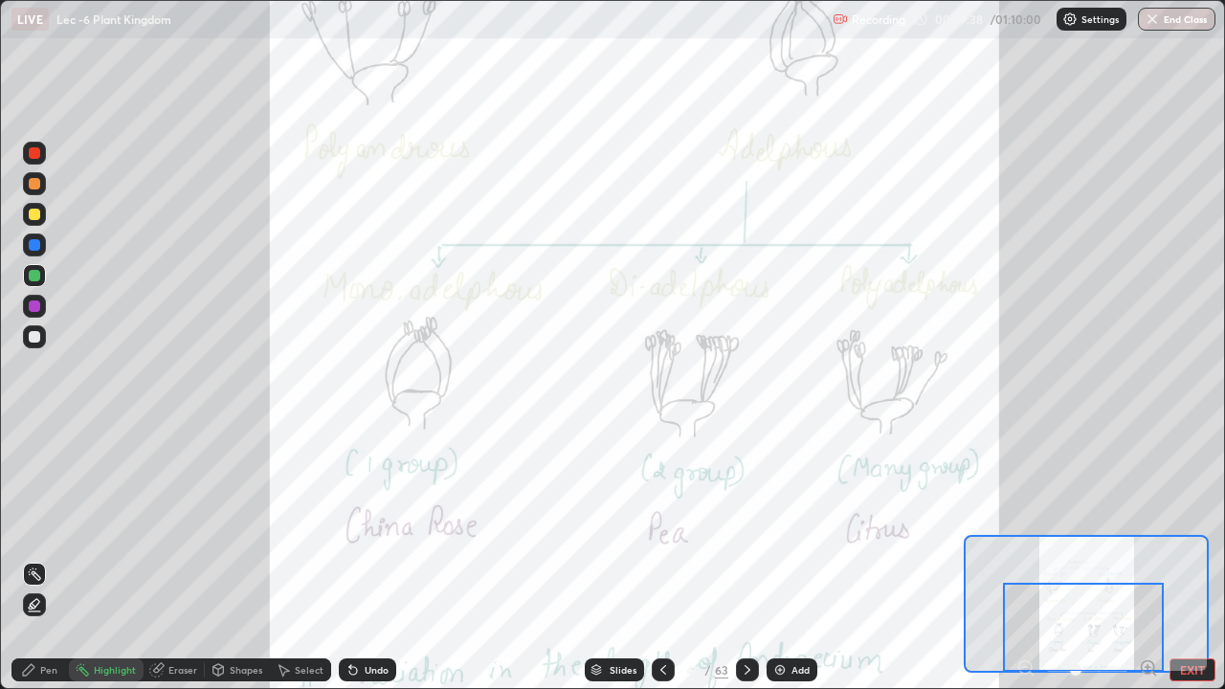
click at [744, 559] on icon at bounding box center [747, 669] width 15 height 15
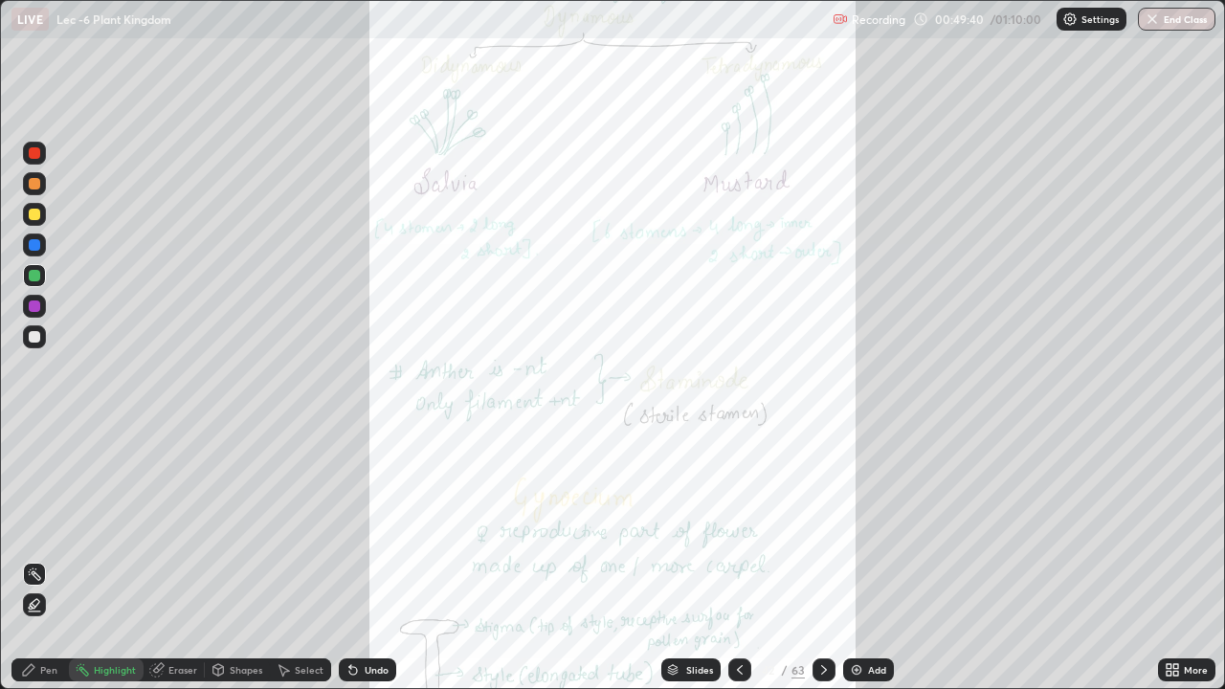
click at [1175, 559] on icon at bounding box center [1175, 673] width 5 height 5
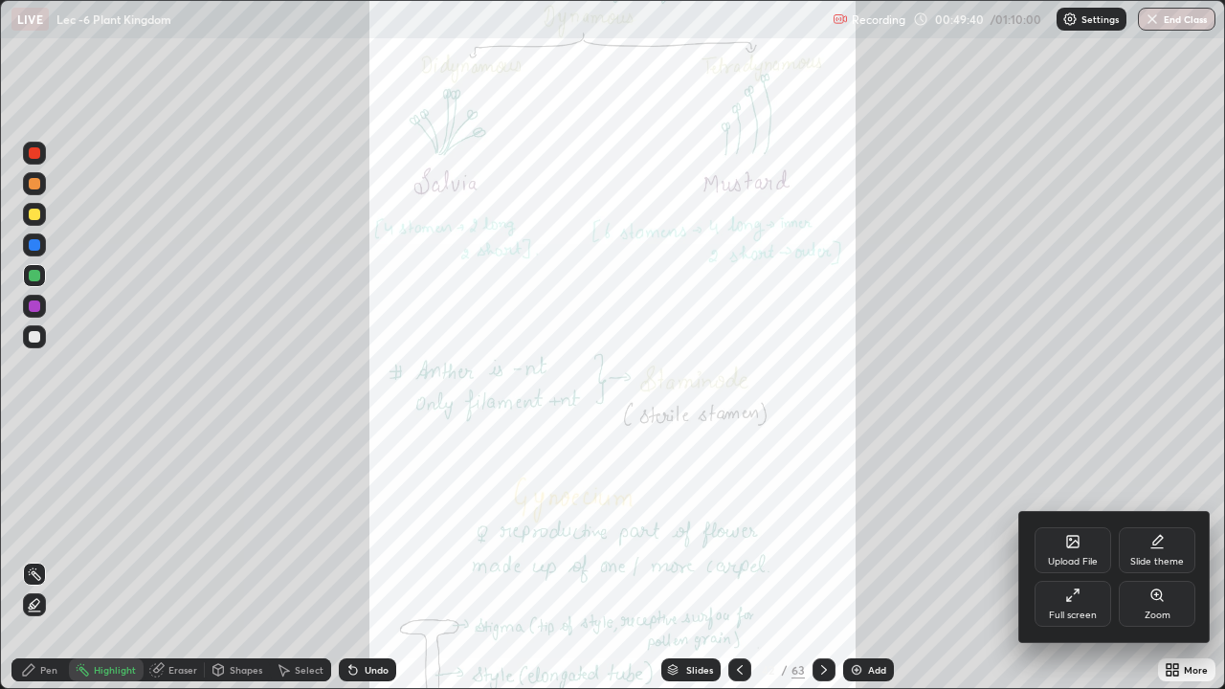
click at [1156, 559] on icon at bounding box center [1156, 594] width 4 height 0
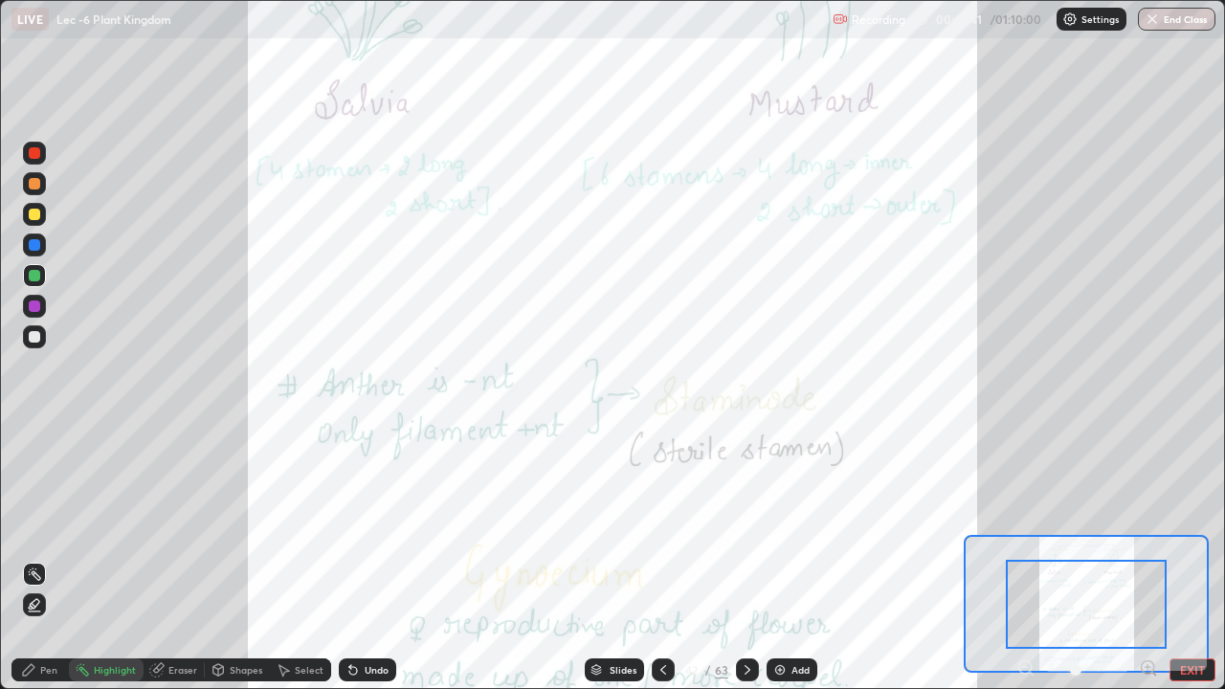
click at [1147, 559] on icon at bounding box center [1147, 667] width 5 height 0
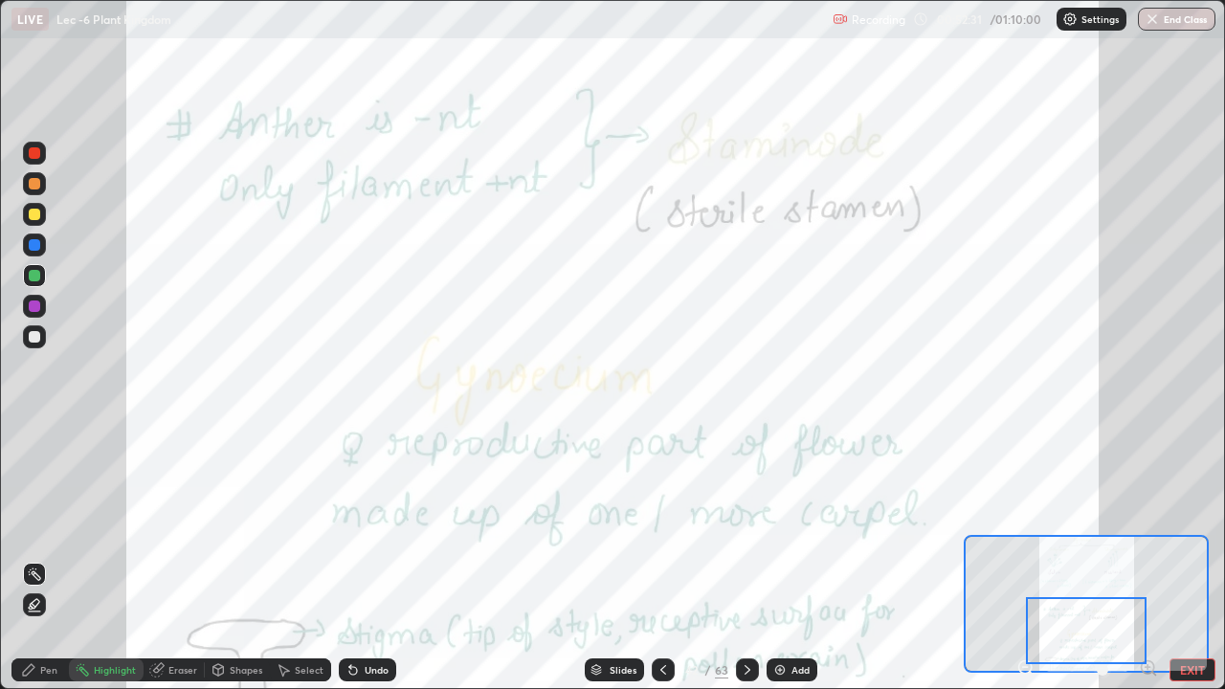
click at [1023, 559] on icon at bounding box center [1025, 667] width 19 height 19
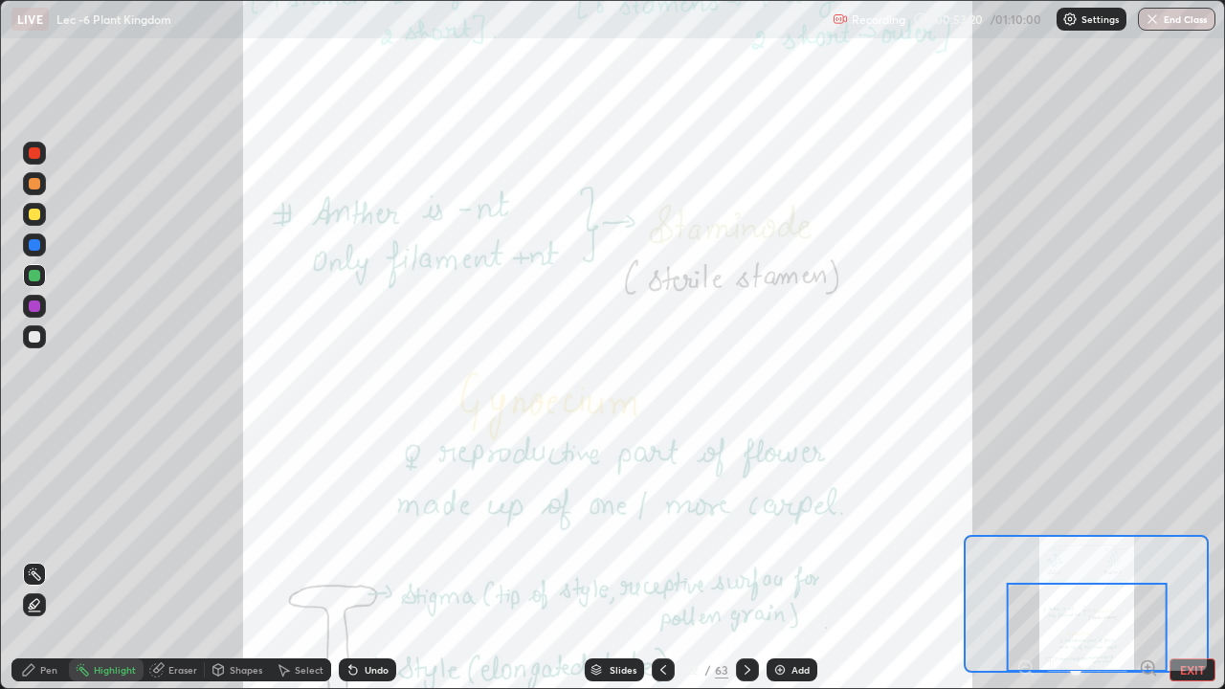
click at [1014, 559] on div at bounding box center [1087, 627] width 161 height 89
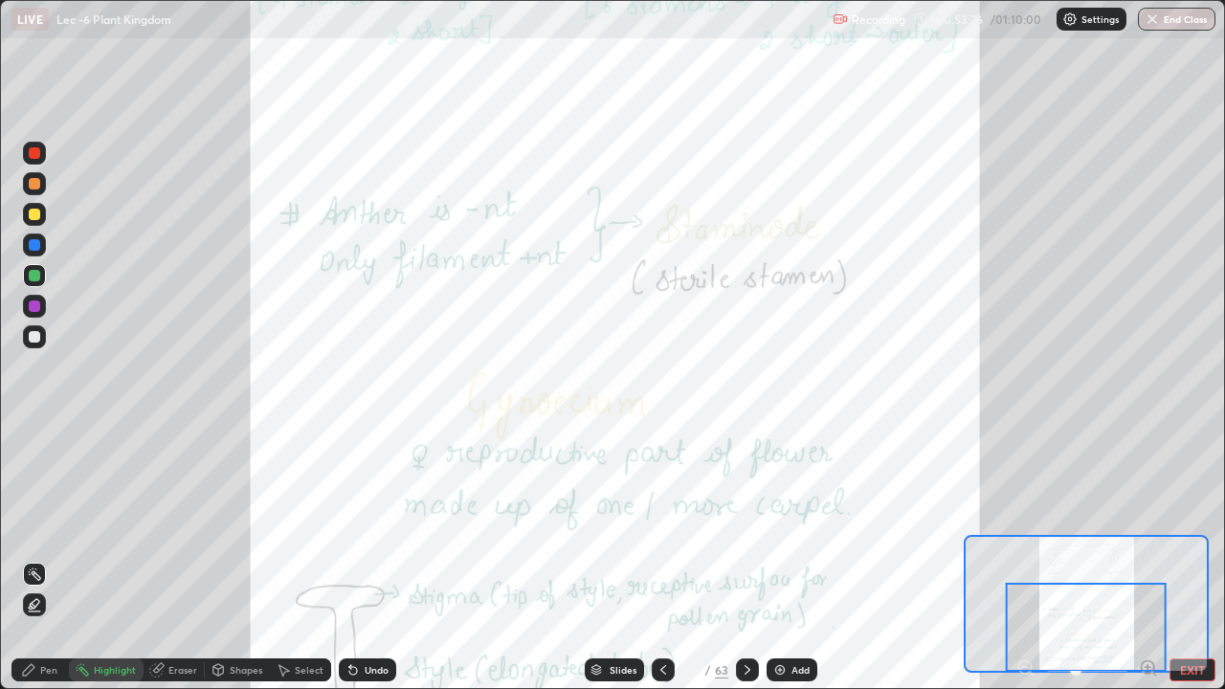
click at [744, 559] on icon at bounding box center [747, 669] width 15 height 15
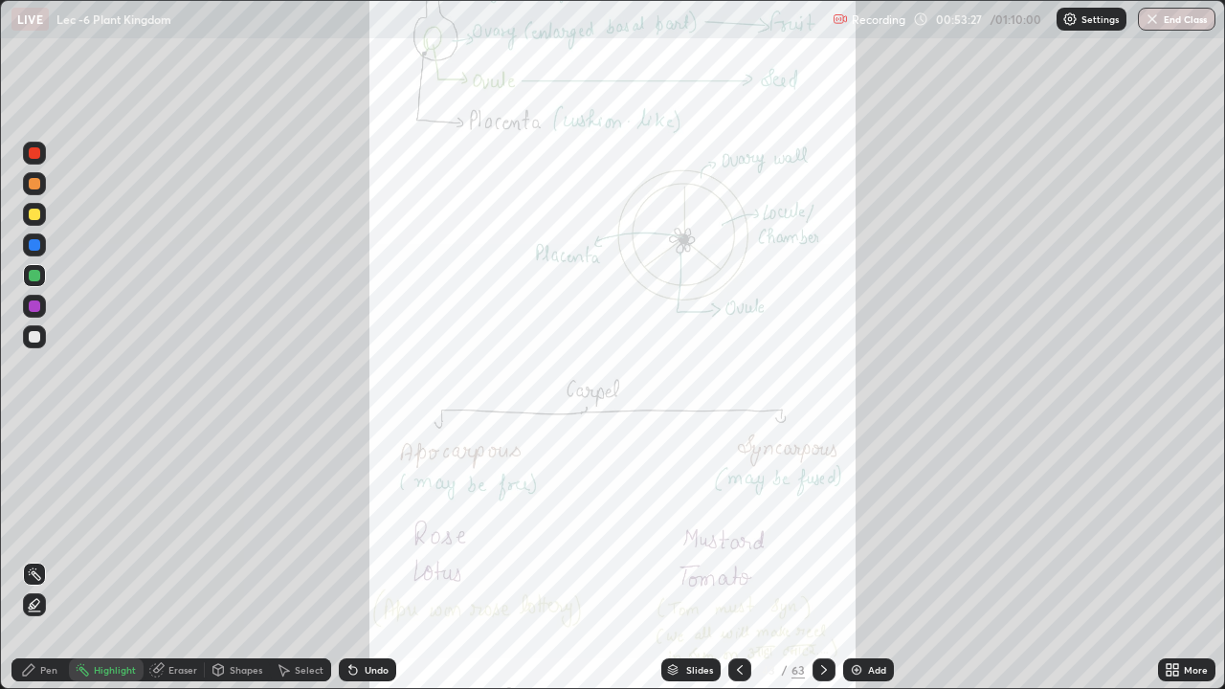
click at [1189, 559] on div "More" at bounding box center [1196, 670] width 24 height 10
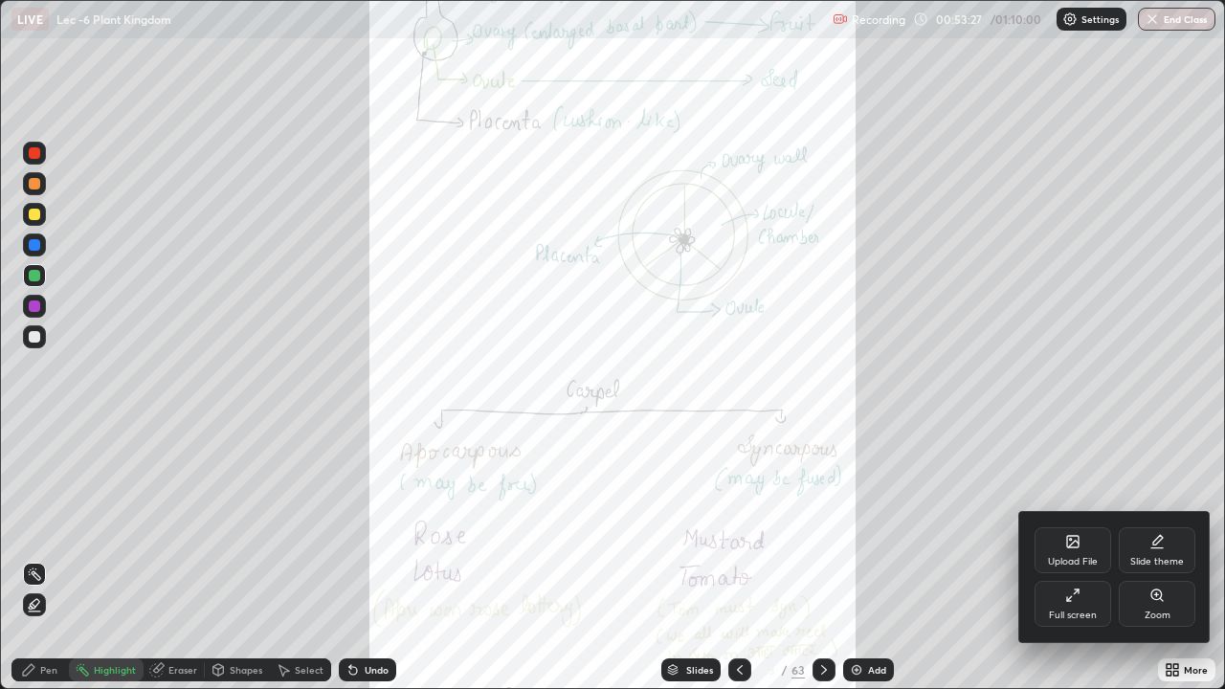
click at [1165, 559] on div "Zoom" at bounding box center [1157, 604] width 77 height 46
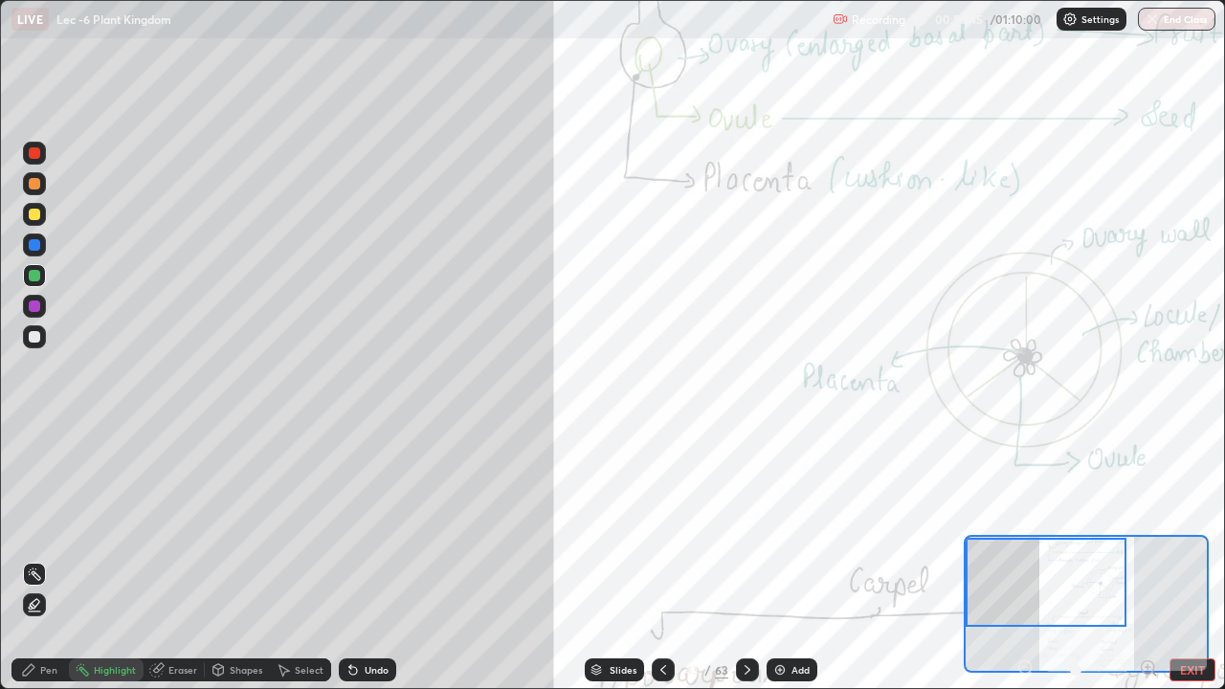
click at [42, 559] on div "Pen" at bounding box center [39, 670] width 57 height 38
click at [34, 331] on div at bounding box center [34, 336] width 11 height 11
click at [370, 559] on div "Undo" at bounding box center [377, 670] width 24 height 10
click at [114, 559] on div "Highlight" at bounding box center [115, 670] width 42 height 10
click at [165, 559] on div "Eraser" at bounding box center [174, 669] width 61 height 23
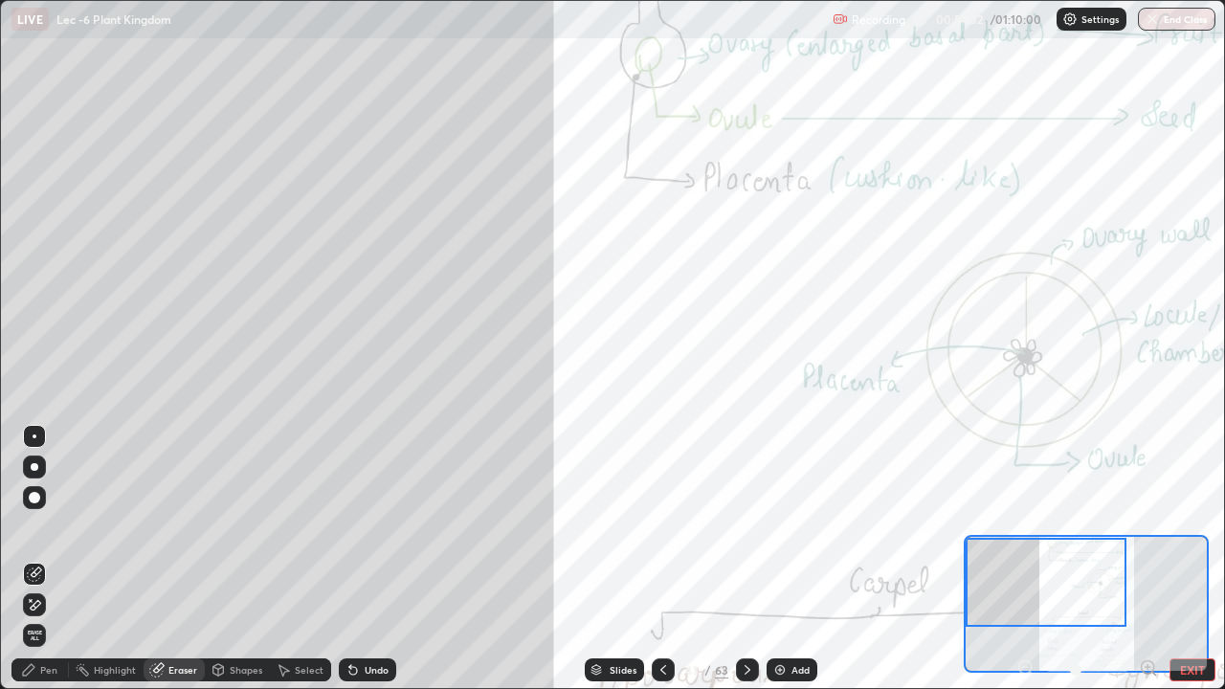
click at [39, 559] on icon at bounding box center [34, 605] width 15 height 16
click at [39, 559] on div "Pen" at bounding box center [39, 669] width 57 height 23
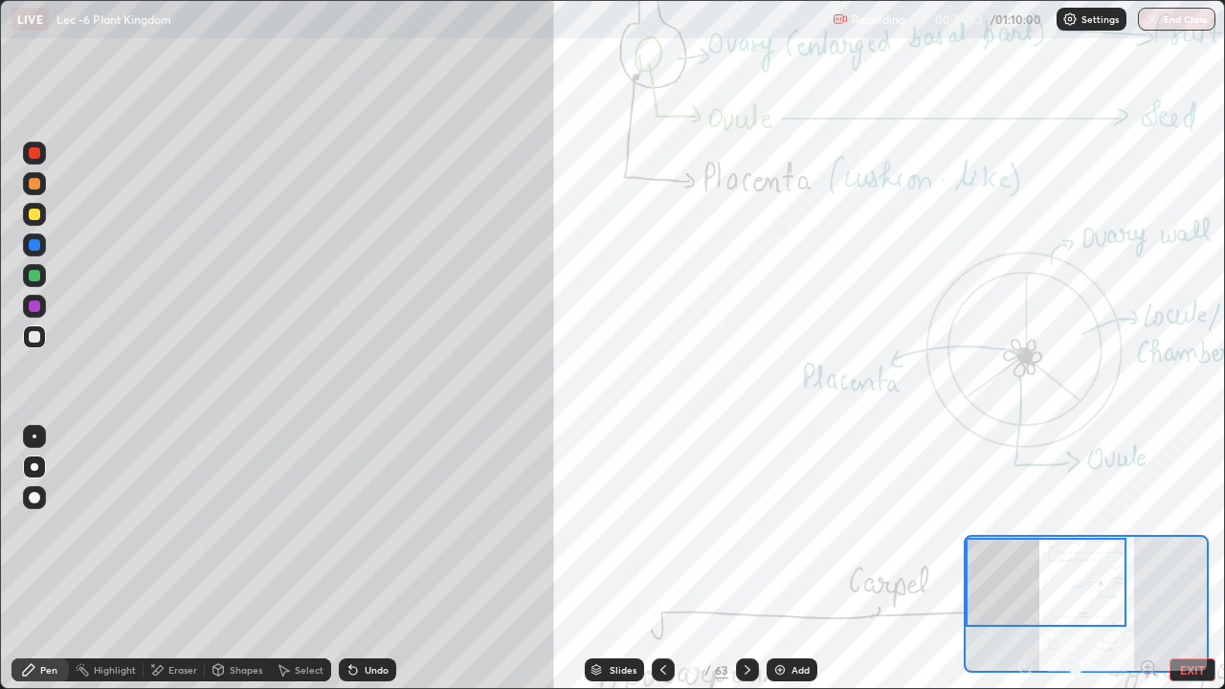
click at [34, 278] on div at bounding box center [34, 275] width 11 height 11
click at [33, 337] on div at bounding box center [34, 336] width 11 height 11
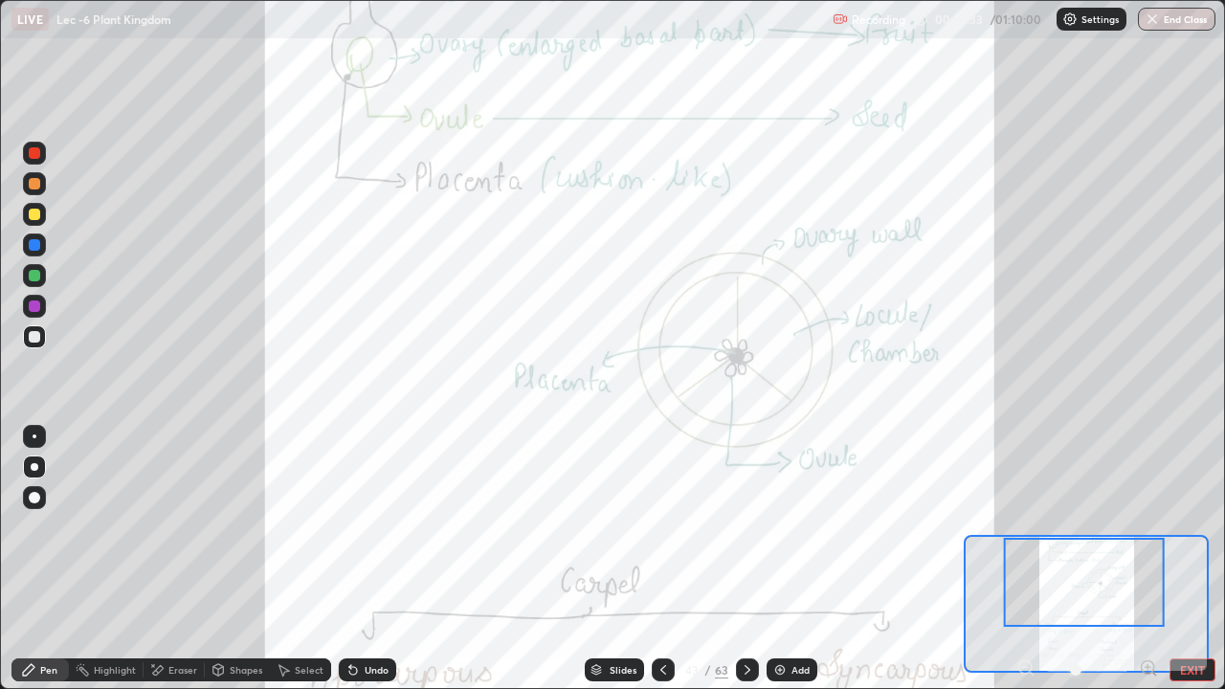
click at [114, 559] on div "Highlight" at bounding box center [115, 670] width 42 height 10
click at [32, 205] on div at bounding box center [34, 214] width 23 height 23
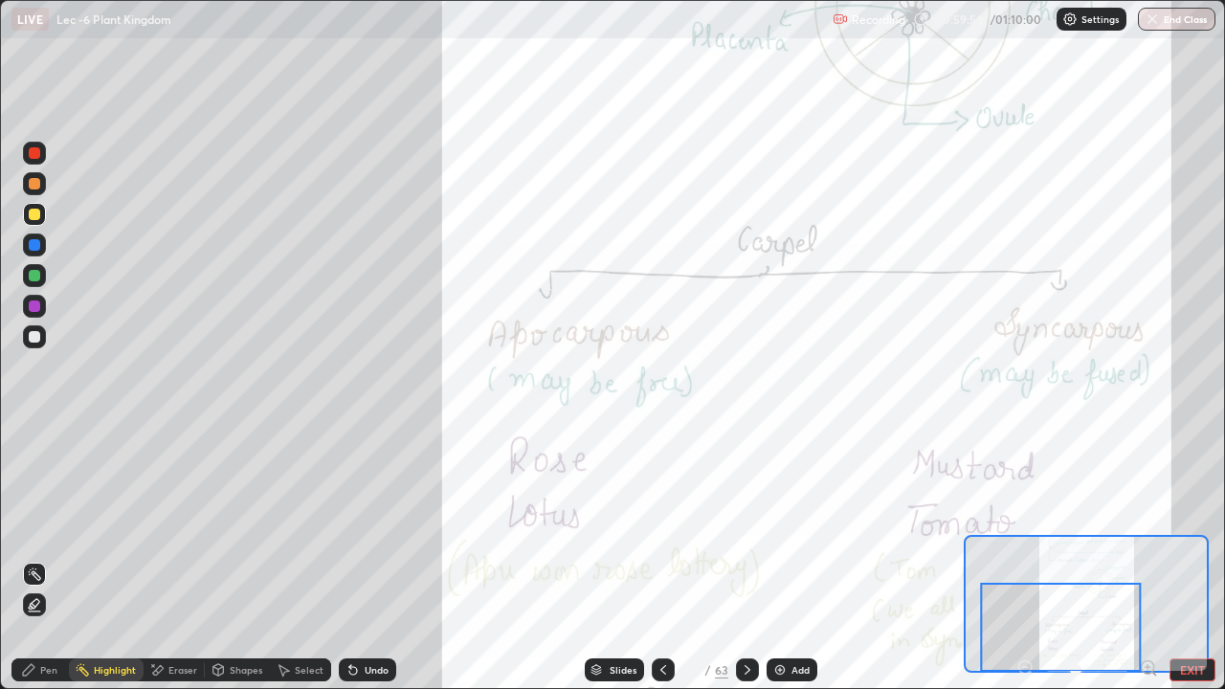
click at [741, 559] on div at bounding box center [747, 669] width 23 height 23
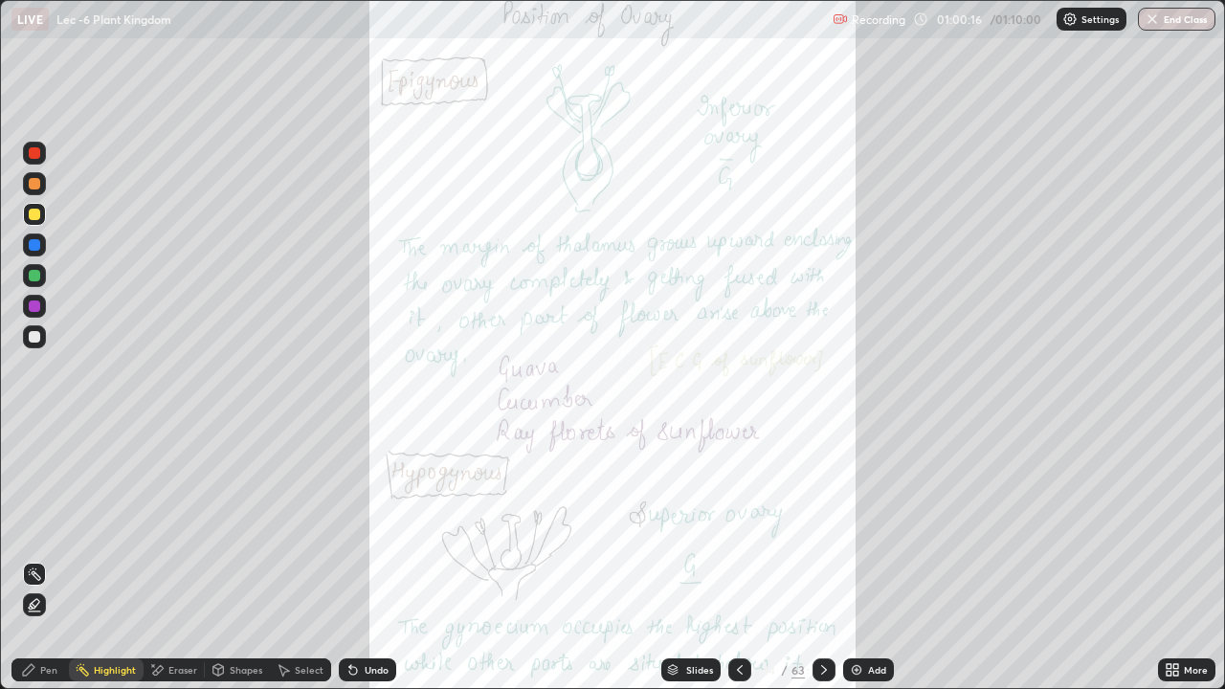
click at [816, 559] on icon at bounding box center [823, 669] width 15 height 15
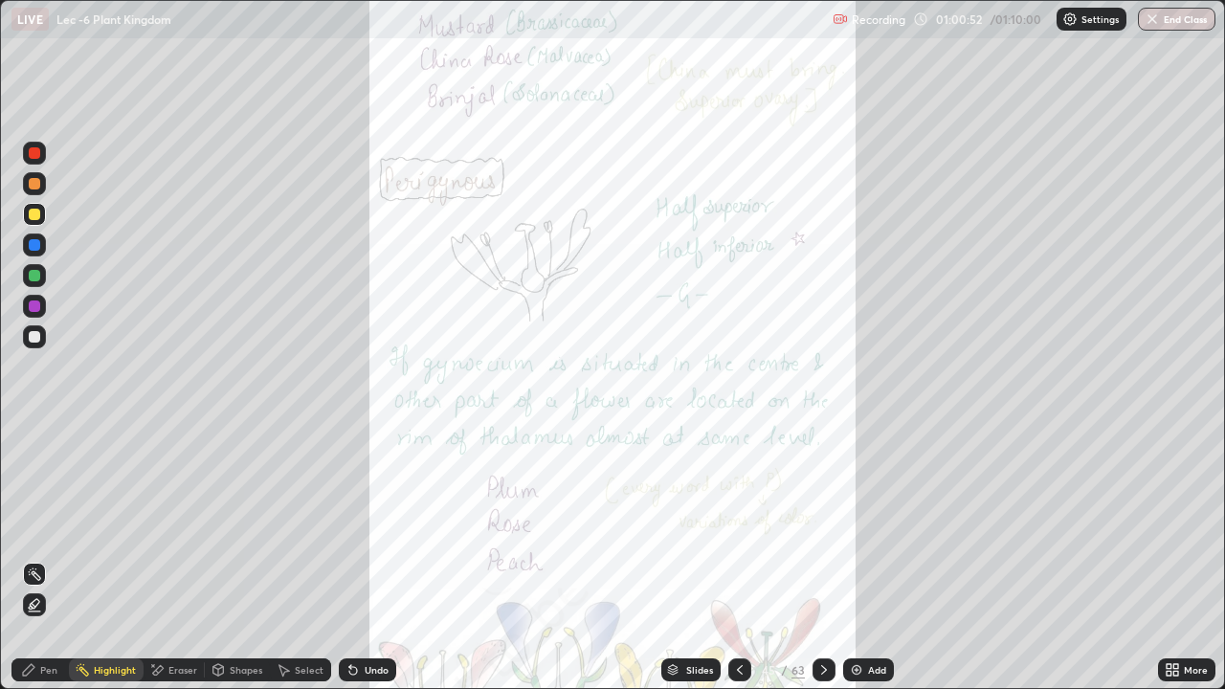
click at [40, 559] on div "Pen" at bounding box center [48, 670] width 17 height 10
click at [35, 343] on div at bounding box center [34, 336] width 23 height 23
click at [36, 213] on div at bounding box center [34, 214] width 11 height 11
click at [126, 559] on div "Highlight" at bounding box center [115, 670] width 42 height 10
click at [820, 559] on icon at bounding box center [823, 669] width 15 height 15
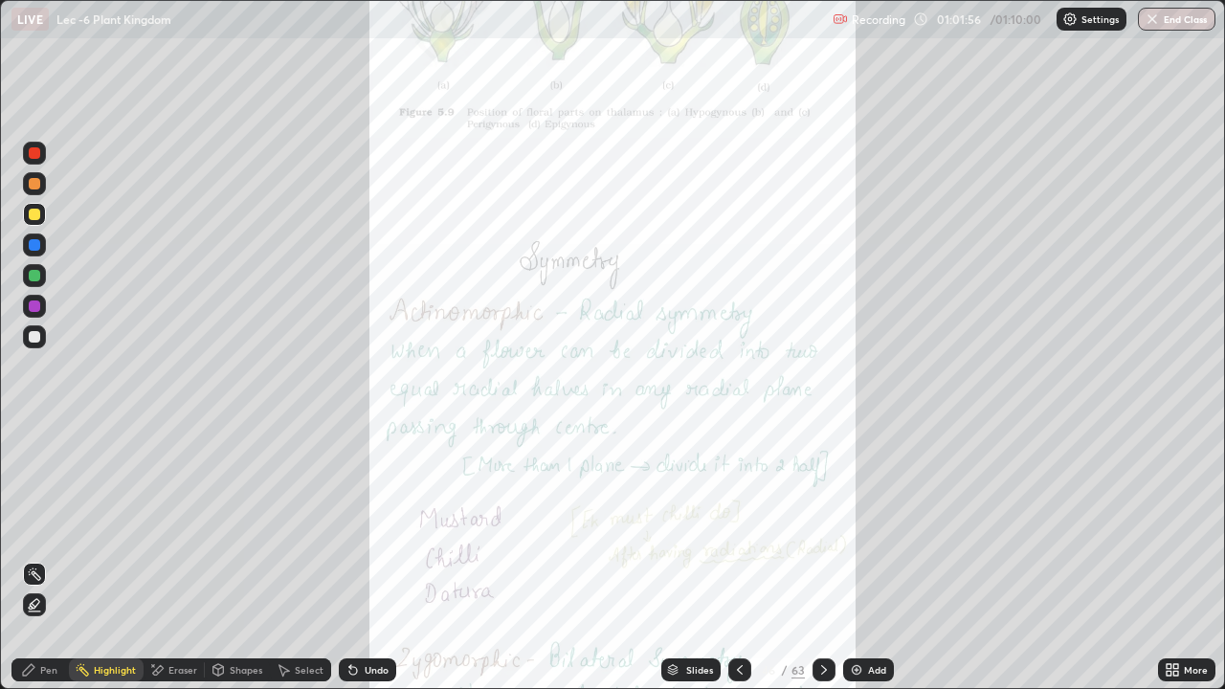
click at [812, 559] on div at bounding box center [823, 669] width 23 height 23
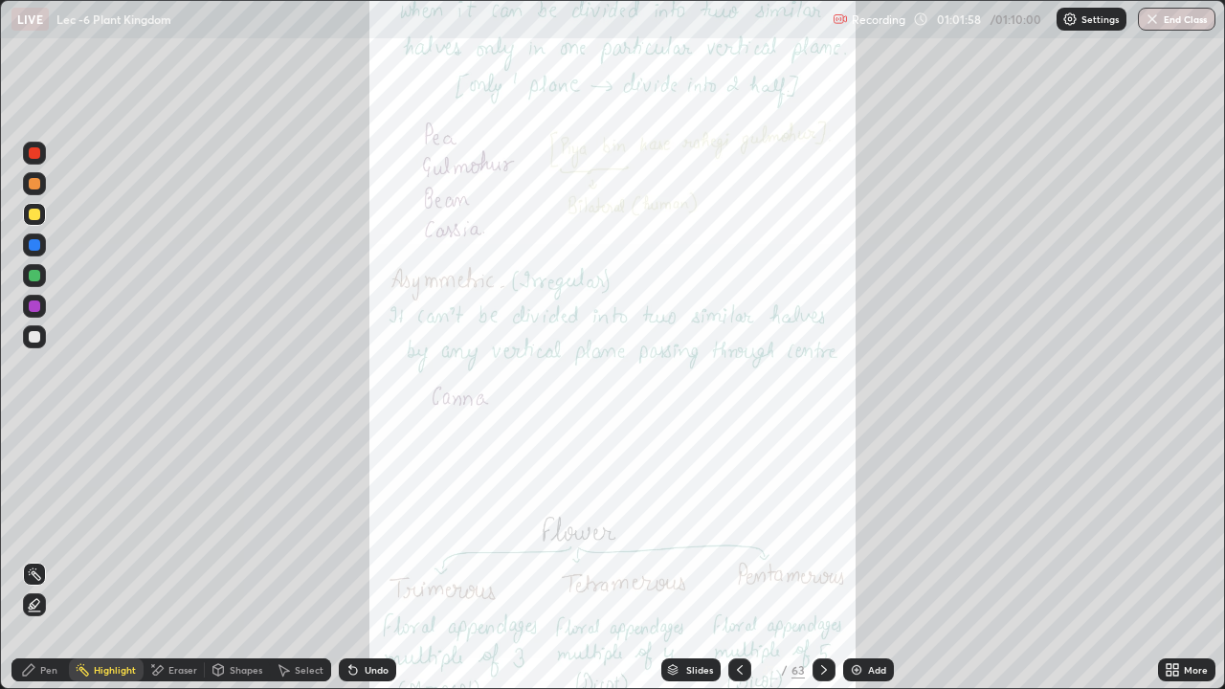
click at [821, 559] on icon at bounding box center [823, 669] width 15 height 15
click at [738, 559] on icon at bounding box center [740, 670] width 6 height 10
click at [739, 559] on icon at bounding box center [739, 669] width 15 height 15
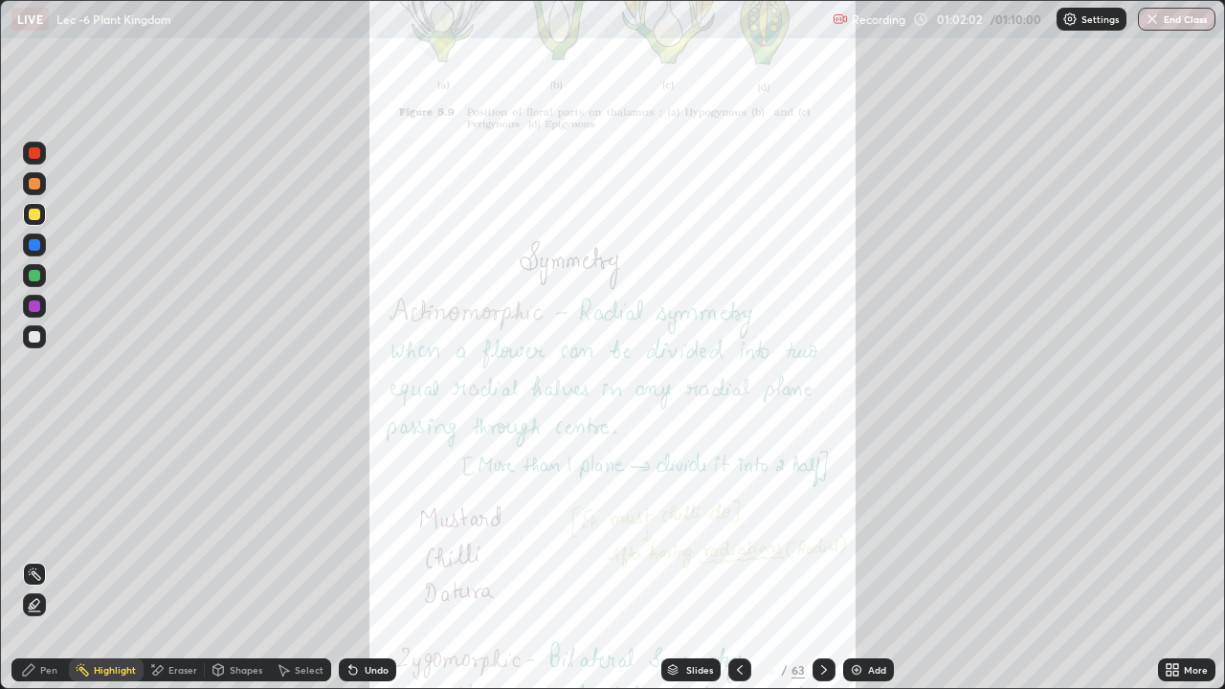
click at [740, 559] on icon at bounding box center [739, 669] width 15 height 15
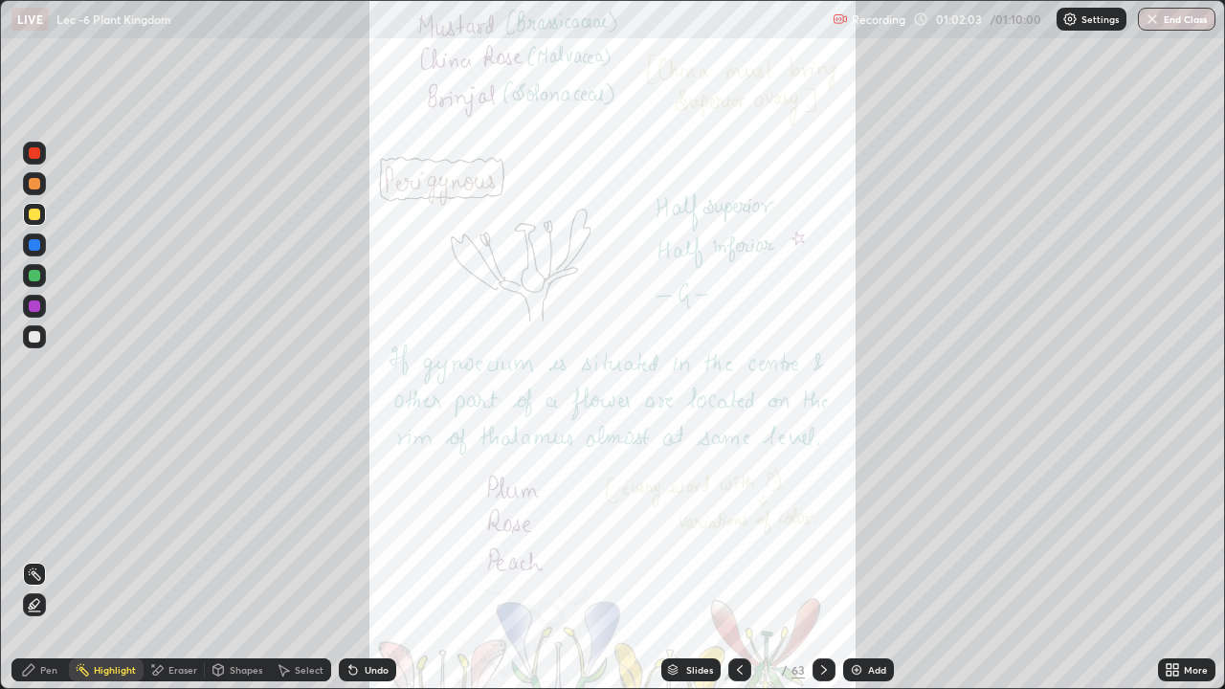
click at [738, 559] on icon at bounding box center [739, 669] width 15 height 15
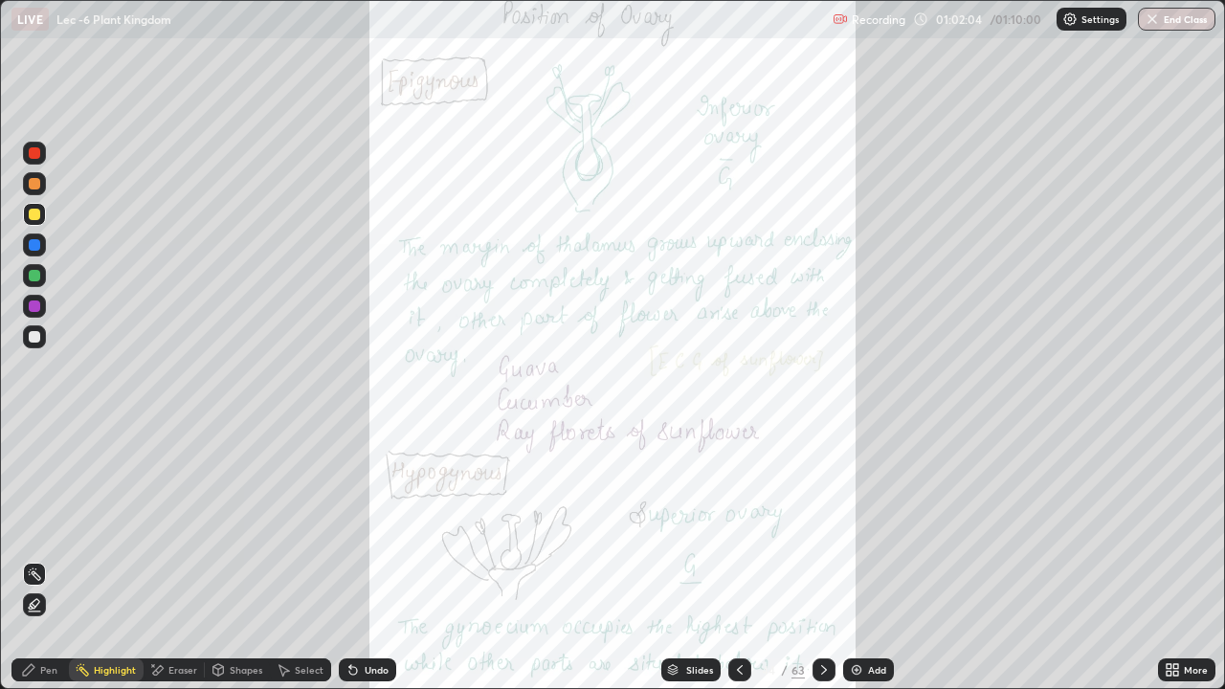
click at [738, 559] on icon at bounding box center [740, 670] width 6 height 10
click at [813, 559] on div at bounding box center [823, 669] width 23 height 23
click at [1175, 559] on icon at bounding box center [1175, 673] width 5 height 5
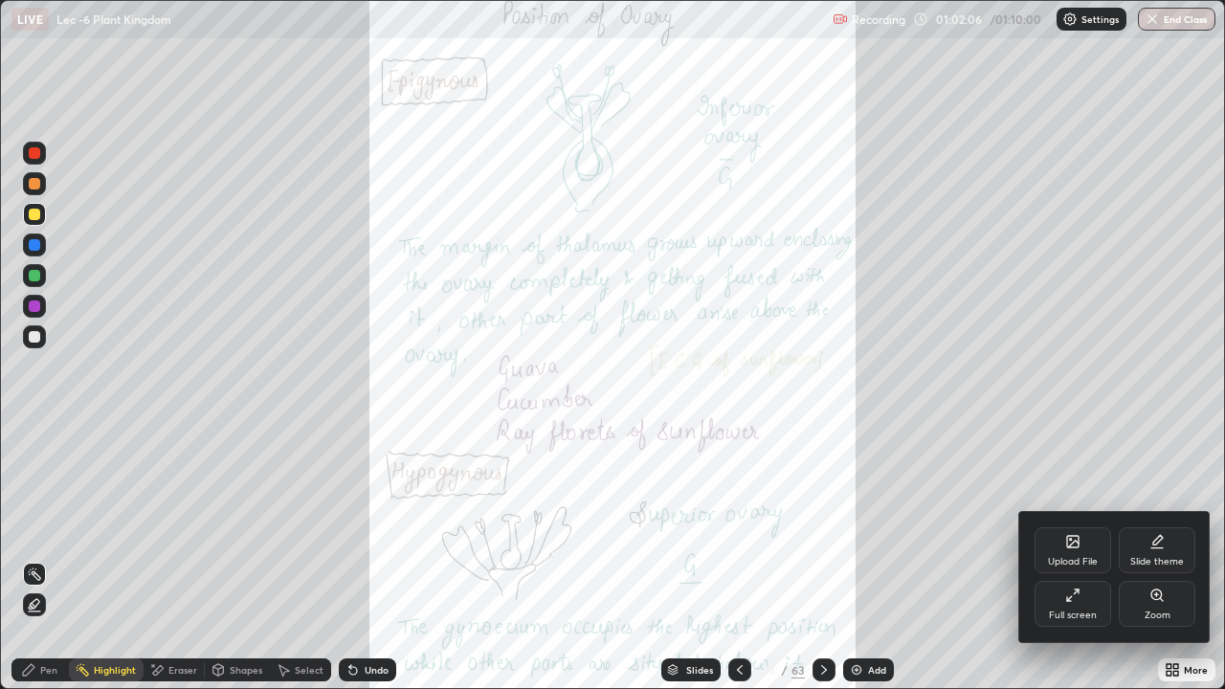
click at [1157, 559] on div "Zoom" at bounding box center [1157, 604] width 77 height 46
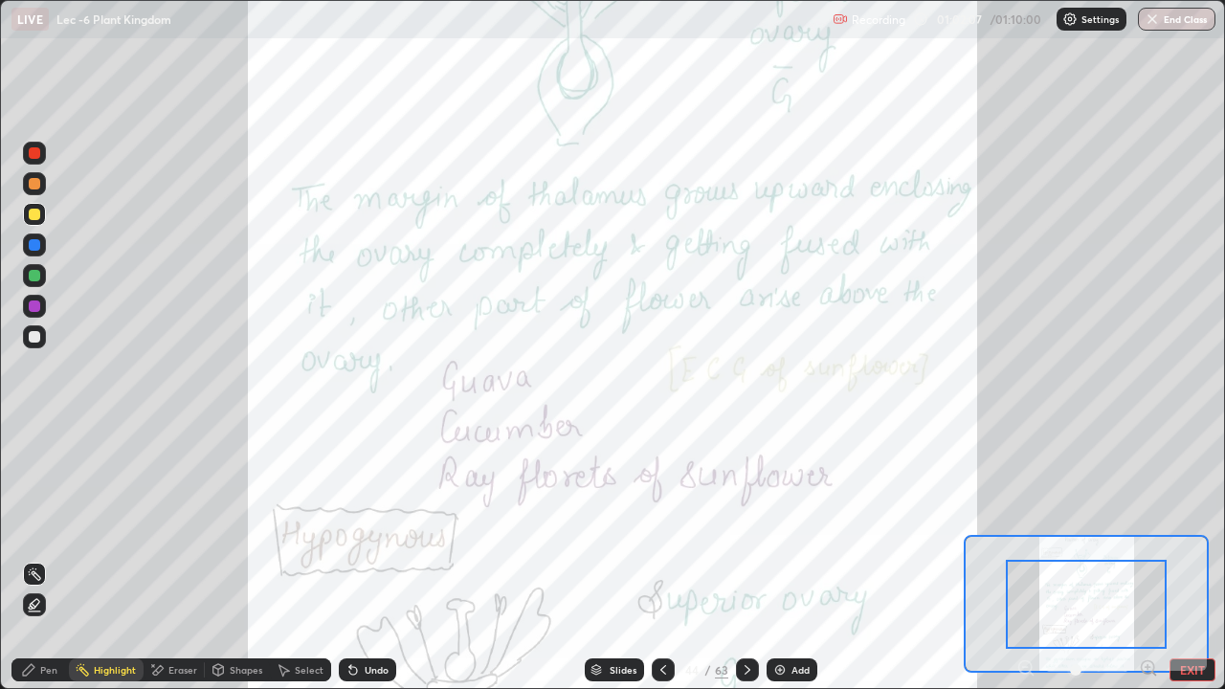
click at [1153, 559] on icon at bounding box center [1154, 674] width 4 height 4
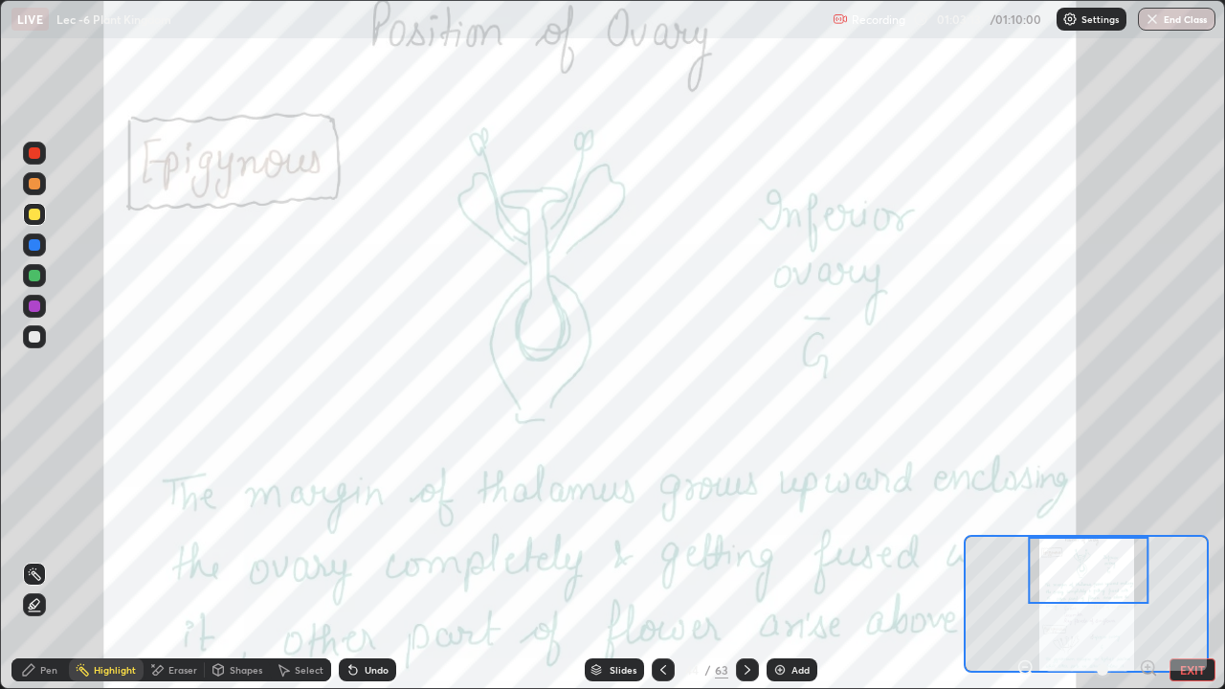
click at [1169, 559] on button "EXIT" at bounding box center [1192, 669] width 46 height 23
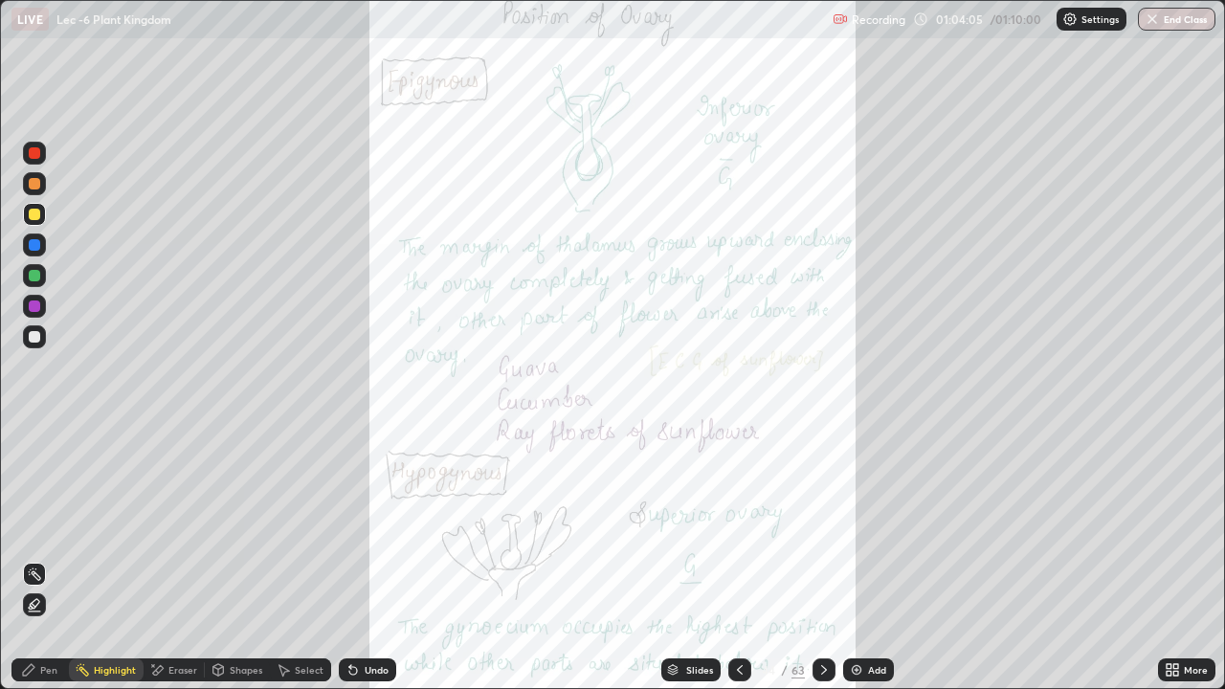
click at [819, 559] on icon at bounding box center [823, 669] width 15 height 15
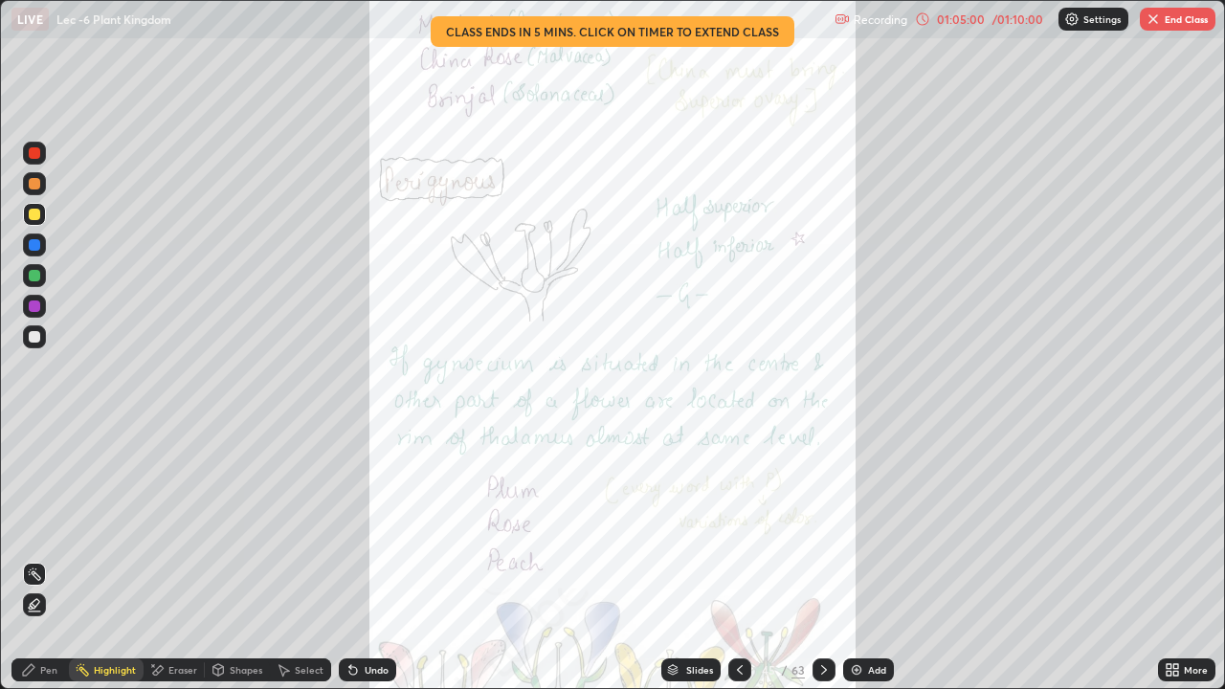
click at [822, 559] on icon at bounding box center [823, 669] width 15 height 15
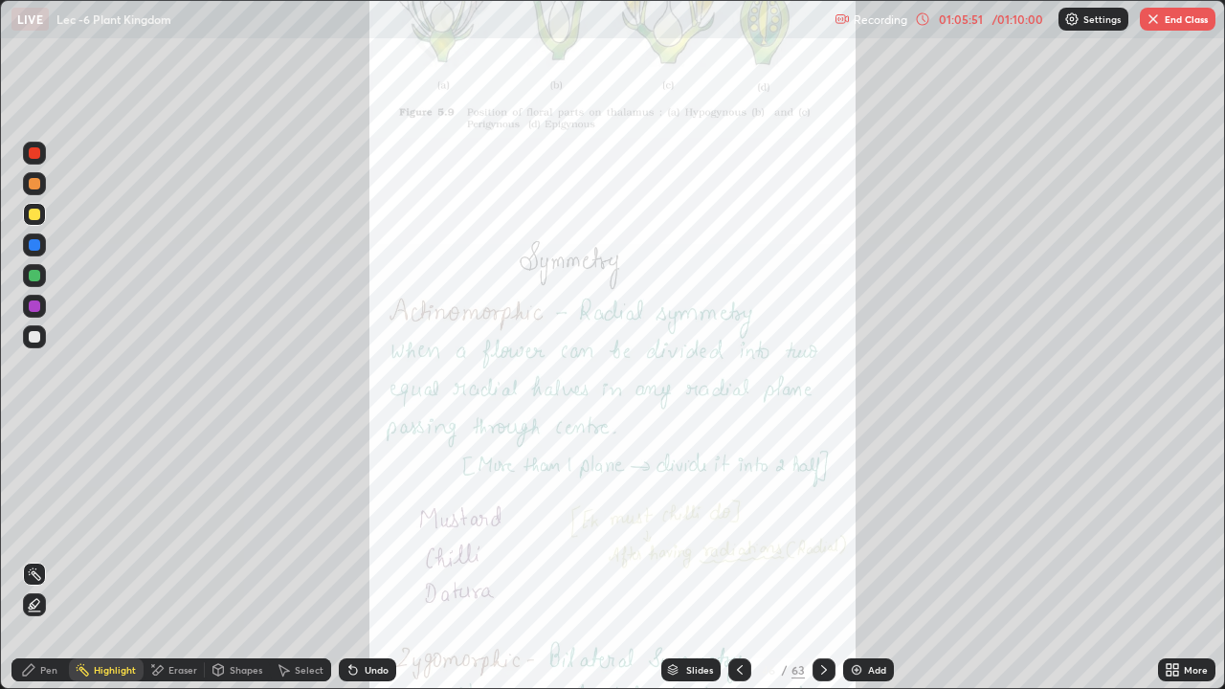
click at [821, 559] on icon at bounding box center [823, 669] width 15 height 15
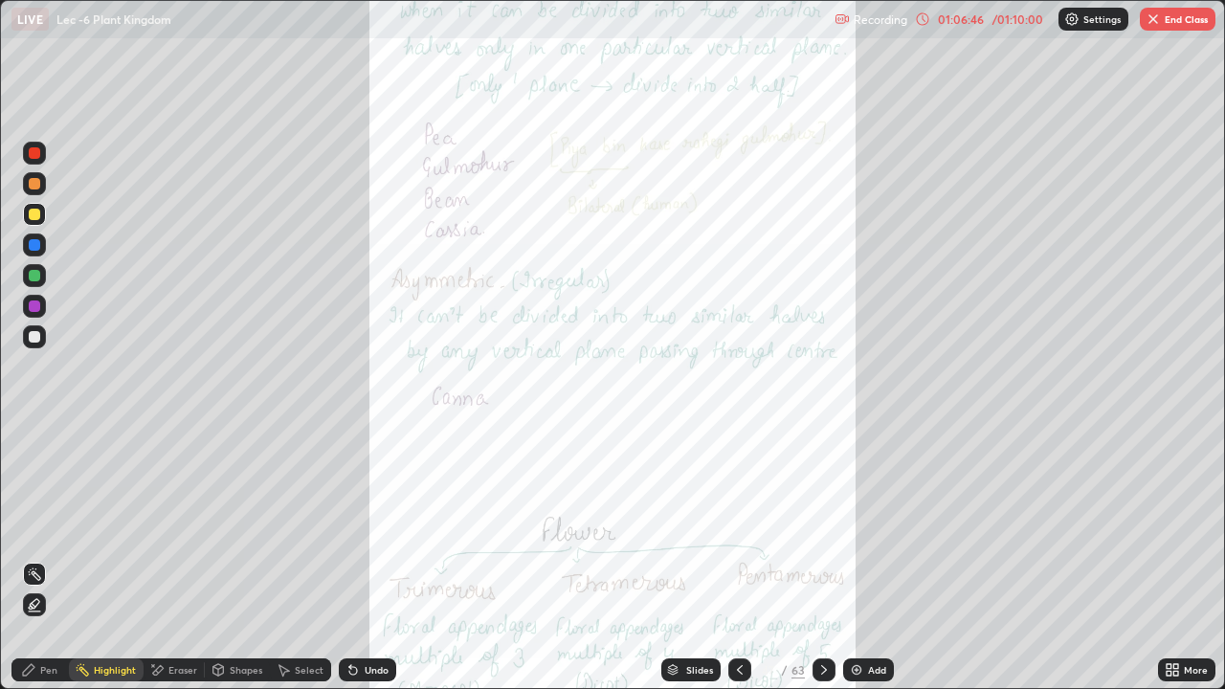
click at [736, 559] on icon at bounding box center [739, 669] width 15 height 15
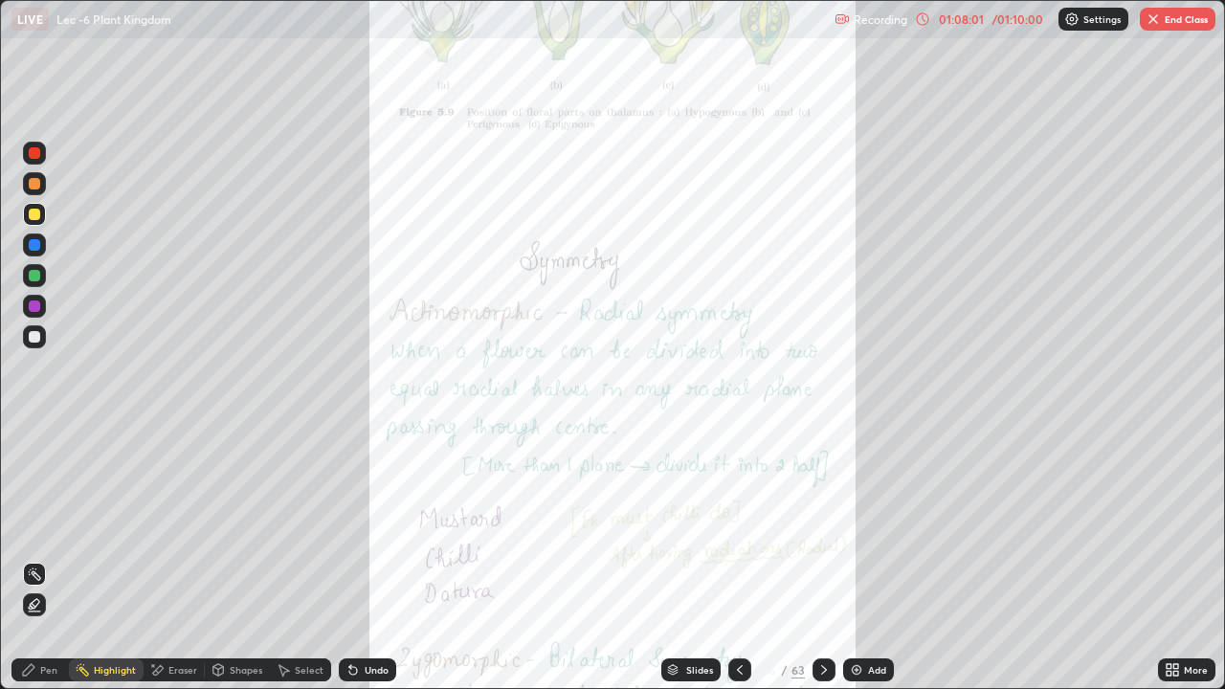
click at [824, 559] on icon at bounding box center [823, 669] width 15 height 15
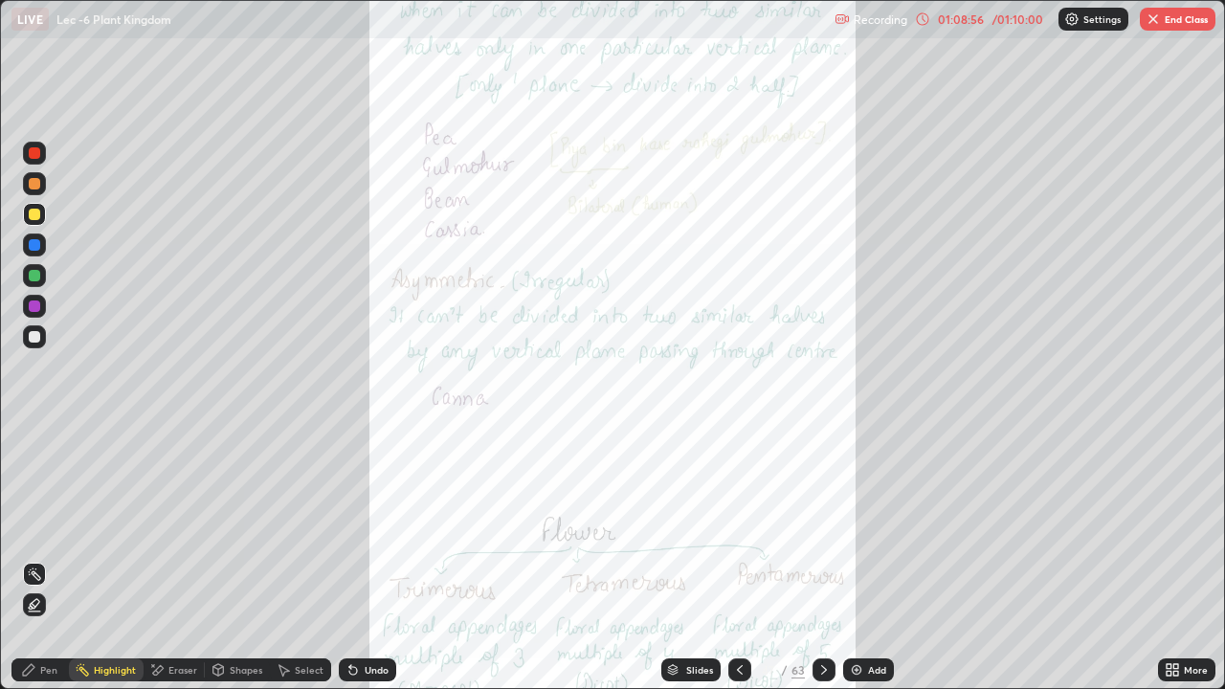
click at [817, 559] on icon at bounding box center [823, 669] width 15 height 15
click at [671, 559] on icon at bounding box center [673, 667] width 10 height 5
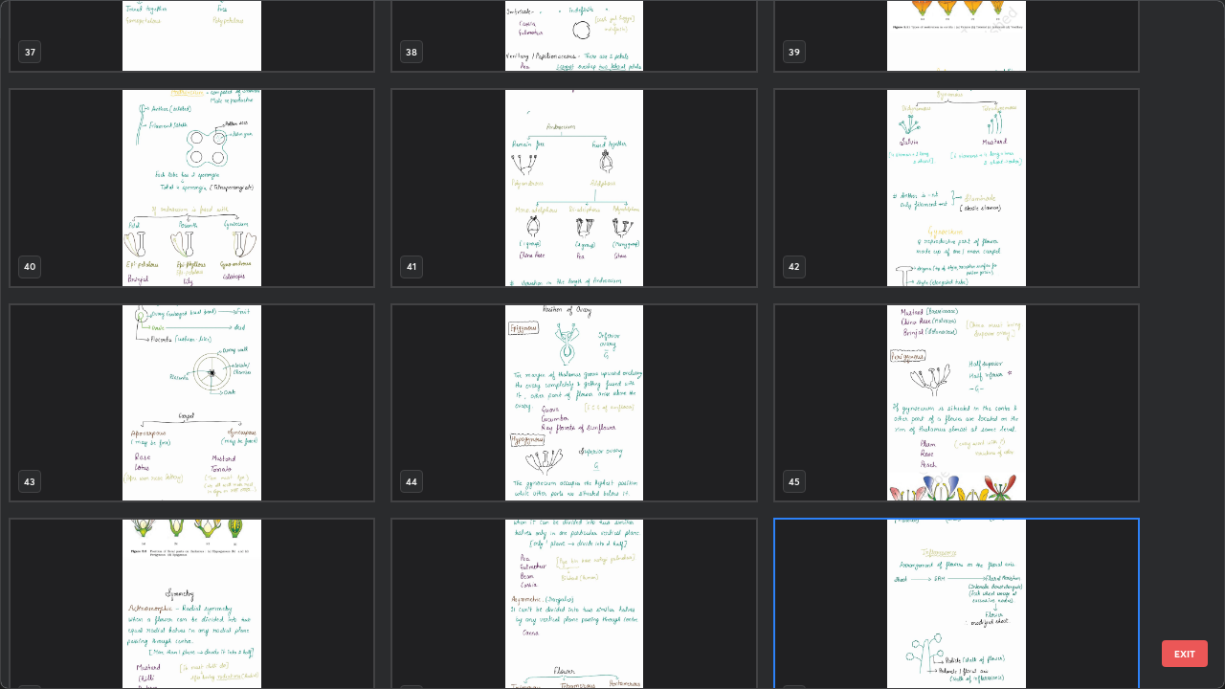
scroll to position [2705, 0]
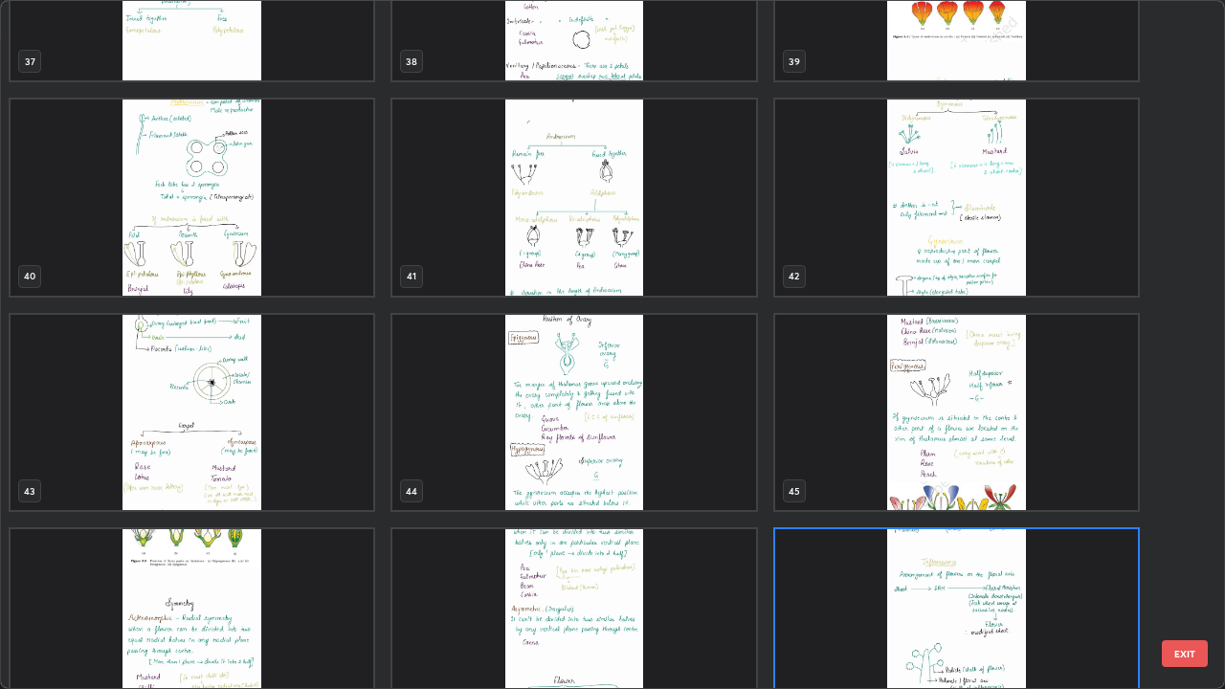
click at [1178, 559] on button "EXIT" at bounding box center [1185, 653] width 46 height 27
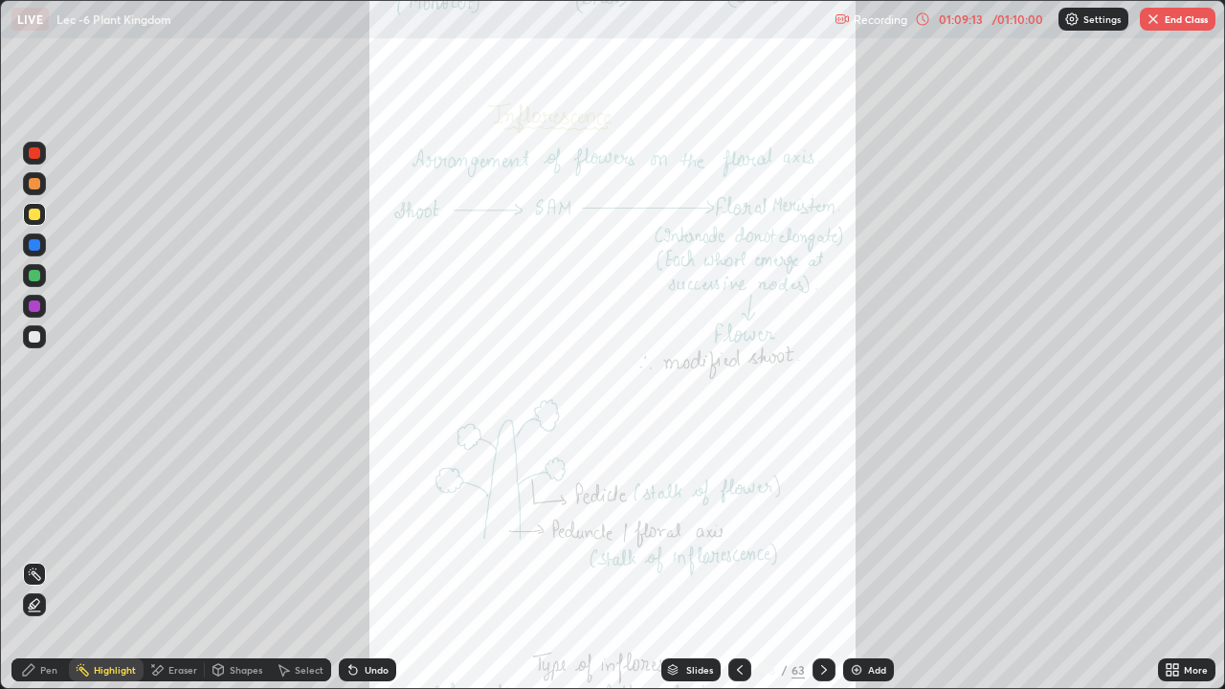
click at [1176, 14] on button "End Class" at bounding box center [1178, 19] width 76 height 23
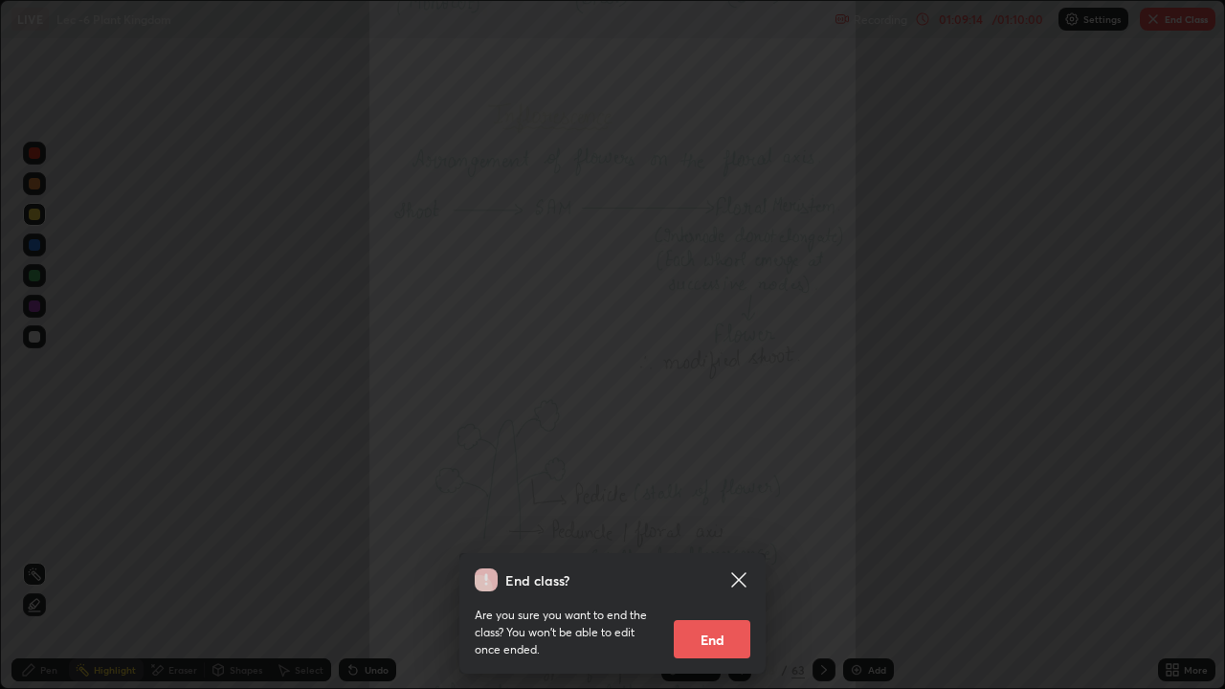
click at [711, 559] on button "End" at bounding box center [712, 639] width 77 height 38
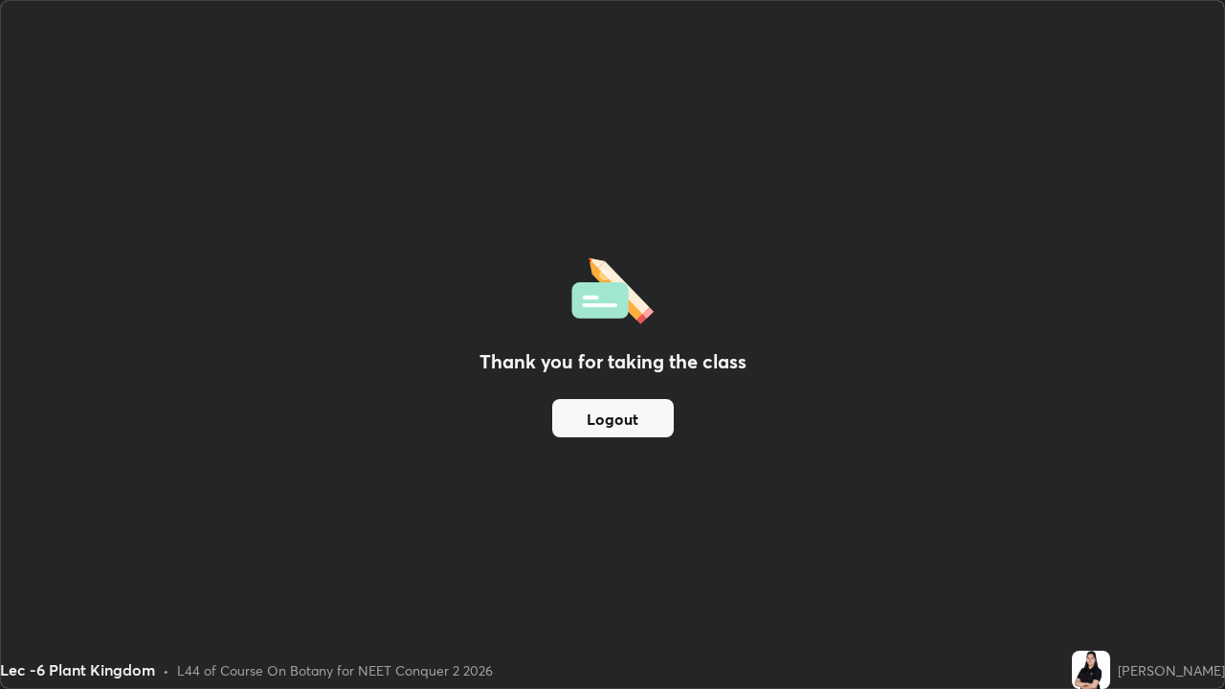
click at [616, 417] on button "Logout" at bounding box center [613, 418] width 122 height 38
click at [581, 420] on button "Logout" at bounding box center [613, 418] width 122 height 38
